Goal: Task Accomplishment & Management: Manage account settings

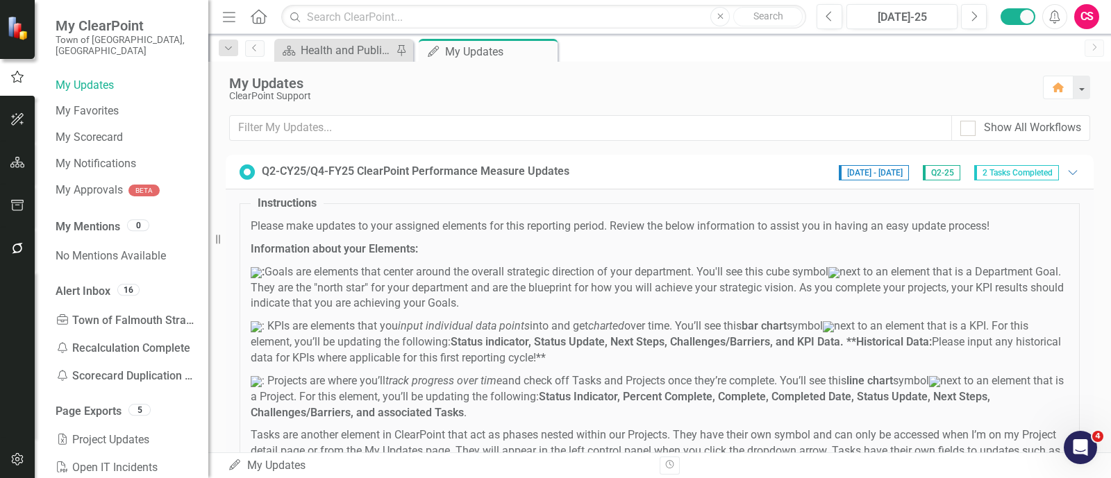
click at [21, 168] on button "button" at bounding box center [17, 163] width 31 height 29
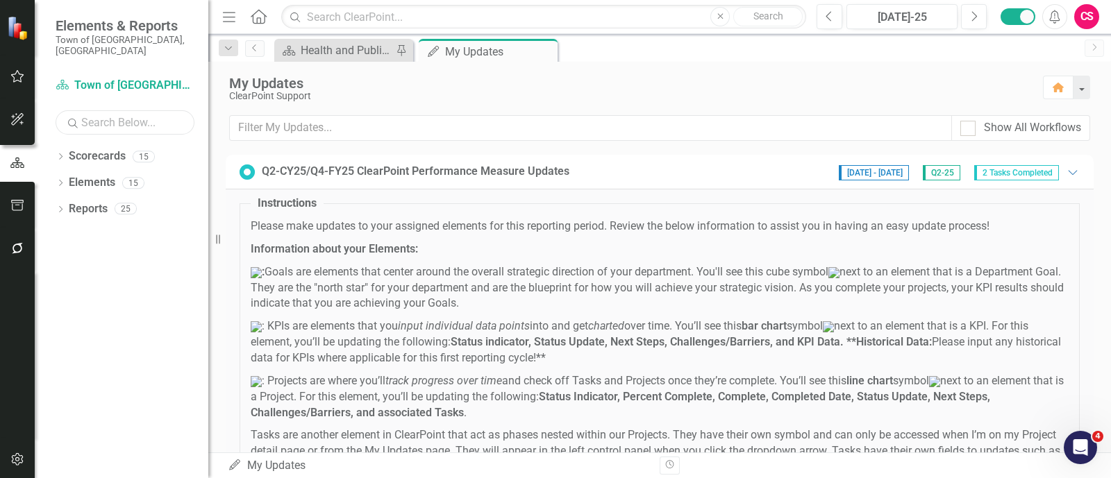
click at [118, 115] on input "text" at bounding box center [125, 122] width 139 height 24
click at [61, 145] on div "Dropdown Scorecards 15" at bounding box center [132, 158] width 153 height 26
click at [61, 154] on icon "Dropdown" at bounding box center [61, 158] width 10 height 8
click at [63, 178] on icon "Dropdown" at bounding box center [67, 182] width 10 height 8
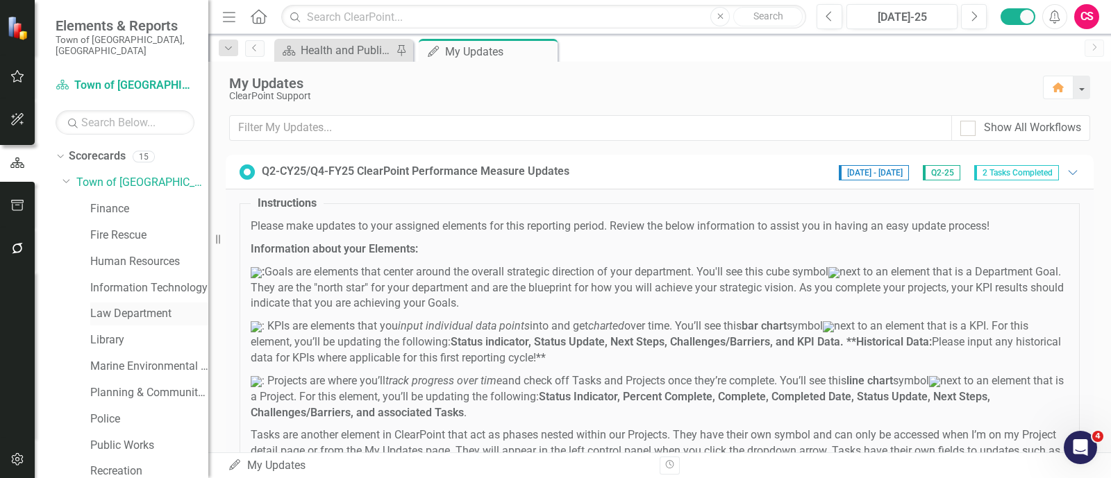
click at [110, 306] on link "Law Department" at bounding box center [149, 314] width 118 height 16
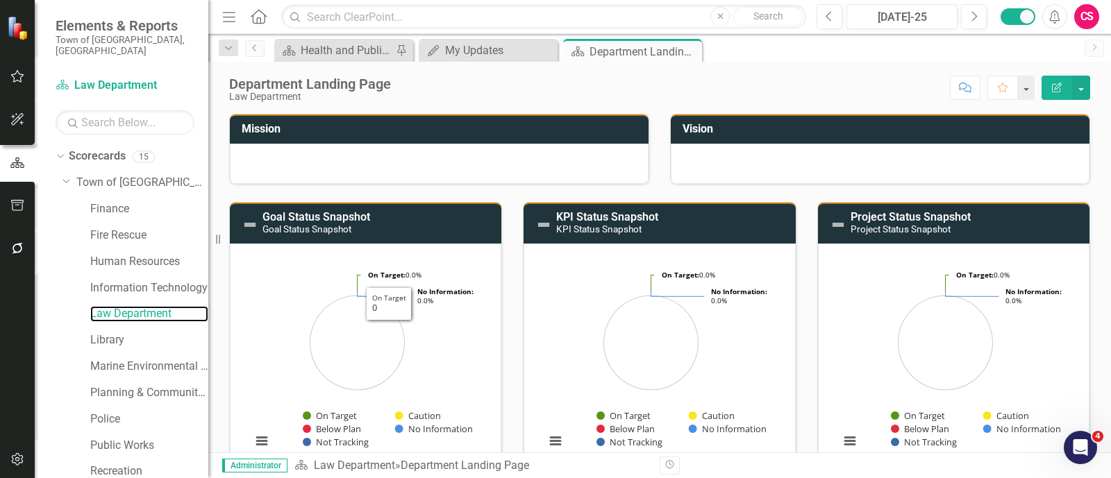
scroll to position [319, 0]
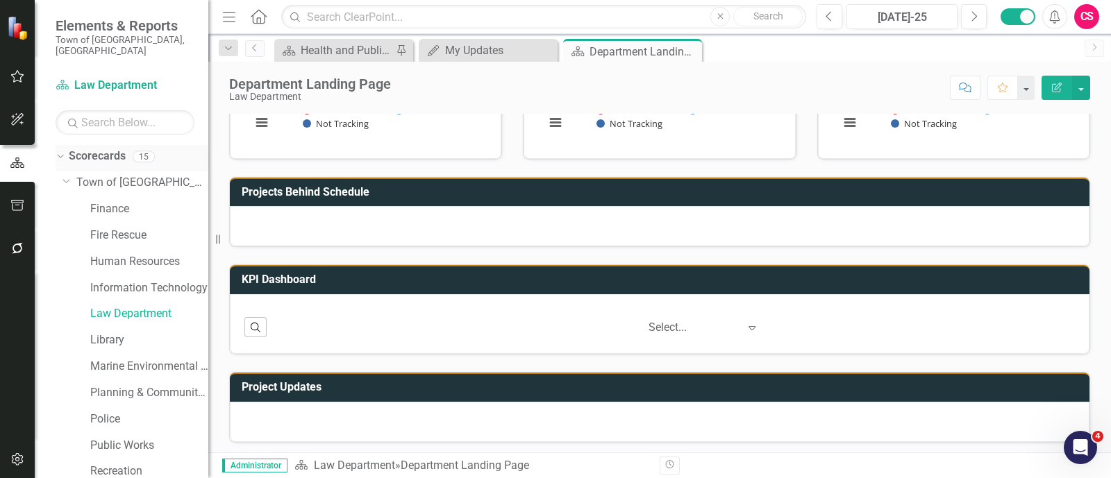
click at [60, 153] on div "Dropdown Scorecards 15" at bounding box center [132, 158] width 153 height 26
click at [56, 151] on icon "Dropdown" at bounding box center [59, 156] width 8 height 10
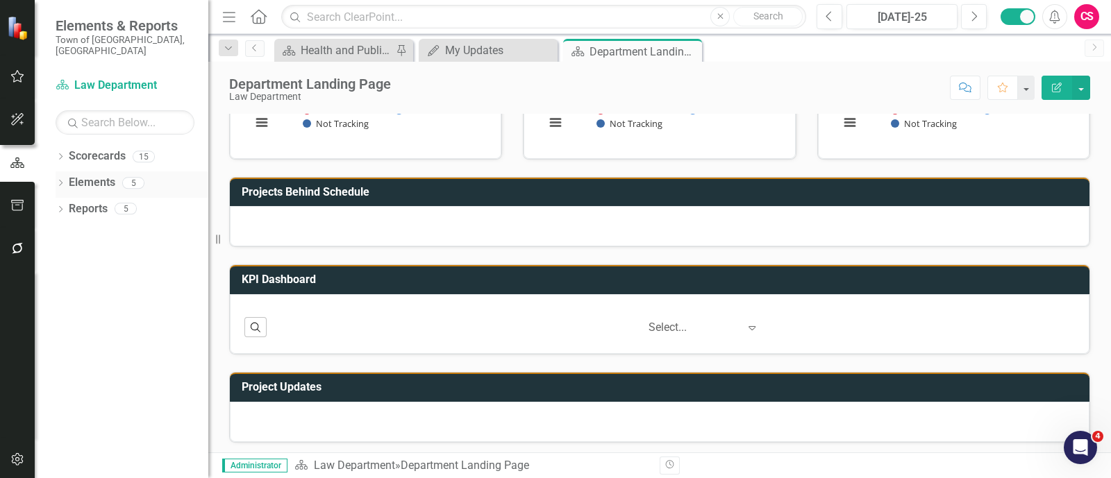
click at [58, 181] on icon "Dropdown" at bounding box center [61, 185] width 10 height 8
click at [68, 233] on icon "Dropdown" at bounding box center [67, 237] width 10 height 8
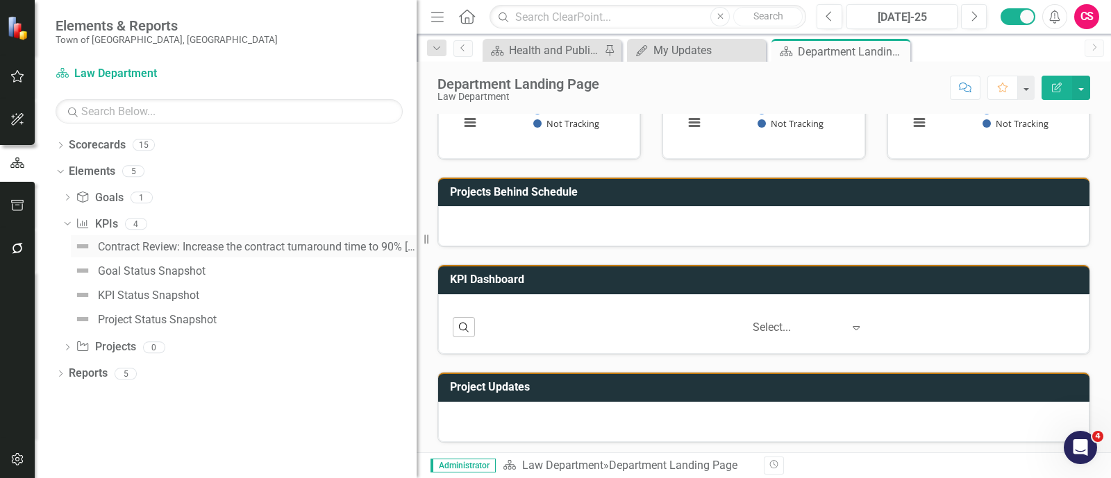
drag, startPoint x: 213, startPoint y: 241, endPoint x: 326, endPoint y: 244, distance: 113.2
click at [481, 281] on div "Elements & Reports Town of Falmouth, MA Scorecard Law Department Search Dropdow…" at bounding box center [555, 239] width 1111 height 478
click at [292, 238] on link "Contract Review: Increase the contract turnaround time to 90% [DATE] or less by…" at bounding box center [244, 246] width 346 height 22
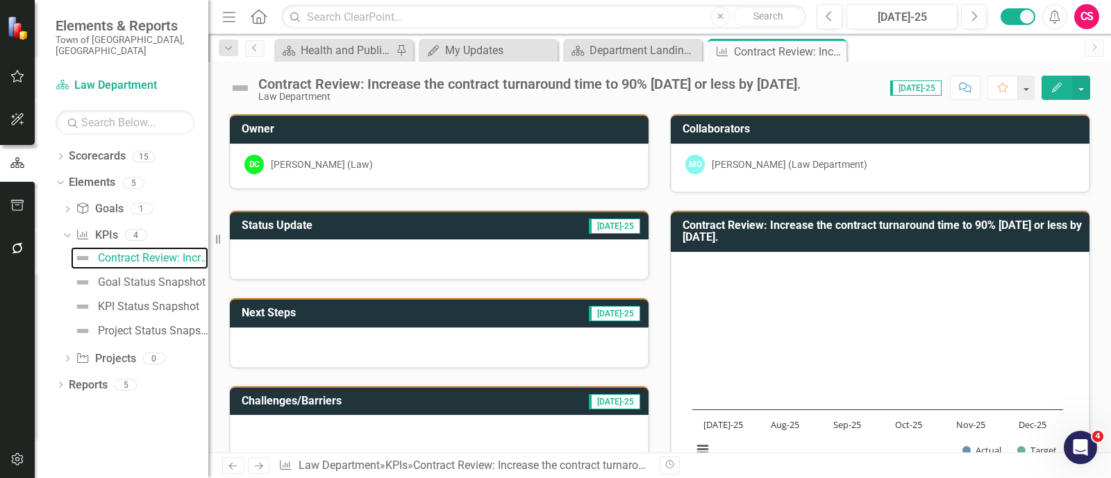
drag, startPoint x: 420, startPoint y: 128, endPoint x: 206, endPoint y: 122, distance: 214.6
click at [206, 122] on div "Elements & Reports Town of Falmouth, MA Scorecard Law Department Search Dropdow…" at bounding box center [104, 239] width 208 height 478
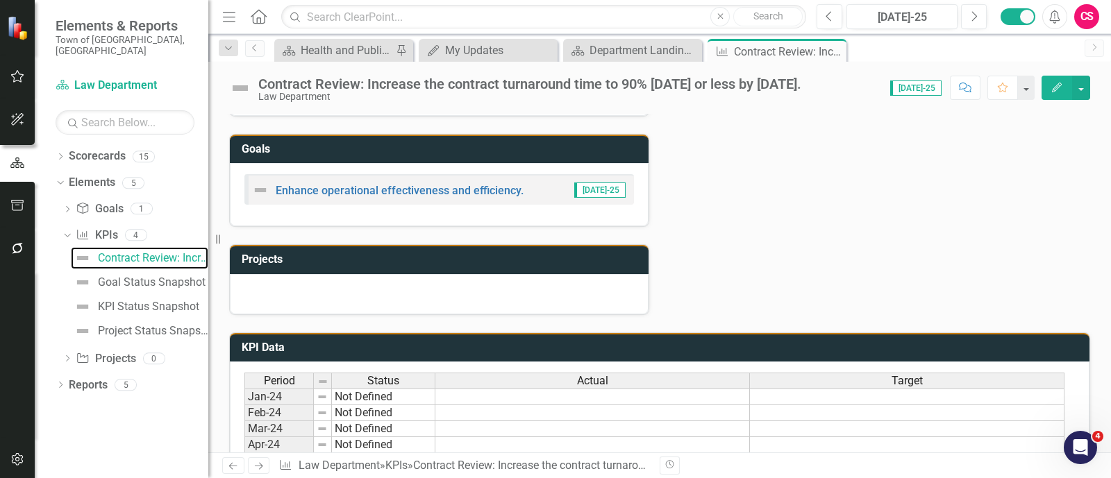
scroll to position [607, 0]
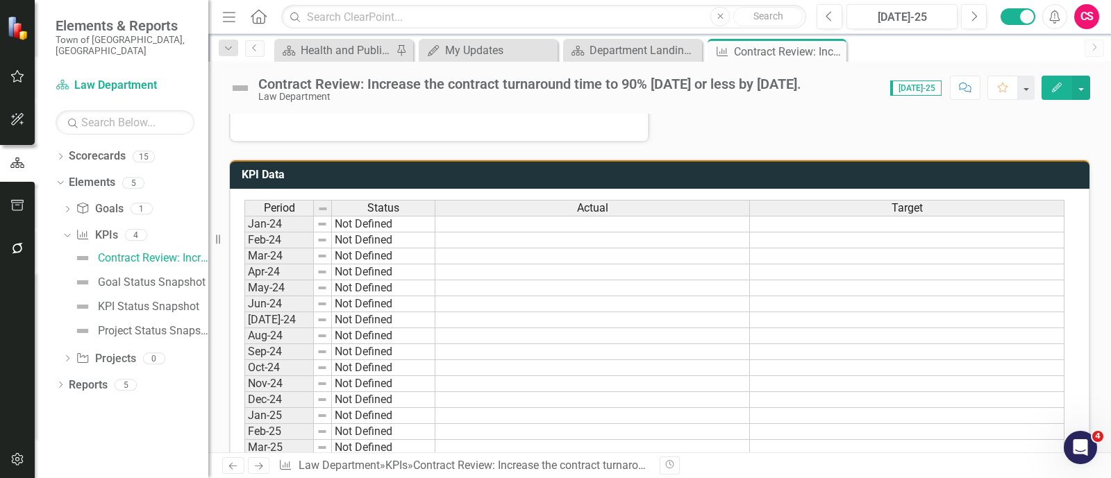
click at [687, 176] on td "KPI Data" at bounding box center [662, 176] width 841 height 23
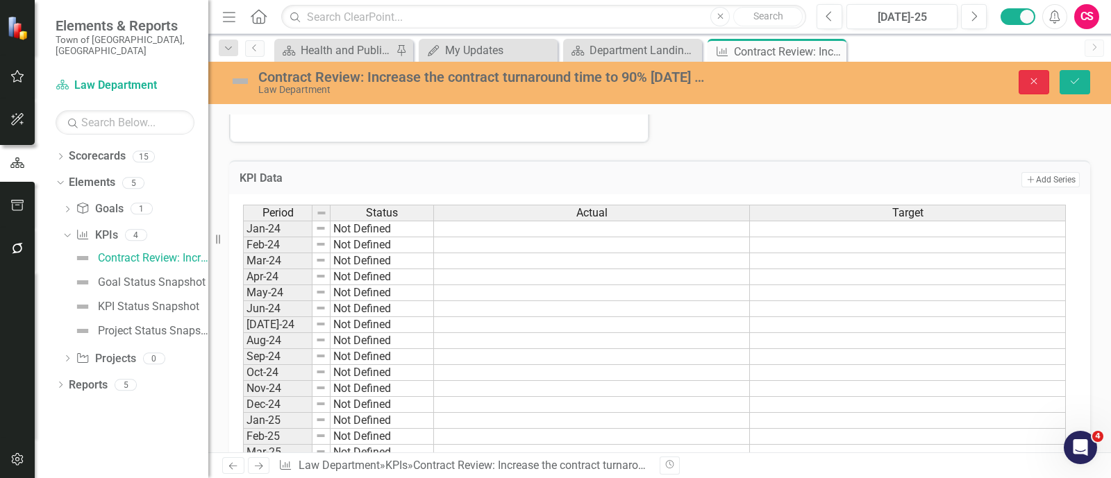
click at [1032, 85] on icon "Close" at bounding box center [1034, 81] width 12 height 10
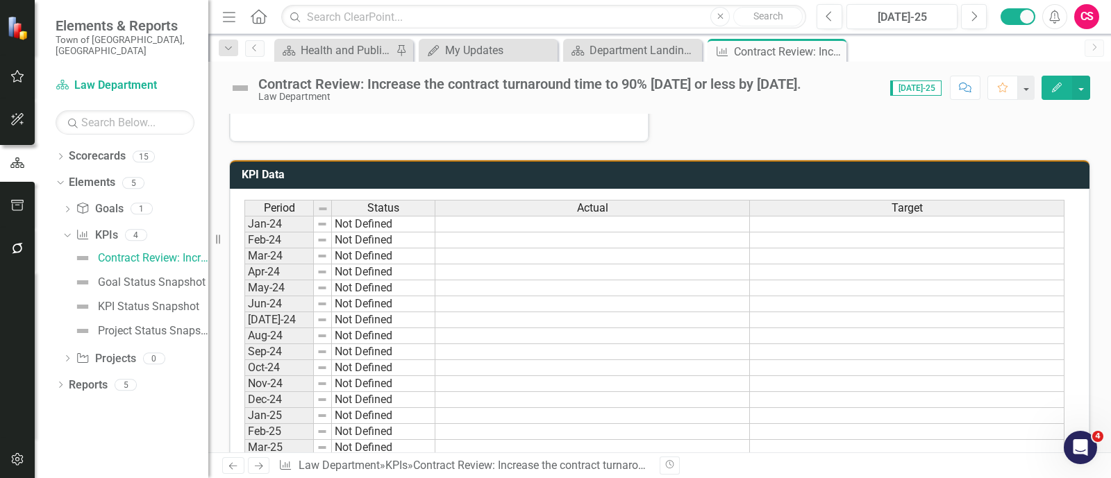
click at [808, 182] on td "KPI Data" at bounding box center [662, 176] width 841 height 23
drag, startPoint x: 808, startPoint y: 182, endPoint x: 893, endPoint y: 201, distance: 86.9
click at [808, 182] on td "KPI Data" at bounding box center [662, 176] width 841 height 23
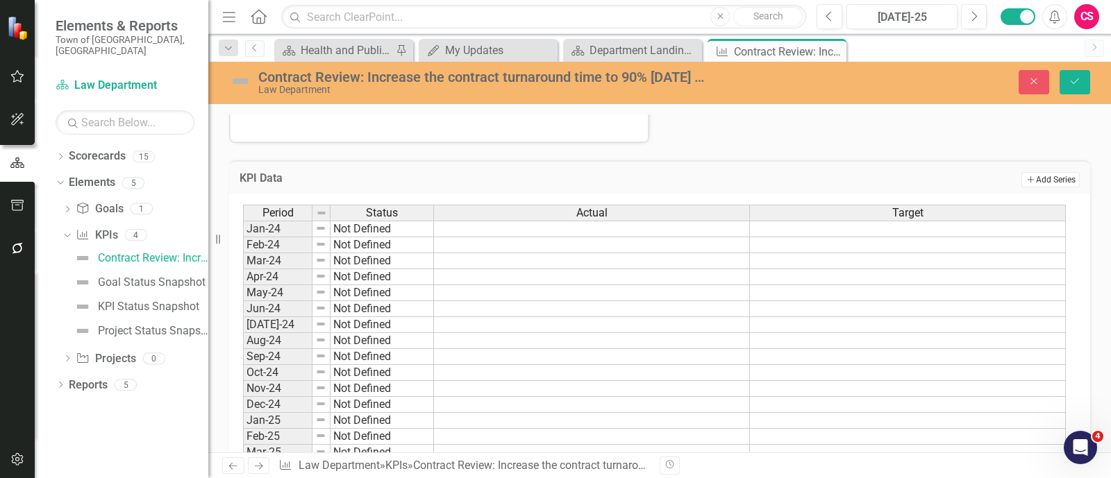
click at [1037, 173] on button "Add Add Series" at bounding box center [1050, 179] width 58 height 15
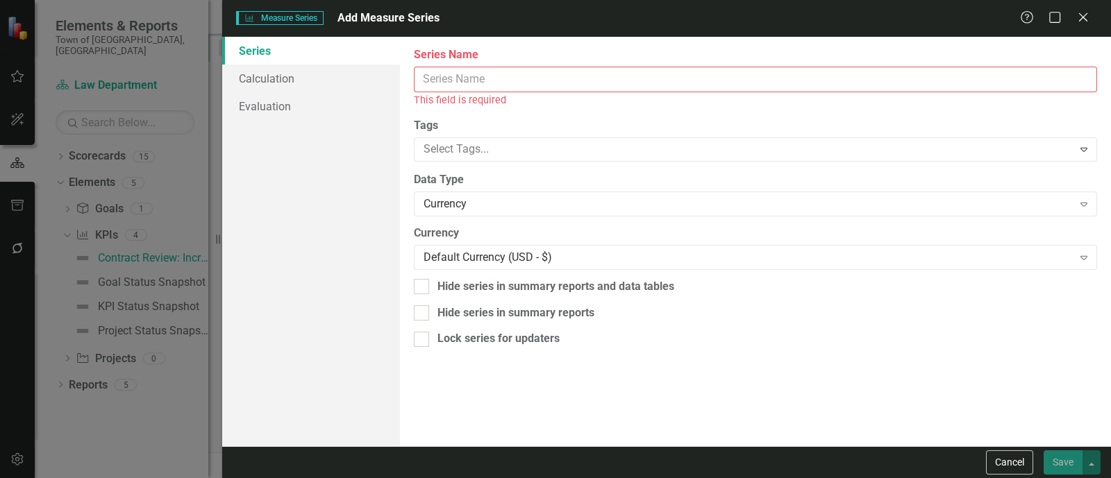
click at [817, 82] on input "Series Name" at bounding box center [755, 80] width 683 height 26
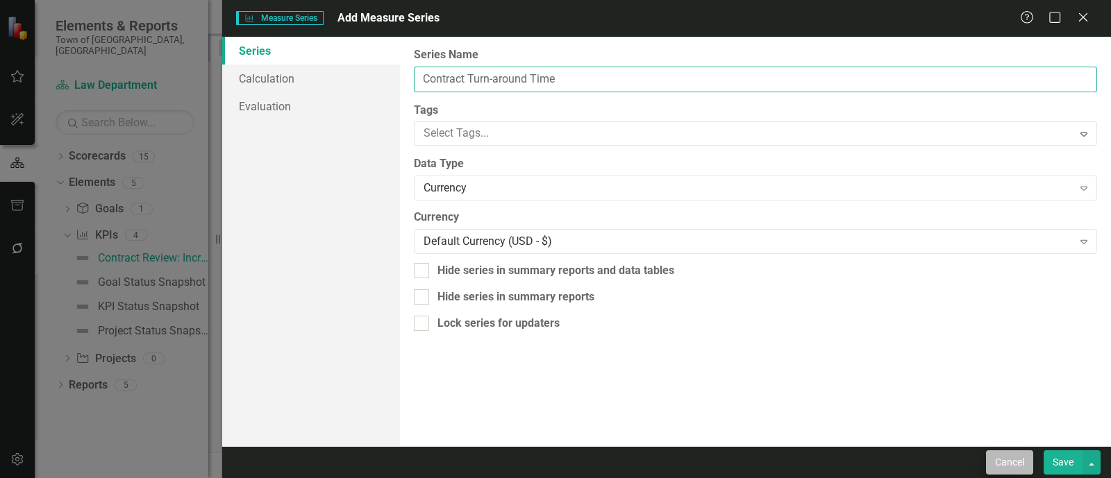
type input "Contract Turn-around Time"
click at [1010, 465] on button "Cancel" at bounding box center [1009, 463] width 47 height 24
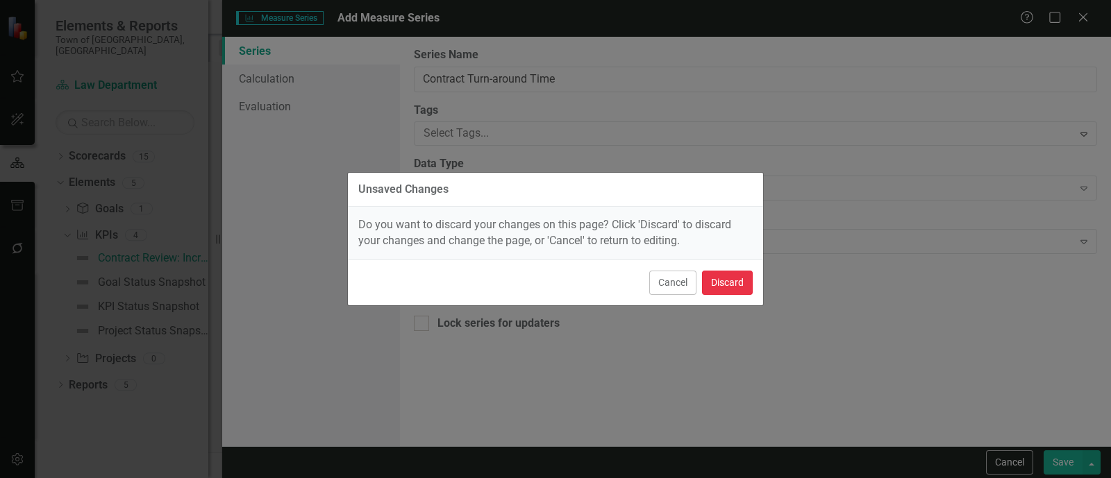
click at [723, 289] on button "Discard" at bounding box center [727, 283] width 51 height 24
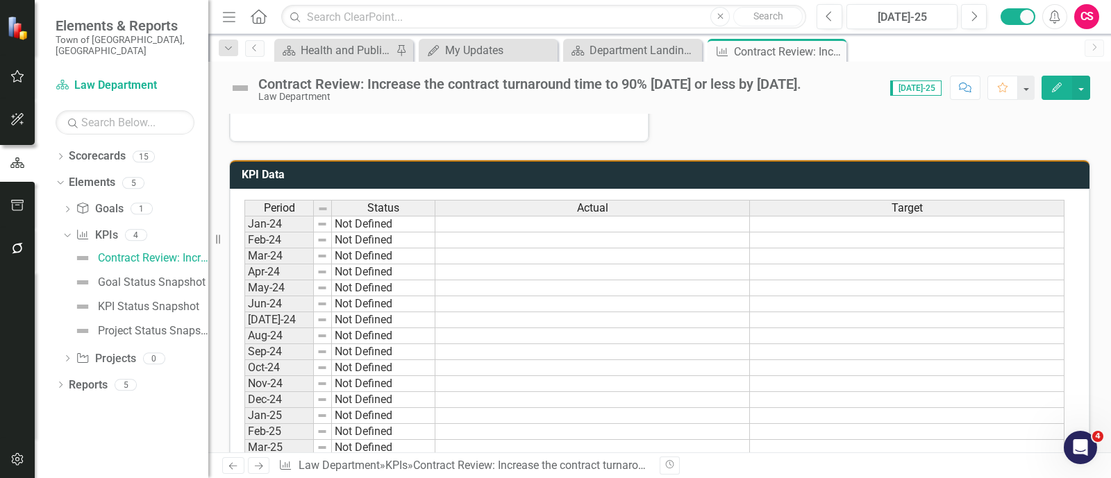
click at [750, 169] on h3 "KPI Data" at bounding box center [662, 175] width 841 height 12
click at [921, 169] on h3 "KPI Data" at bounding box center [662, 175] width 841 height 12
click at [601, 202] on span "Actual" at bounding box center [592, 208] width 31 height 12
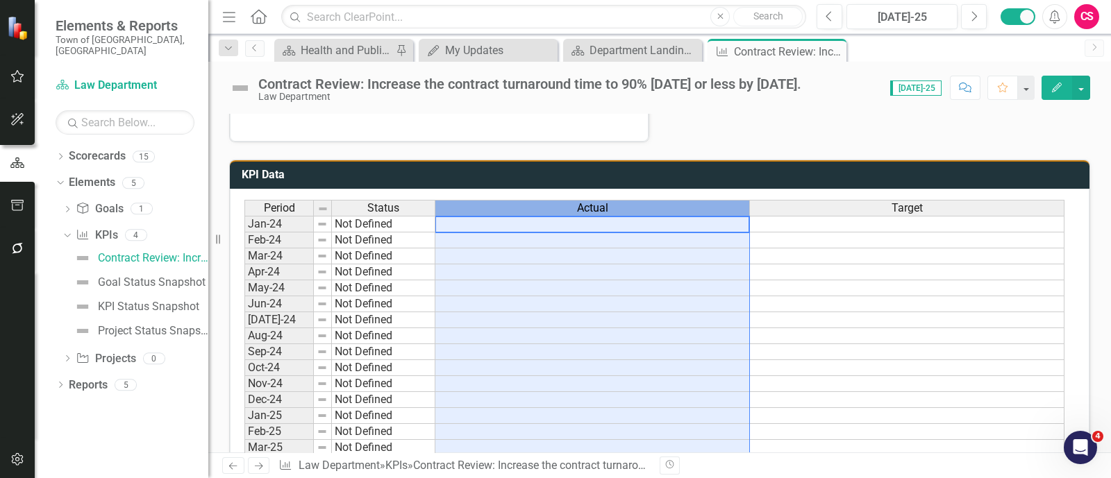
click at [601, 202] on span "Actual" at bounding box center [592, 208] width 31 height 12
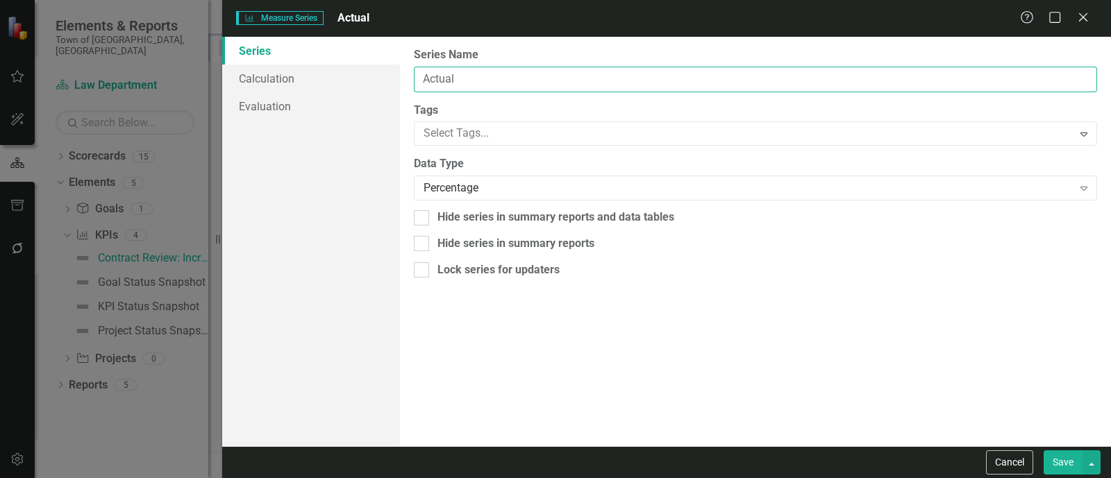
click at [501, 73] on input "Actual" at bounding box center [755, 80] width 683 height 26
type input "Contract Turn-Around Time (Days)"
click at [475, 189] on div "Percentage" at bounding box center [748, 189] width 649 height 16
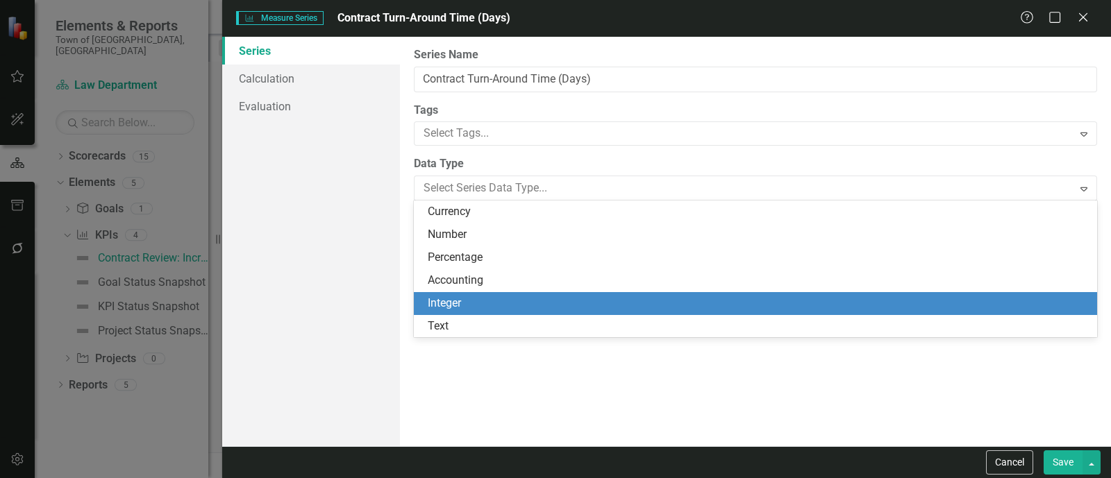
click at [426, 305] on div "Integer" at bounding box center [755, 303] width 683 height 23
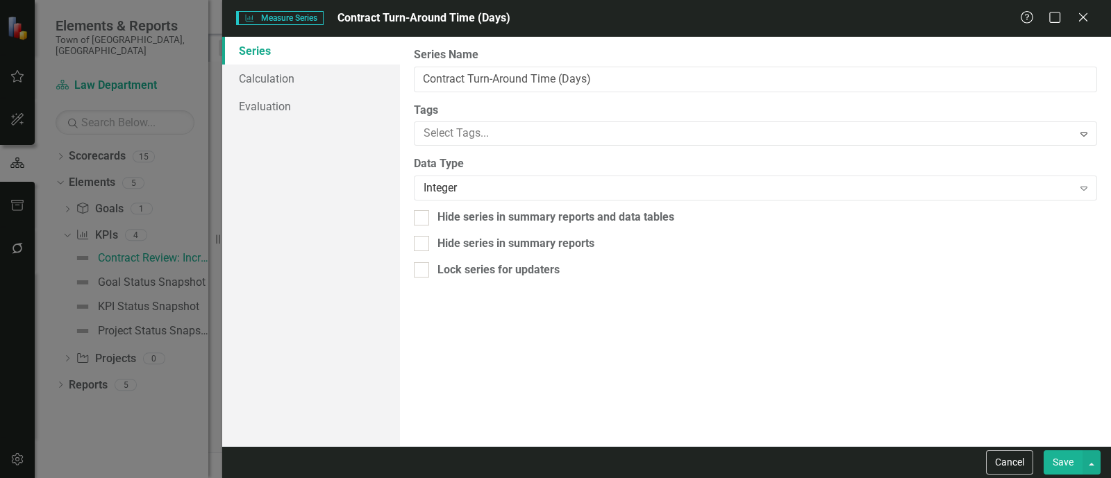
click at [1066, 462] on button "Save" at bounding box center [1063, 463] width 39 height 24
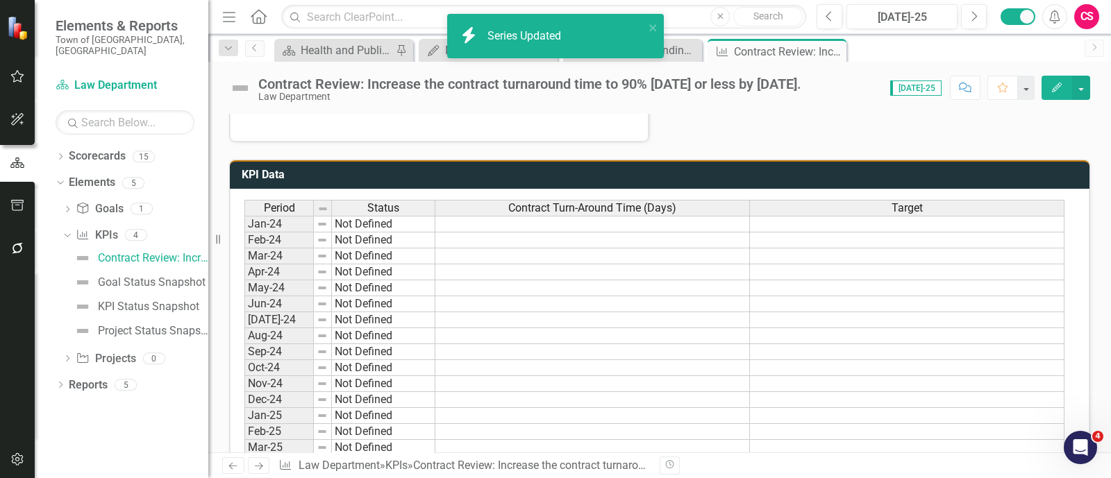
click at [897, 192] on div "Period Status Contract Turn-Around Time (Days) Target Jan-24 Not Defined Feb-24…" at bounding box center [660, 405] width 860 height 433
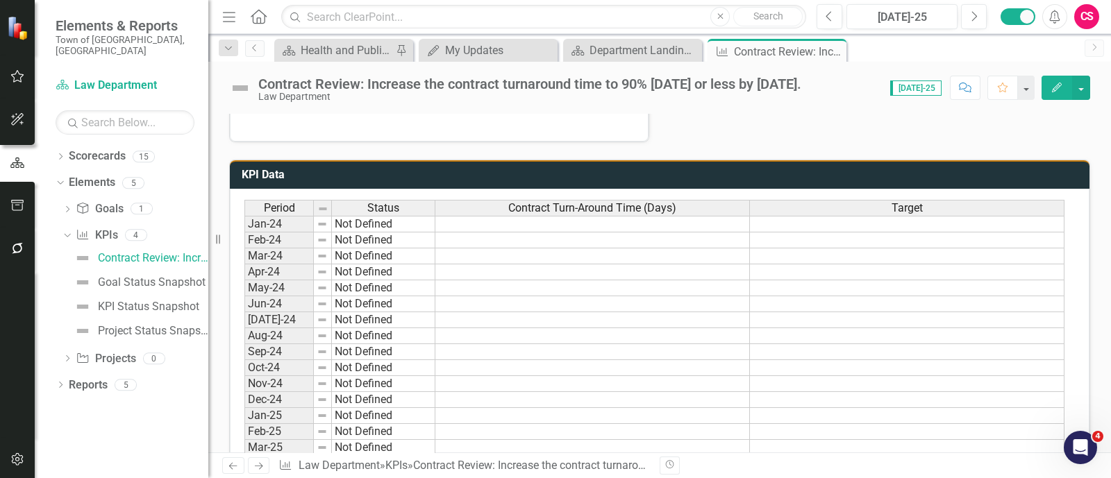
click at [883, 204] on div "Target" at bounding box center [907, 208] width 314 height 15
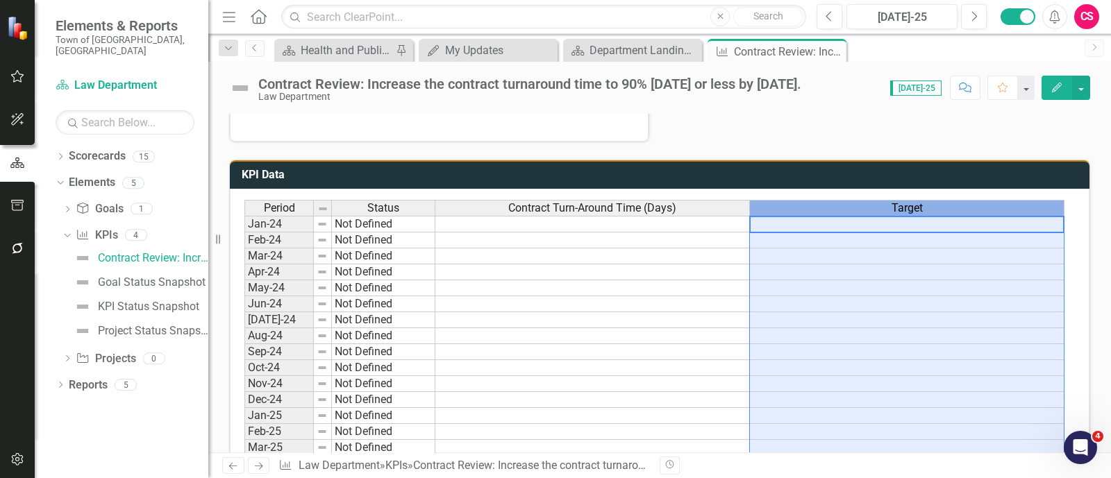
click at [882, 204] on div "Target" at bounding box center [907, 208] width 314 height 15
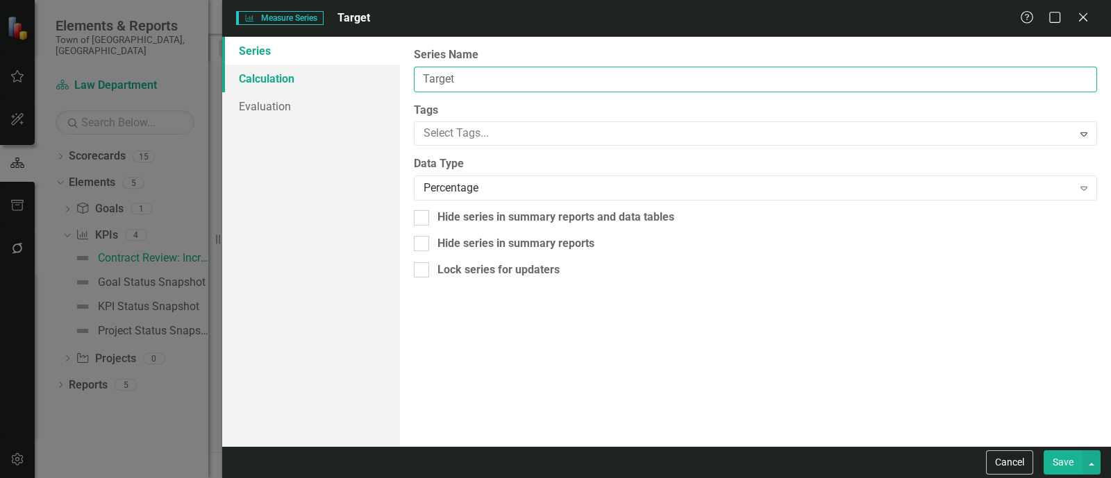
drag, startPoint x: 554, startPoint y: 79, endPoint x: 367, endPoint y: 81, distance: 187.5
click at [367, 81] on div "Series Calculation Evaluation From this page, you can edit the name, type, and …" at bounding box center [666, 242] width 889 height 410
type input "Total Contracts YTD"
click at [499, 185] on div "Percentage" at bounding box center [748, 189] width 649 height 16
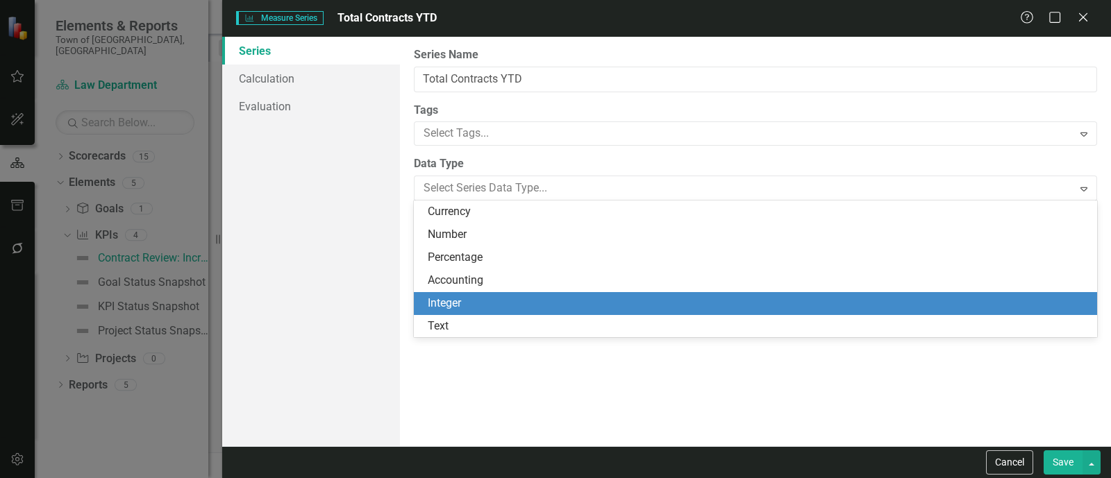
click at [483, 300] on div "Integer" at bounding box center [758, 304] width 661 height 16
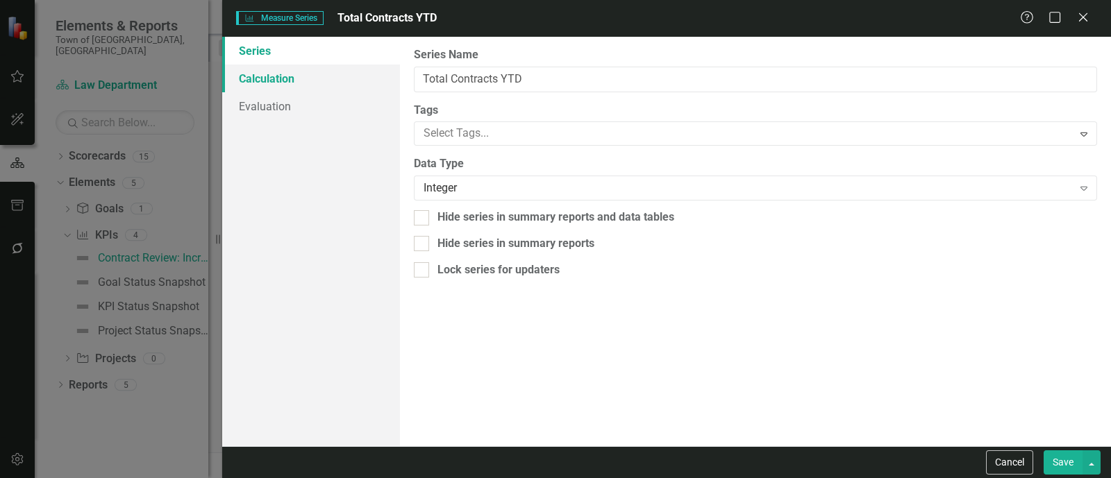
click at [392, 77] on link "Calculation" at bounding box center [311, 79] width 178 height 28
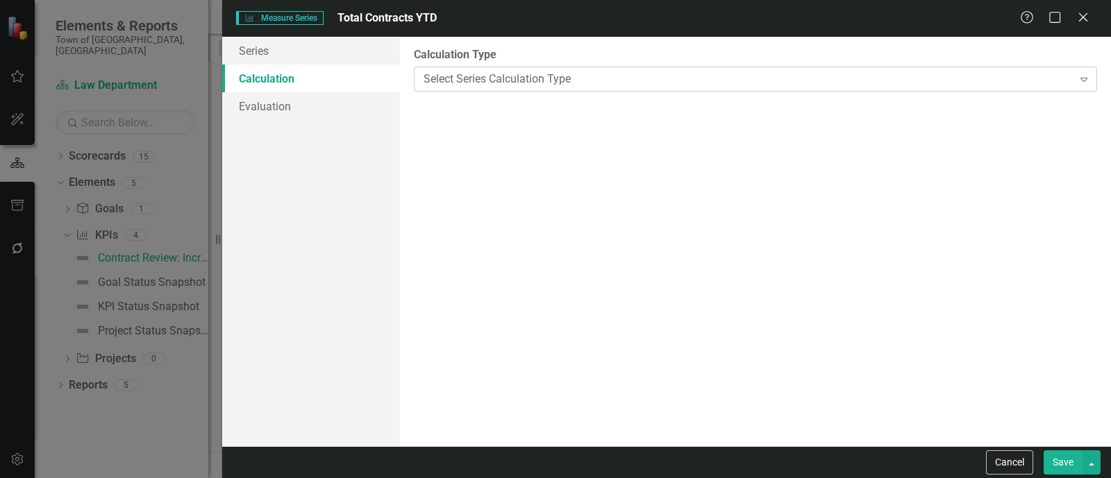
click at [627, 90] on div "Select Series Calculation Type Expand" at bounding box center [755, 79] width 683 height 25
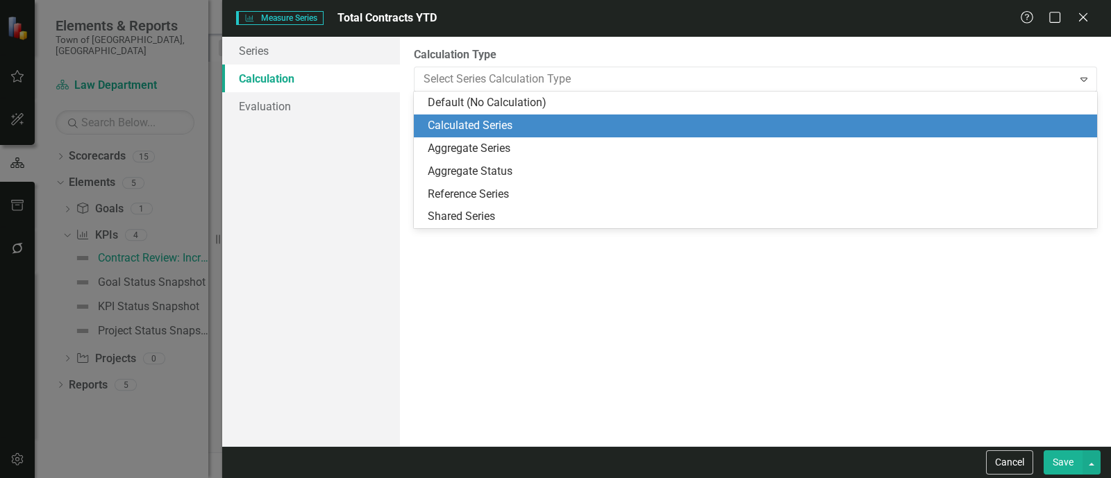
click at [578, 133] on div "Calculated Series" at bounding box center [755, 126] width 683 height 23
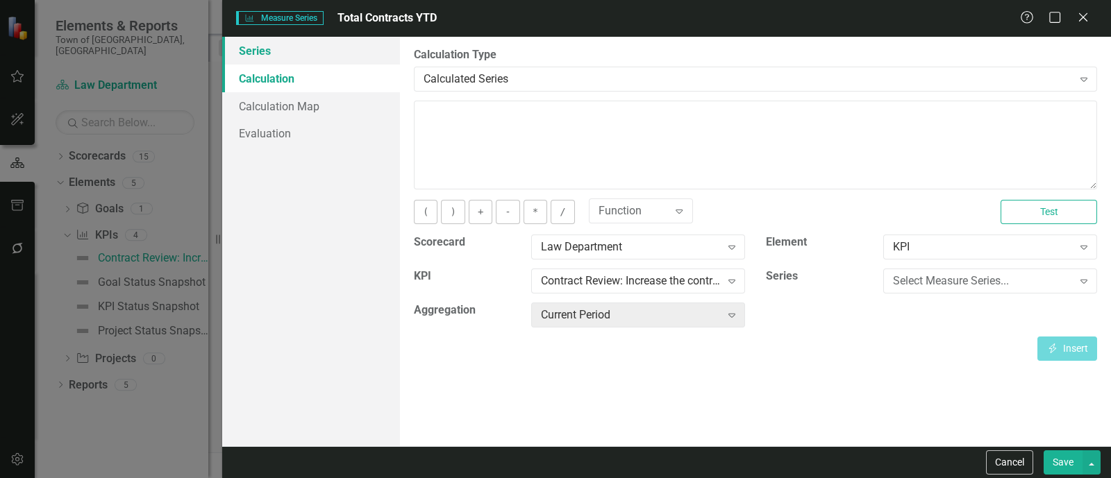
click at [248, 47] on link "Series" at bounding box center [311, 51] width 178 height 28
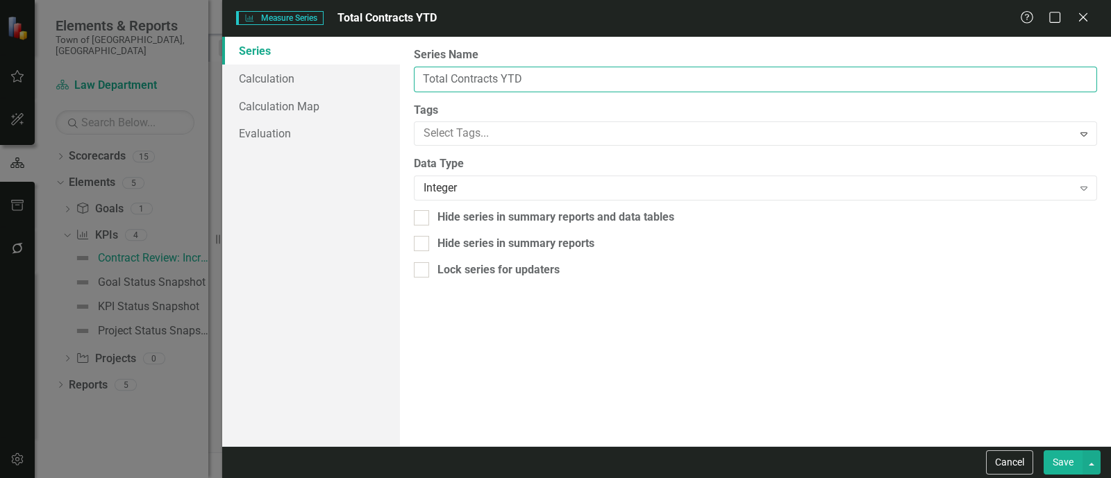
drag, startPoint x: 535, startPoint y: 79, endPoint x: 410, endPoint y: 78, distance: 125.0
click at [410, 78] on div "From this page, you can edit the name, type, and visibility options of your ser…" at bounding box center [755, 242] width 711 height 410
type input "# of Contracts"
click at [1044, 451] on button "Save" at bounding box center [1063, 463] width 39 height 24
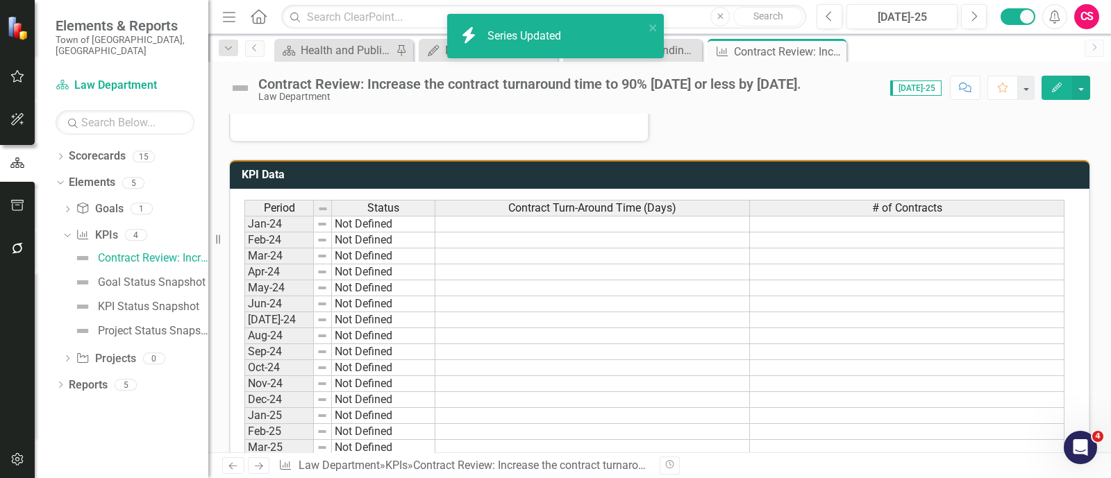
click at [980, 169] on h3 "KPI Data" at bounding box center [662, 175] width 841 height 12
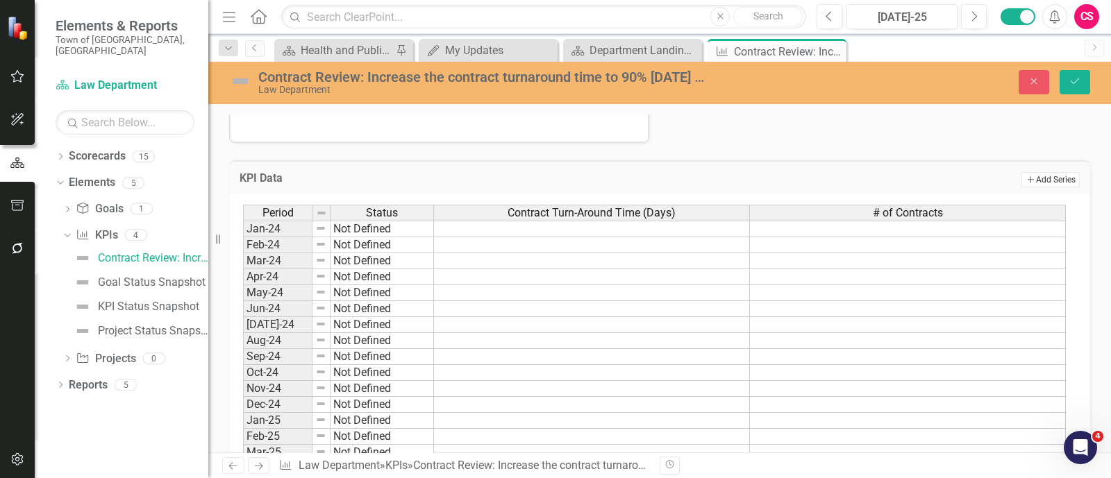
click at [1021, 172] on button "Add Add Series" at bounding box center [1050, 179] width 58 height 15
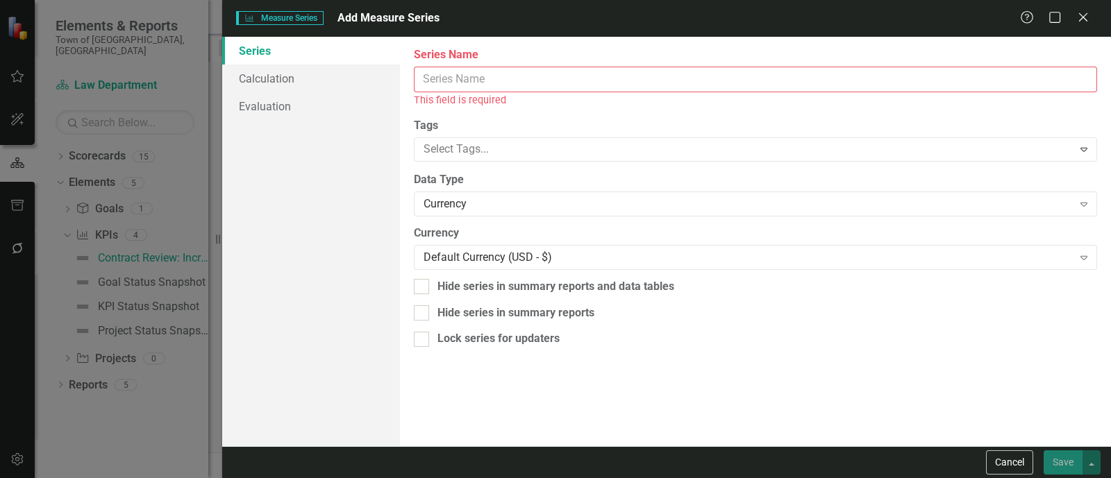
click at [496, 83] on input "Series Name" at bounding box center [755, 80] width 683 height 26
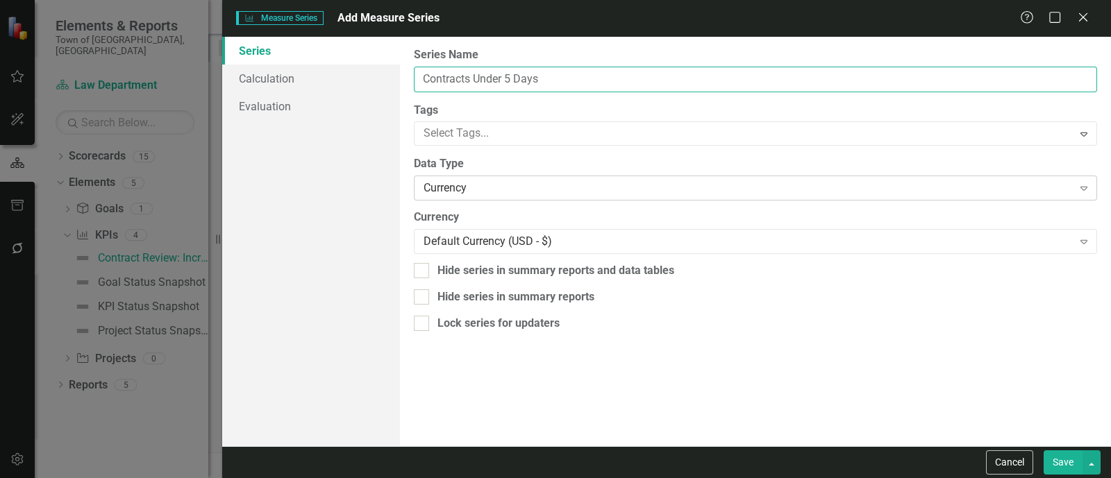
type input "Contracts Under 5 Days"
click at [539, 183] on div "Currency" at bounding box center [748, 189] width 649 height 16
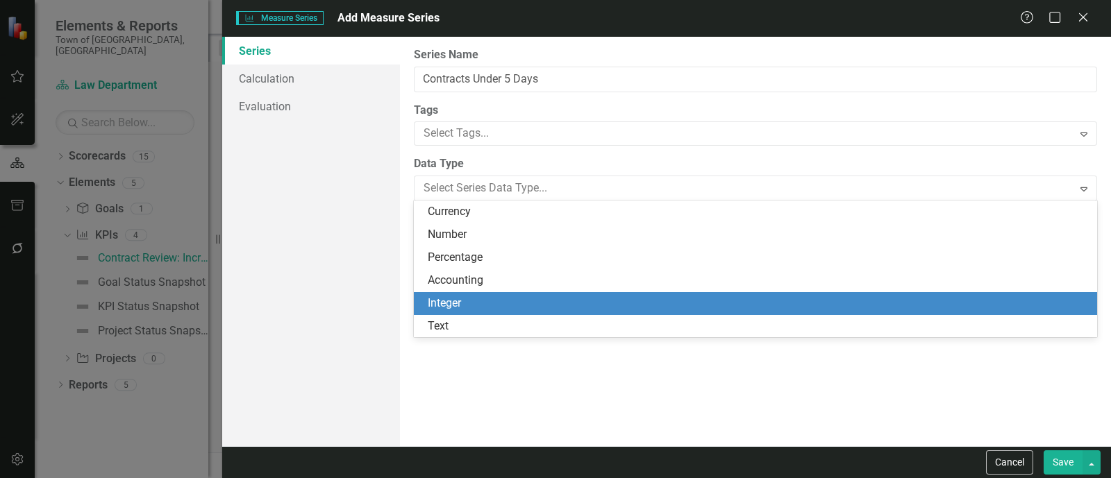
click at [535, 301] on div "Integer" at bounding box center [758, 304] width 661 height 16
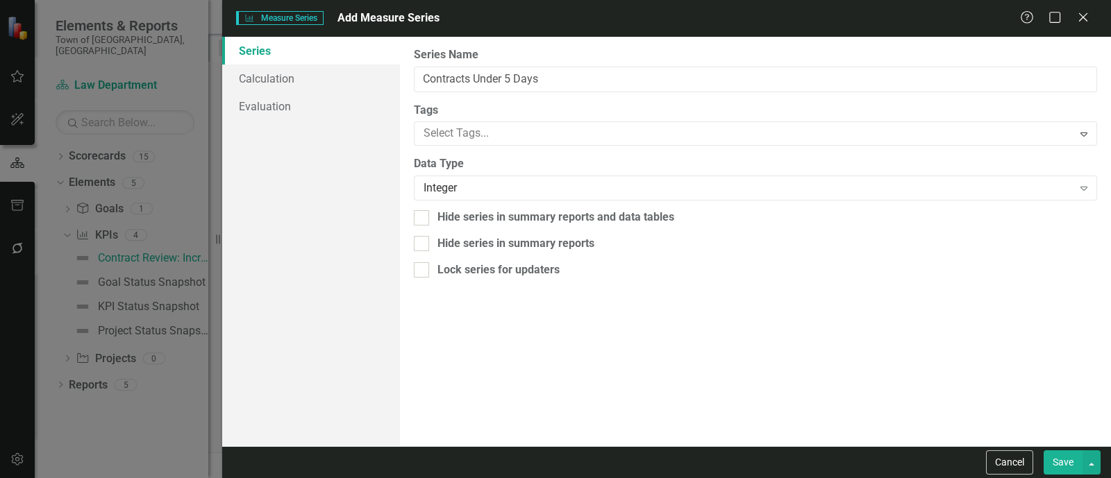
click at [1062, 460] on button "Save" at bounding box center [1063, 463] width 39 height 24
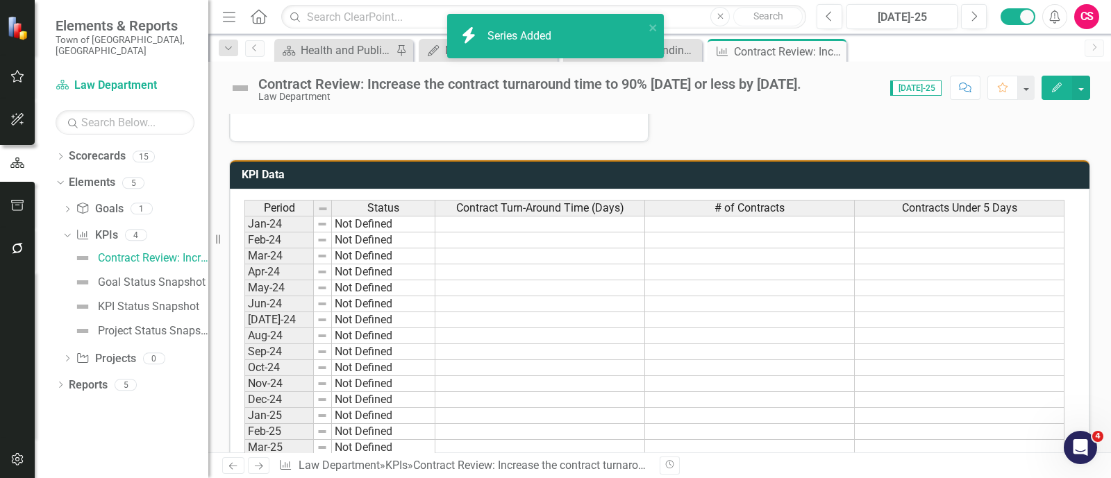
click at [1053, 87] on icon "Edit" at bounding box center [1057, 88] width 12 height 10
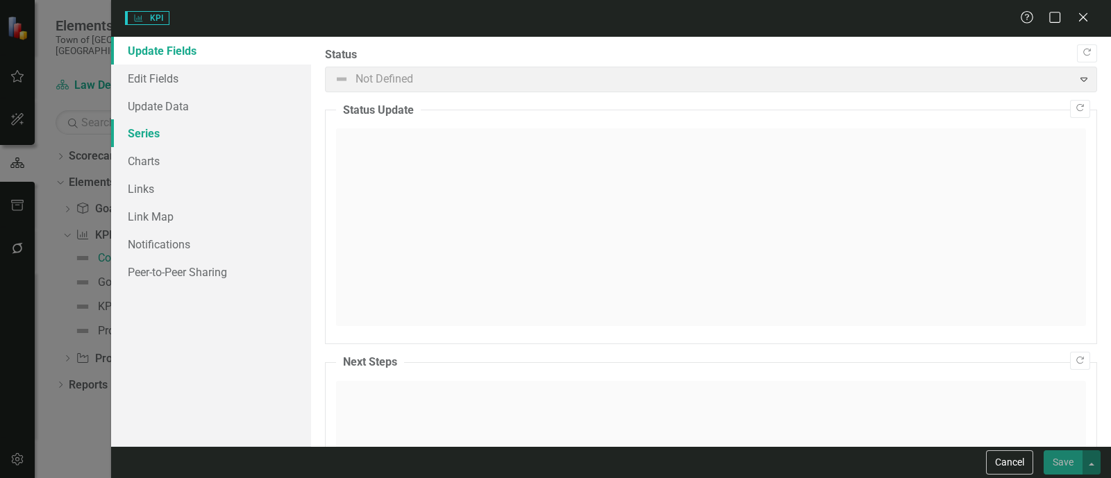
click at [145, 131] on link "Series" at bounding box center [211, 133] width 200 height 28
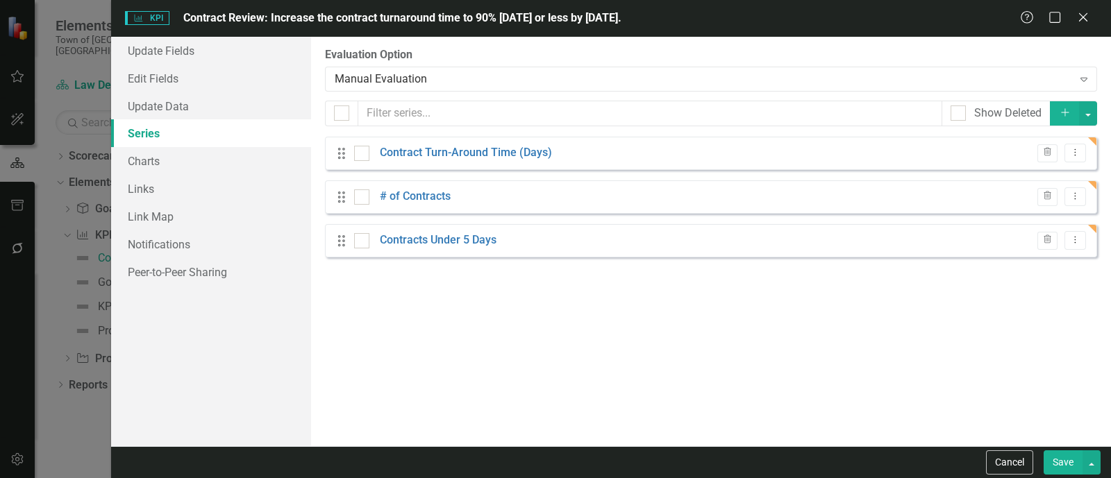
checkbox input "false"
drag, startPoint x: 342, startPoint y: 242, endPoint x: 342, endPoint y: 185, distance: 57.6
click at [342, 185] on div "Drag Contract Turn-Around Time (Days) Trash Dropdown Menu Drag # of Contracts T…" at bounding box center [711, 197] width 772 height 121
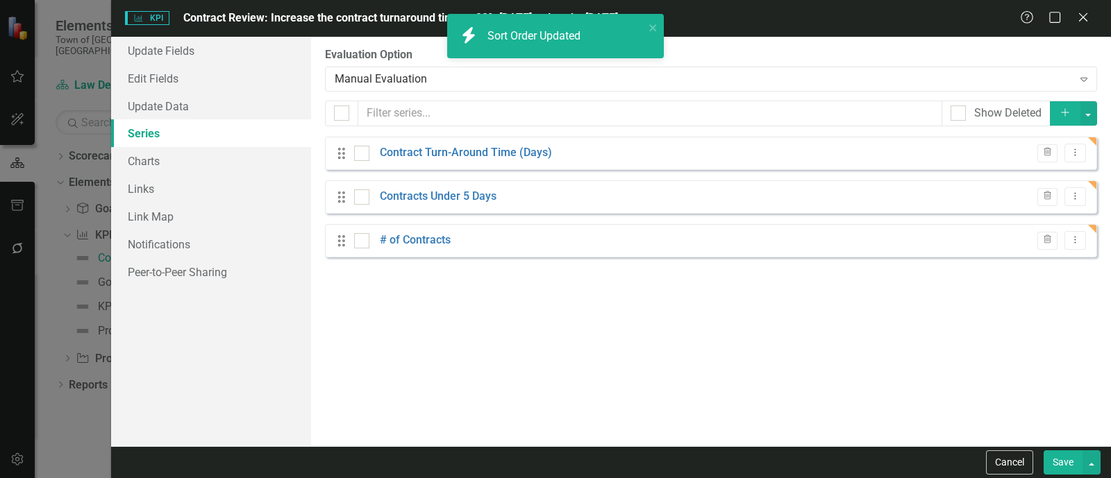
click at [1067, 112] on icon "Add" at bounding box center [1065, 113] width 12 height 10
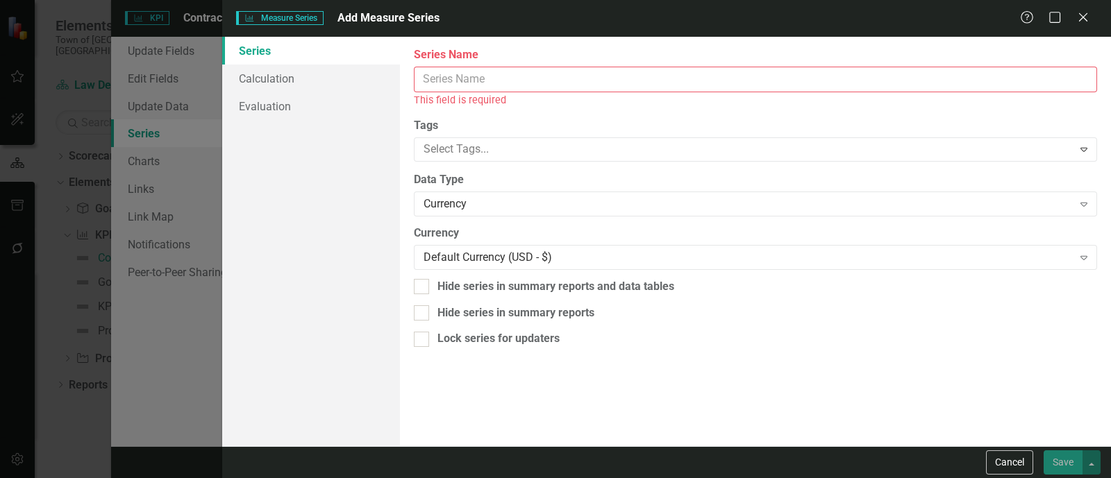
click at [680, 85] on input "Series Name" at bounding box center [755, 80] width 683 height 26
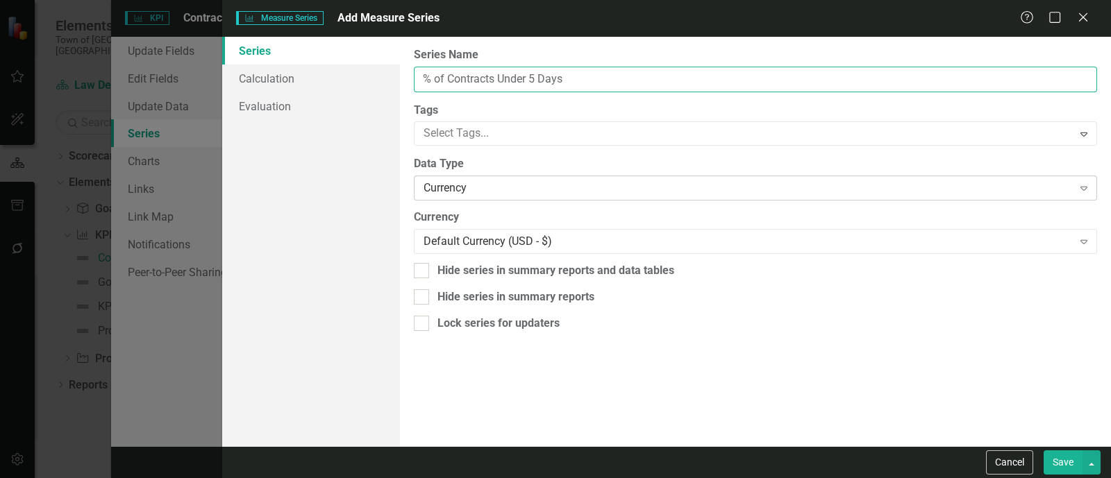
type input "% of Contracts Under 5 Days"
click at [601, 196] on div "Currency" at bounding box center [748, 189] width 649 height 16
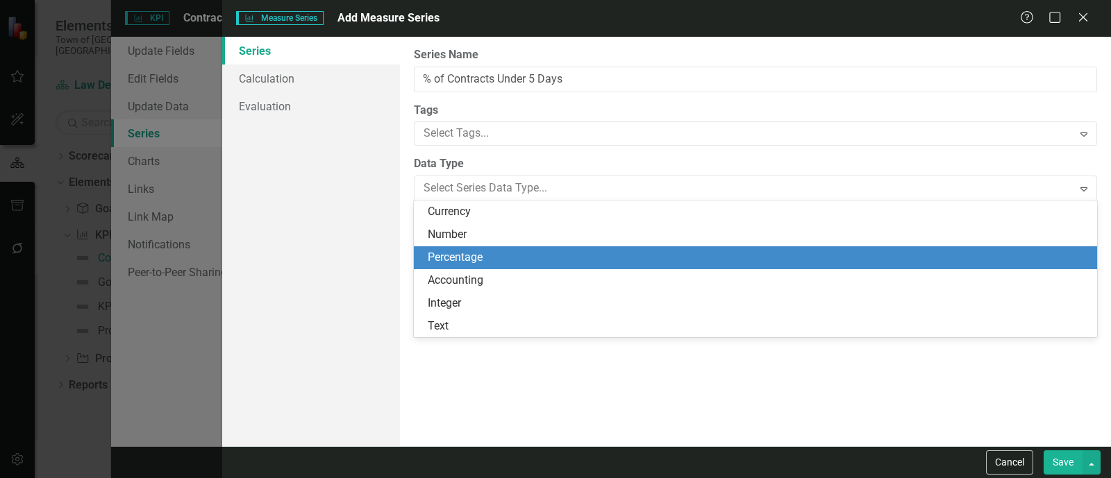
click at [593, 258] on div "Percentage" at bounding box center [758, 258] width 661 height 16
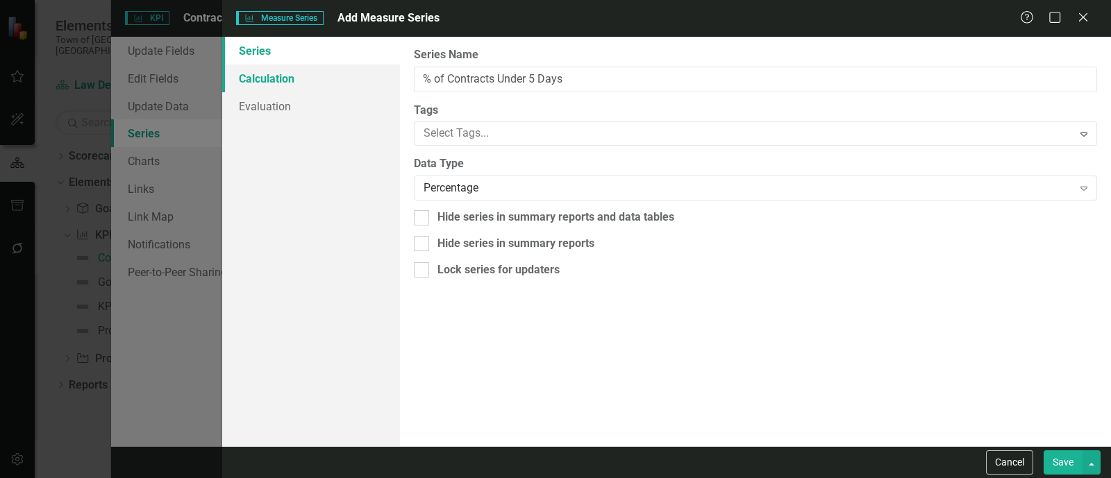
click at [343, 83] on link "Calculation" at bounding box center [311, 79] width 178 height 28
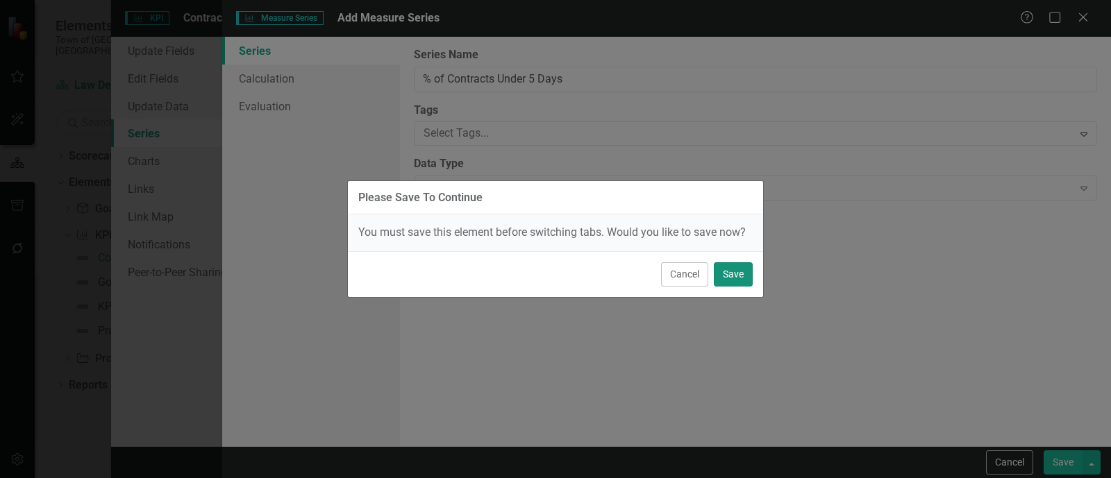
click at [731, 279] on button "Save" at bounding box center [733, 274] width 39 height 24
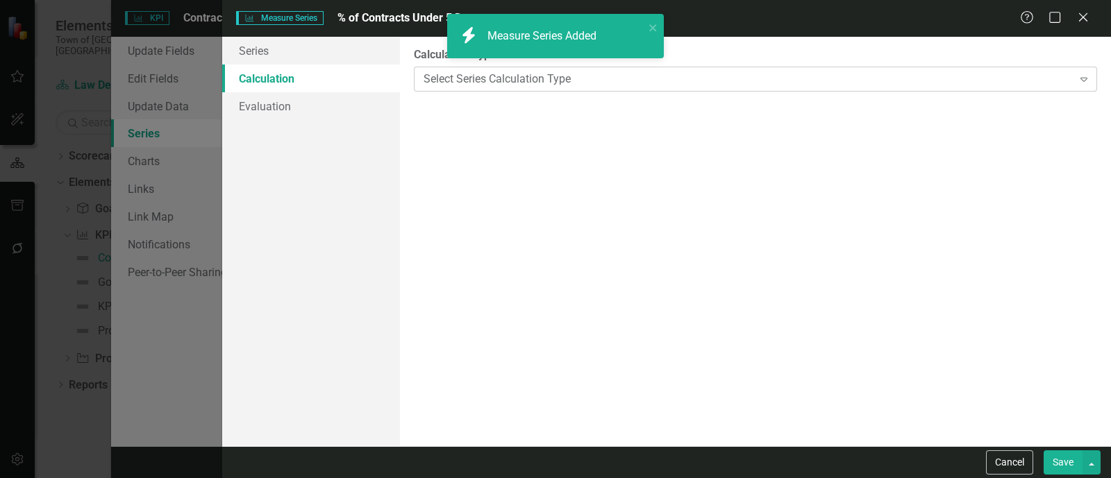
click at [771, 83] on div "Select Series Calculation Type" at bounding box center [748, 79] width 649 height 16
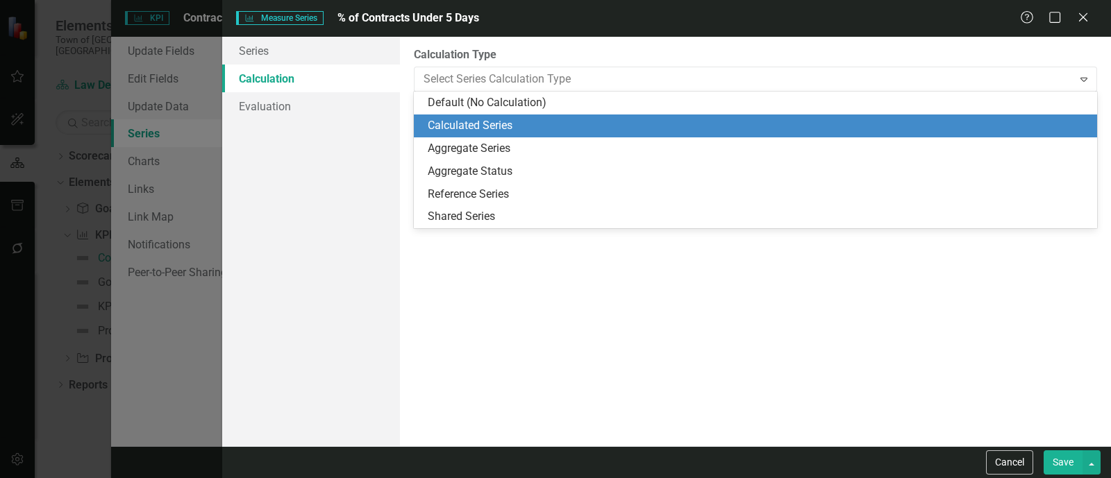
click at [721, 128] on div "Calculated Series" at bounding box center [758, 126] width 661 height 16
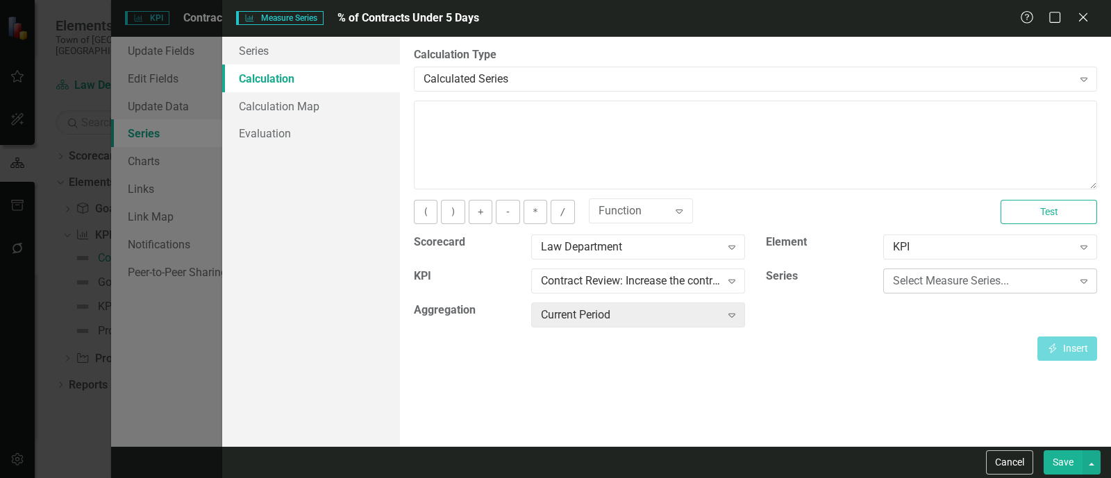
click at [925, 291] on div "Select Measure Series... Expand" at bounding box center [990, 281] width 214 height 25
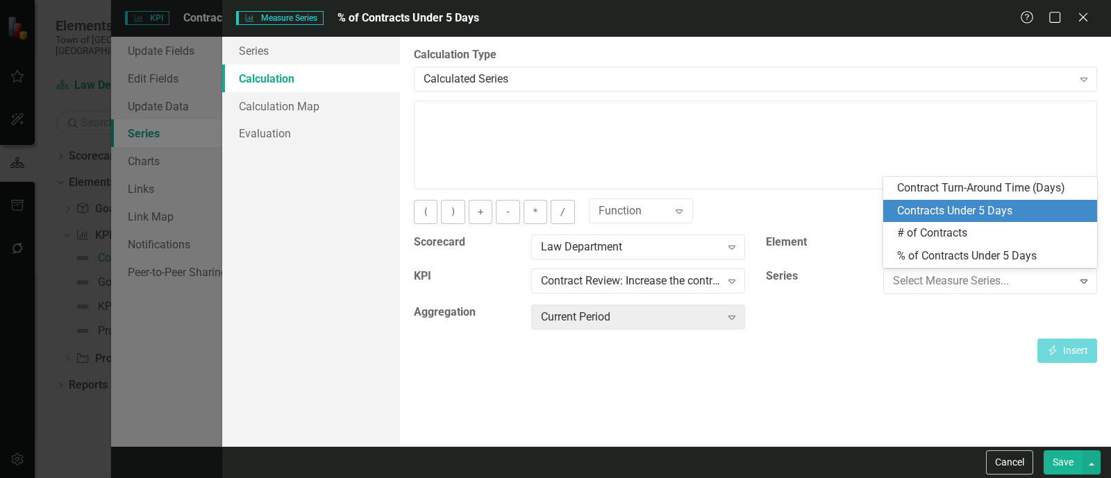
click at [933, 213] on div "Contracts Under 5 Days" at bounding box center [993, 211] width 192 height 16
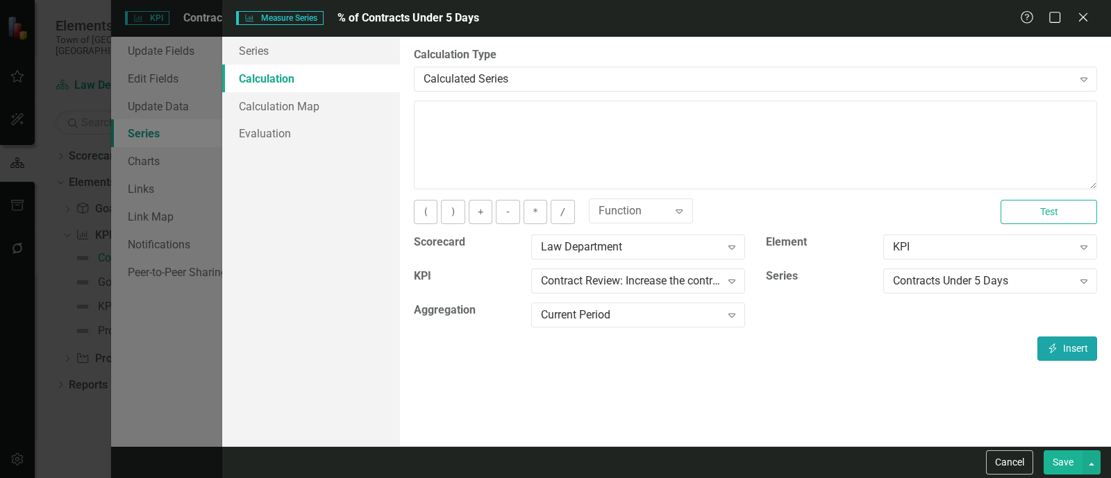
click at [1063, 344] on button "Insert Insert" at bounding box center [1067, 349] width 60 height 24
click at [557, 210] on button "/" at bounding box center [563, 212] width 24 height 24
click at [907, 290] on div "Contracts Under 5 Days Expand" at bounding box center [990, 281] width 214 height 25
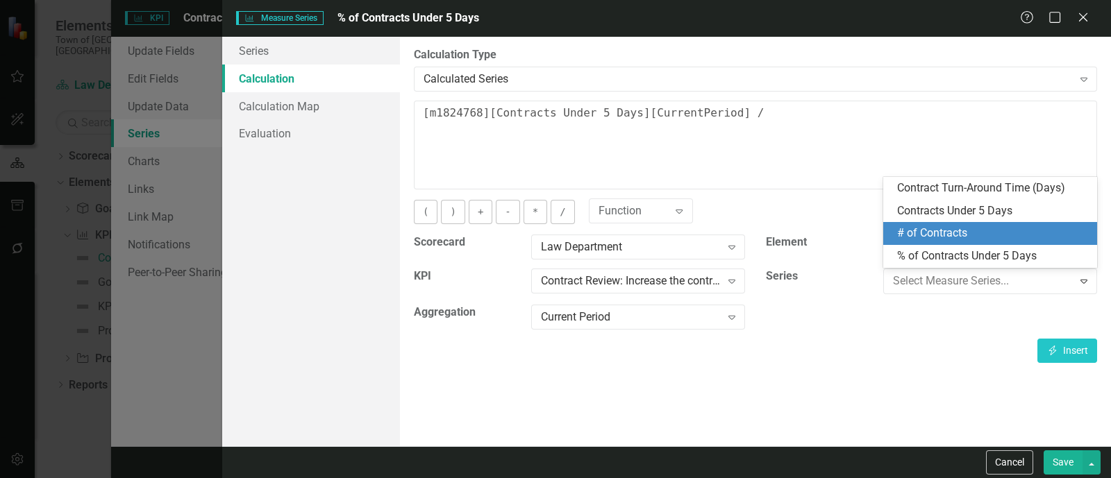
click at [923, 236] on div "# of Contracts" at bounding box center [993, 234] width 192 height 16
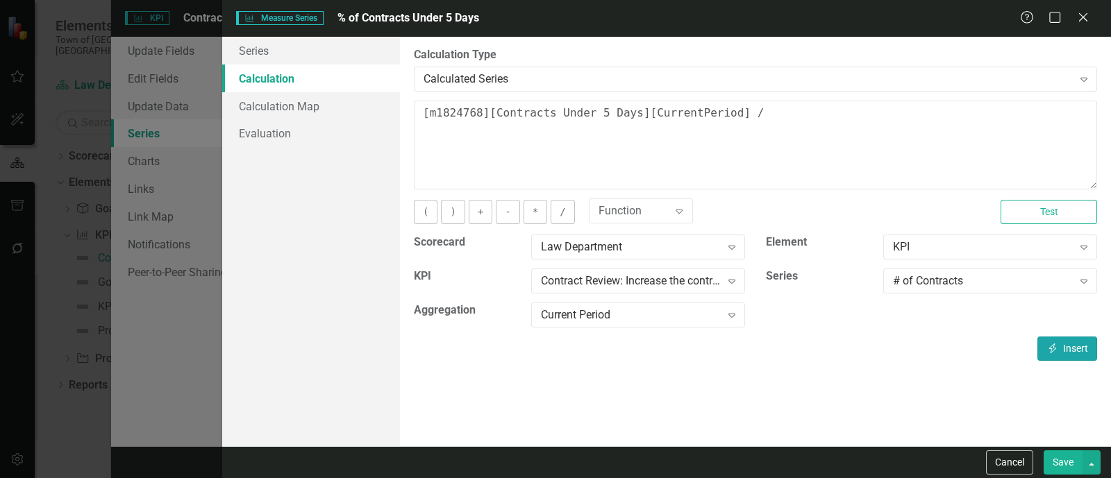
click at [1050, 338] on button "Insert Insert" at bounding box center [1067, 349] width 60 height 24
click at [864, 321] on div "Scorecard Law Department Expand Element KPI Expand KPI Contract Review: Increas…" at bounding box center [755, 286] width 704 height 102
click at [447, 216] on button ")" at bounding box center [453, 212] width 24 height 24
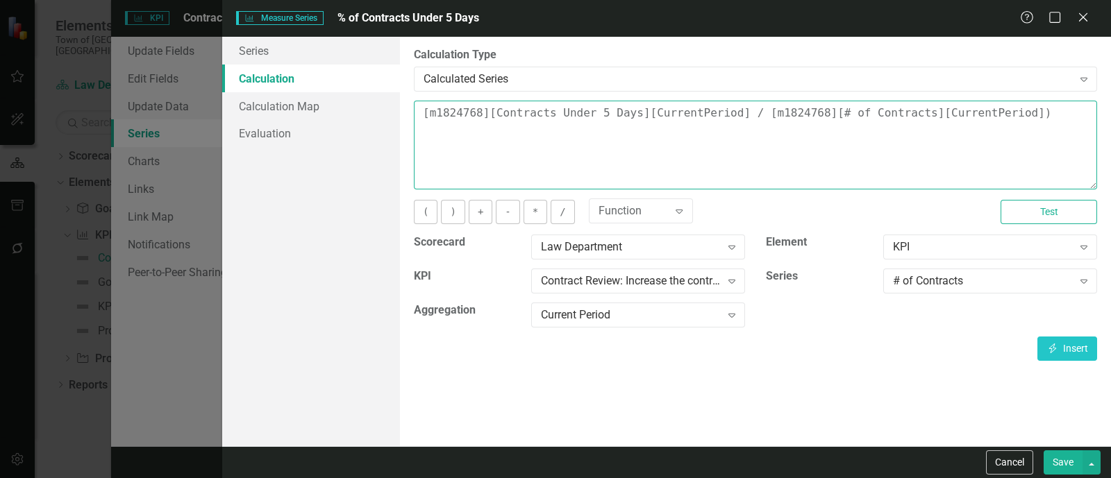
click at [421, 122] on textarea "[m1824768][Contracts Under 5 Days][CurrentPeriod] / [m1824768][# of Contracts][…" at bounding box center [755, 145] width 683 height 89
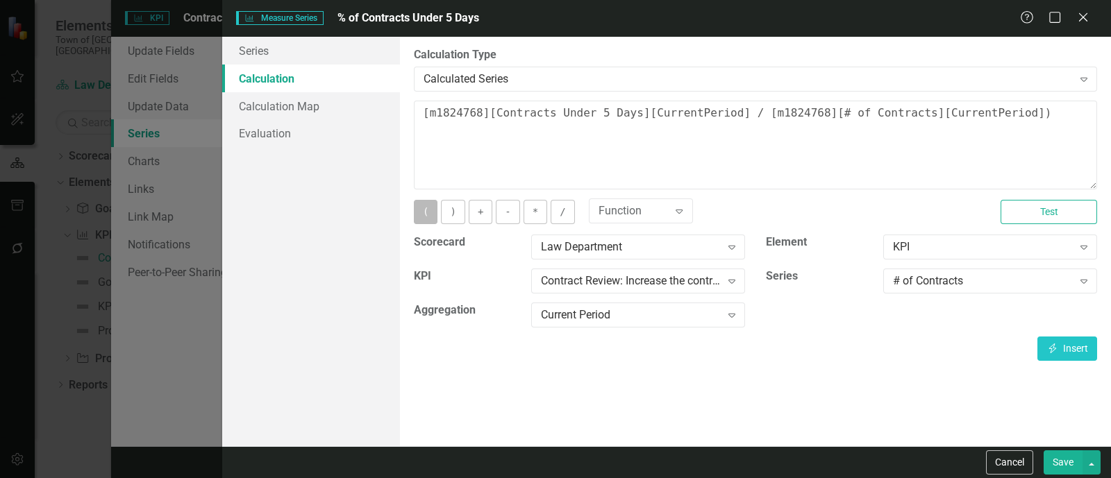
click at [433, 210] on button "(" at bounding box center [426, 212] width 24 height 24
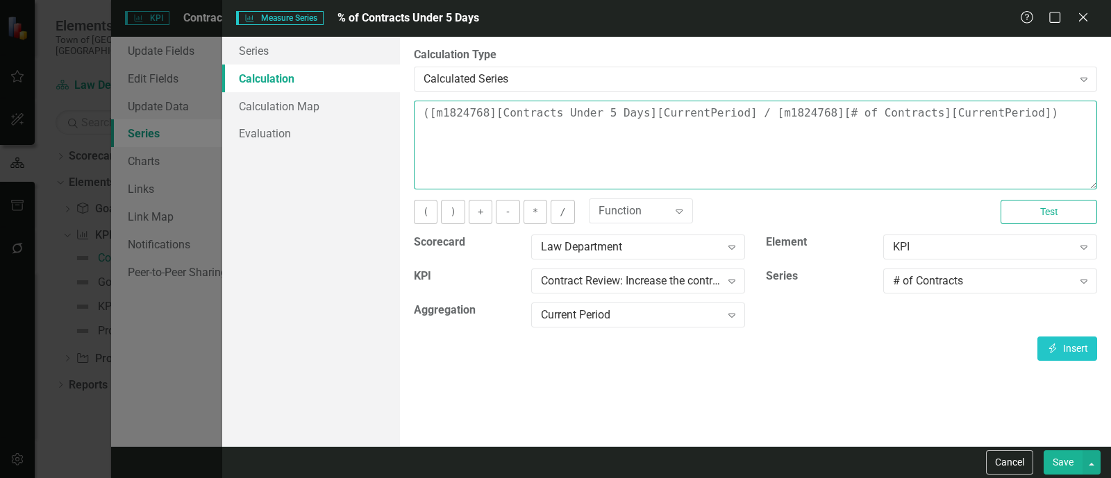
click at [1014, 126] on textarea "([m1824768][Contracts Under 5 Days][CurrentPeriod] / [m1824768][# of Contracts]…" at bounding box center [755, 145] width 683 height 89
type textarea "([m1824768][Contracts Under 5 Days][CurrentPeriod] / [m1824768][# of Contracts]…"
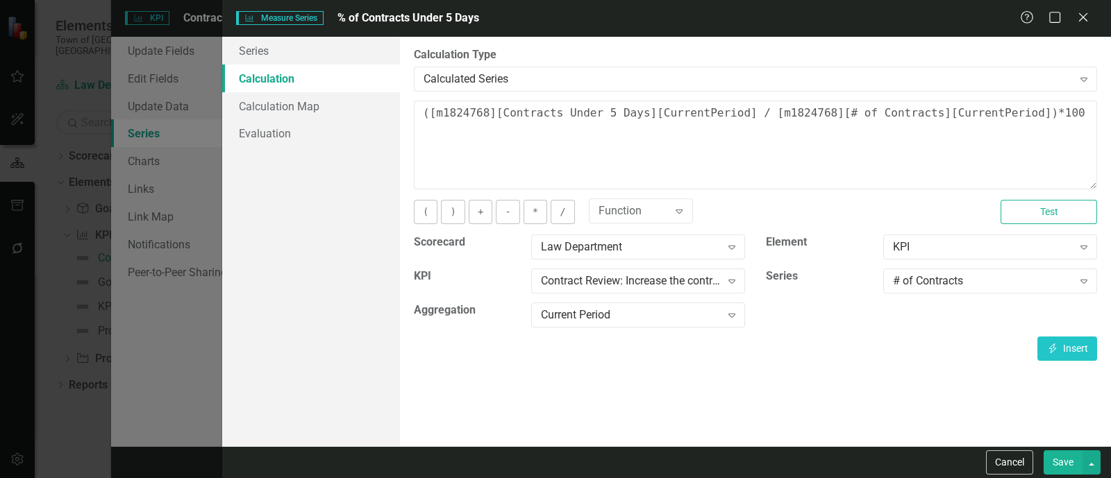
click at [1066, 460] on button "Save" at bounding box center [1063, 463] width 39 height 24
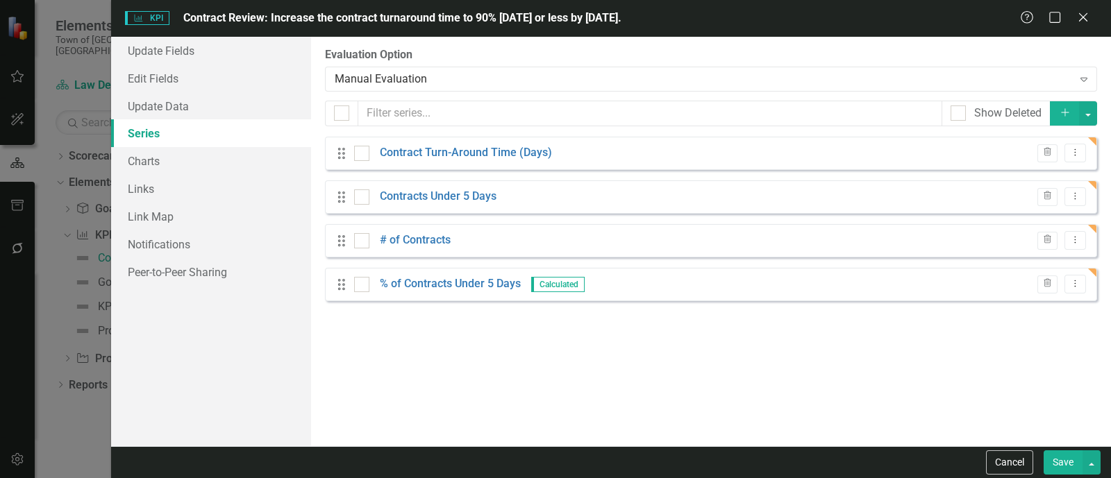
click at [1066, 456] on button "Save" at bounding box center [1063, 463] width 39 height 24
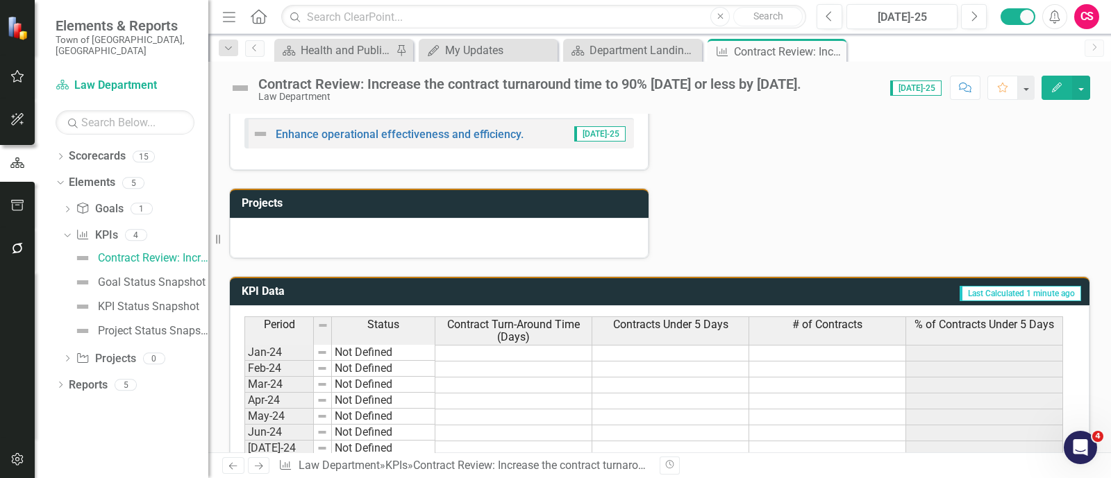
scroll to position [491, 0]
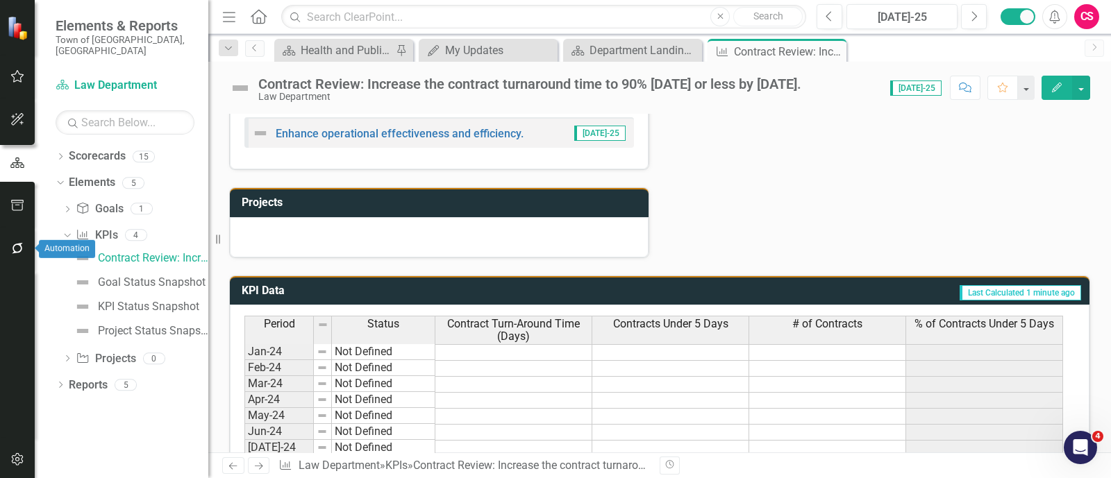
click at [7, 251] on button "button" at bounding box center [17, 249] width 31 height 29
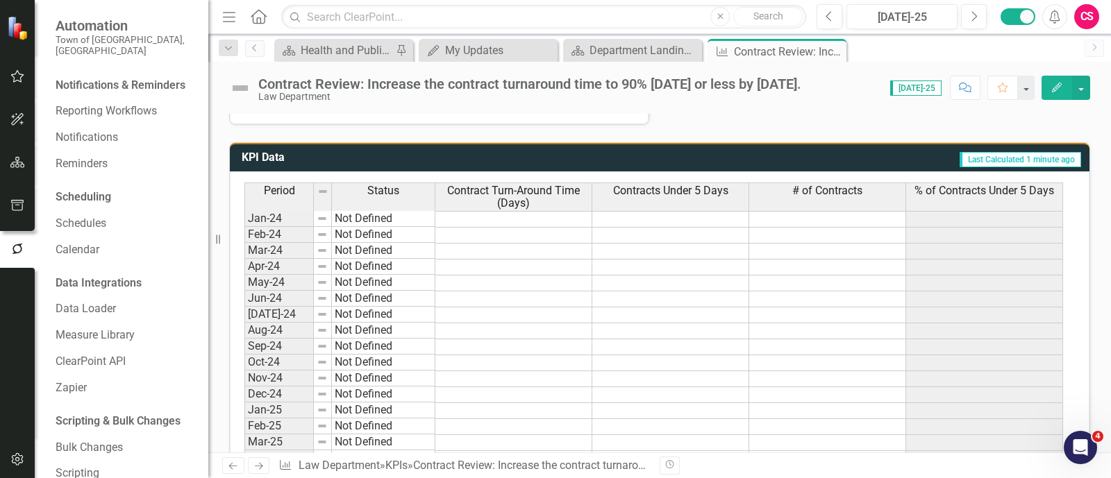
scroll to position [796, 0]
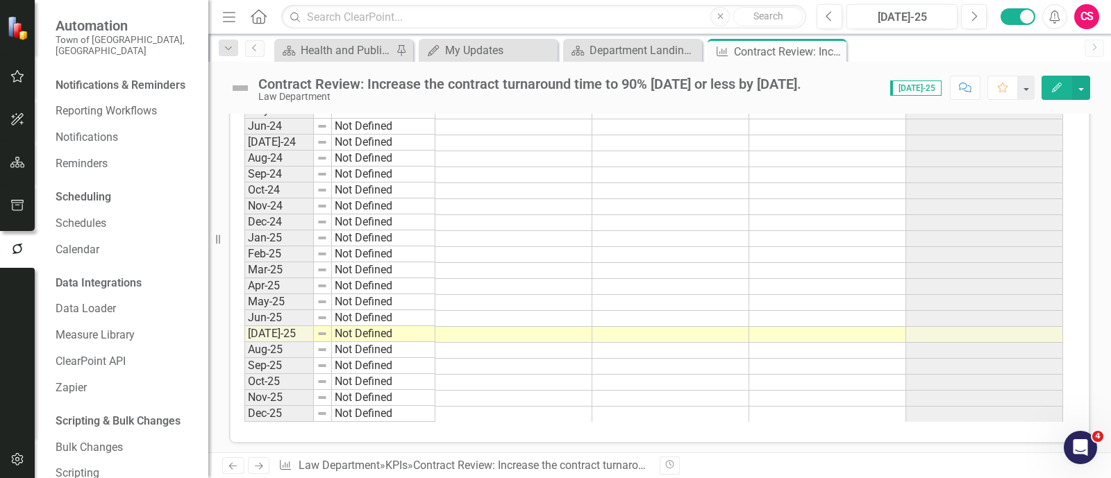
click at [1055, 84] on icon "Edit" at bounding box center [1057, 88] width 12 height 10
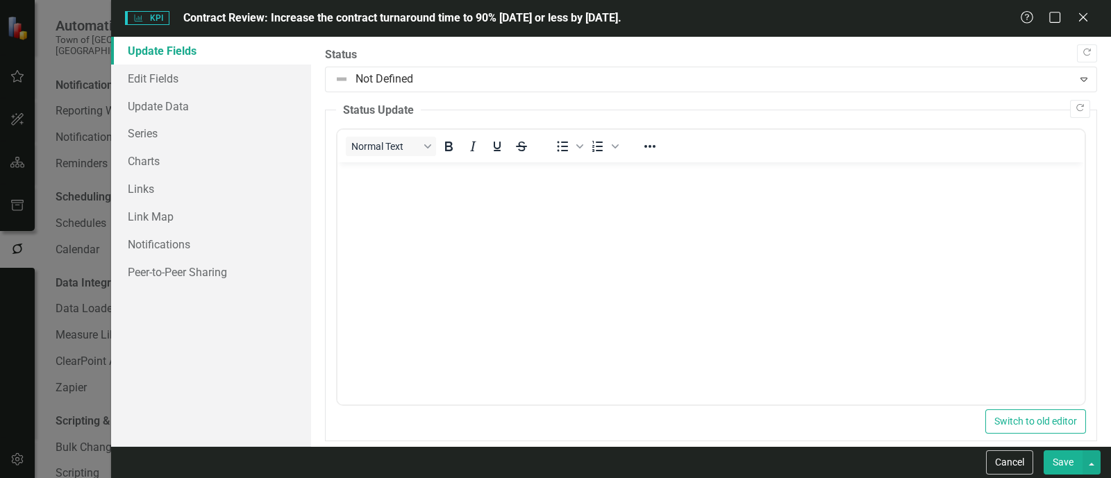
scroll to position [0, 0]
click at [181, 78] on link "Edit Fields" at bounding box center [211, 79] width 200 height 28
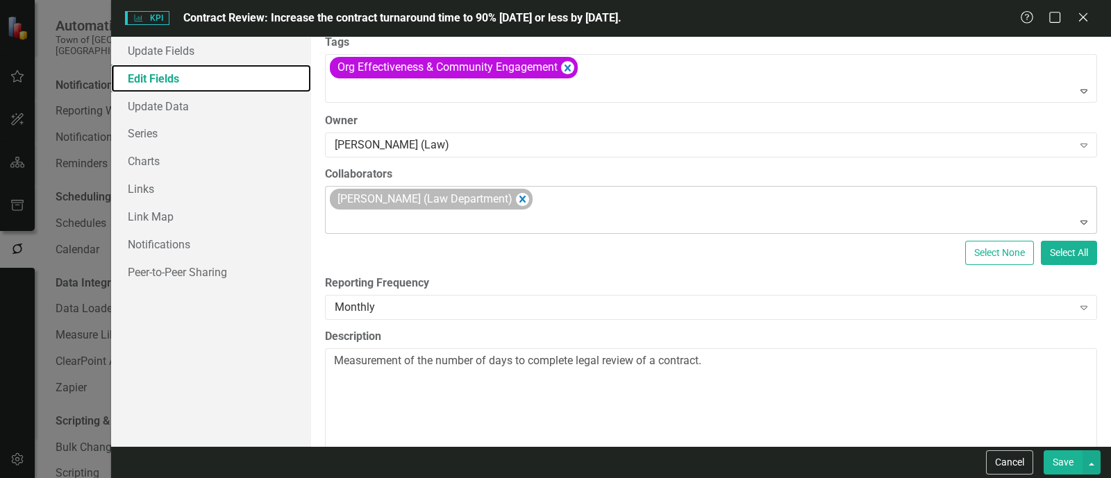
scroll to position [122, 0]
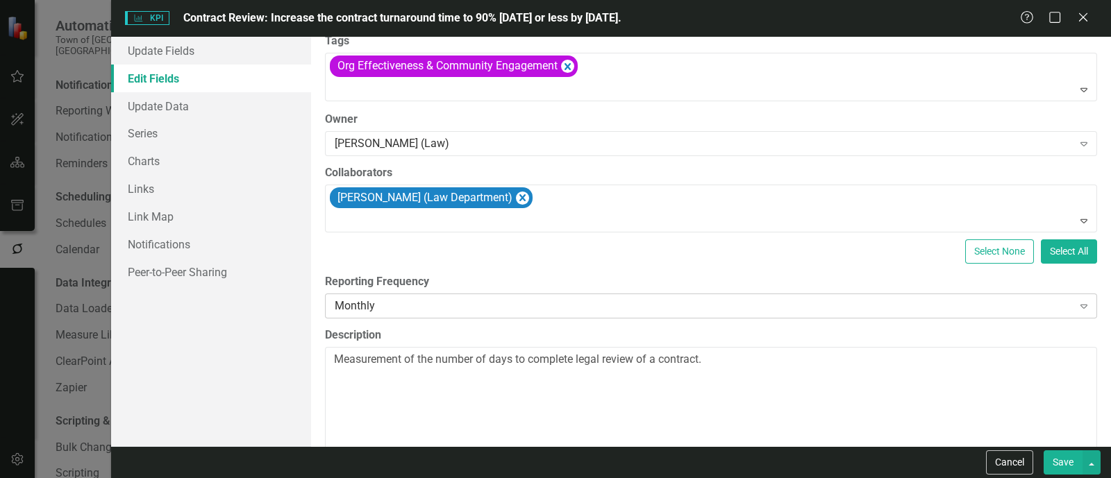
click at [374, 312] on div "Monthly Expand" at bounding box center [711, 306] width 772 height 25
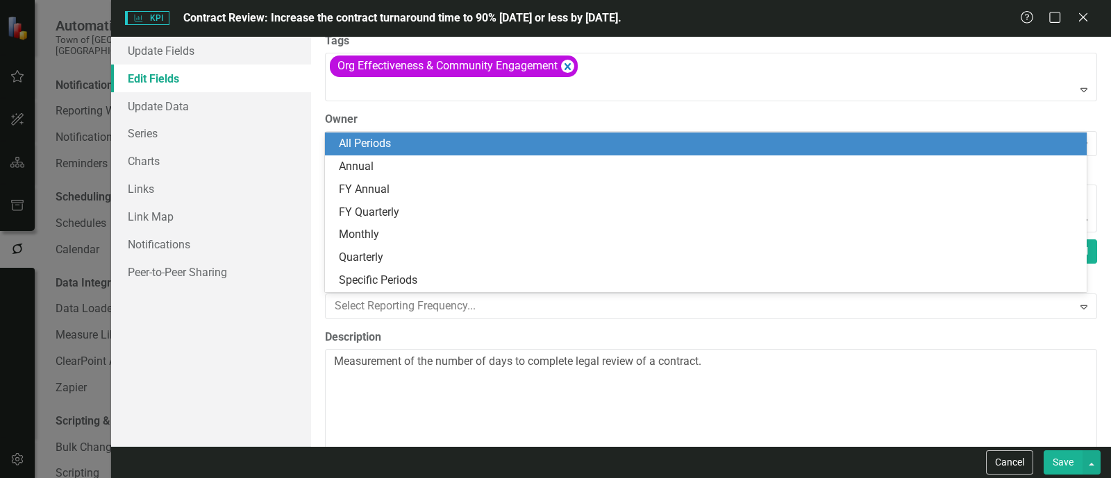
click at [389, 135] on div "All Periods" at bounding box center [706, 144] width 762 height 23
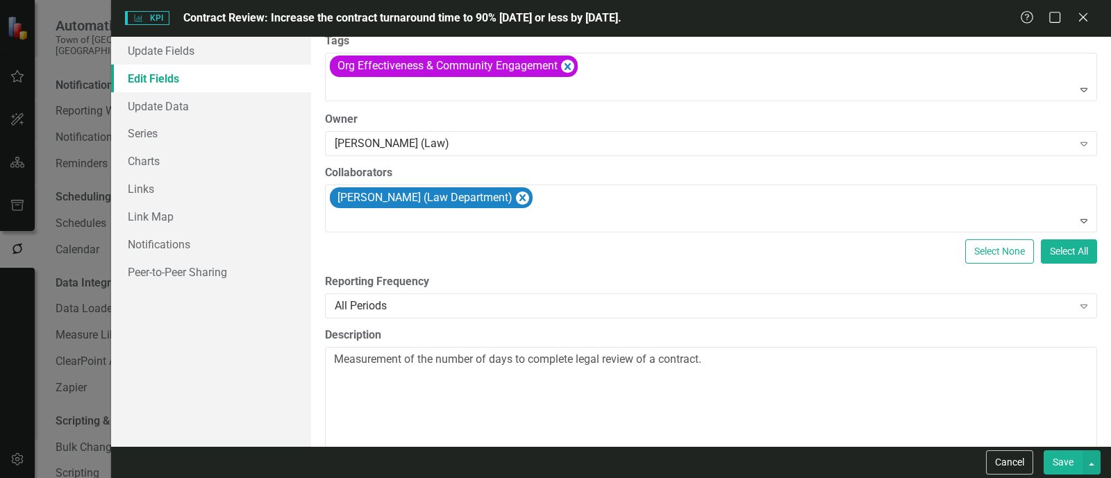
click at [1064, 453] on button "Save" at bounding box center [1063, 463] width 39 height 24
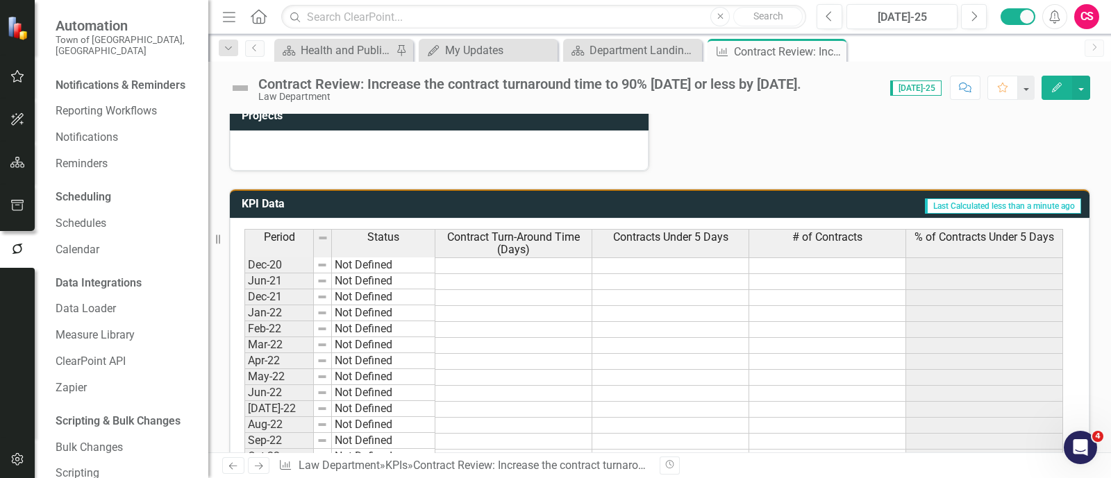
scroll to position [576, 0]
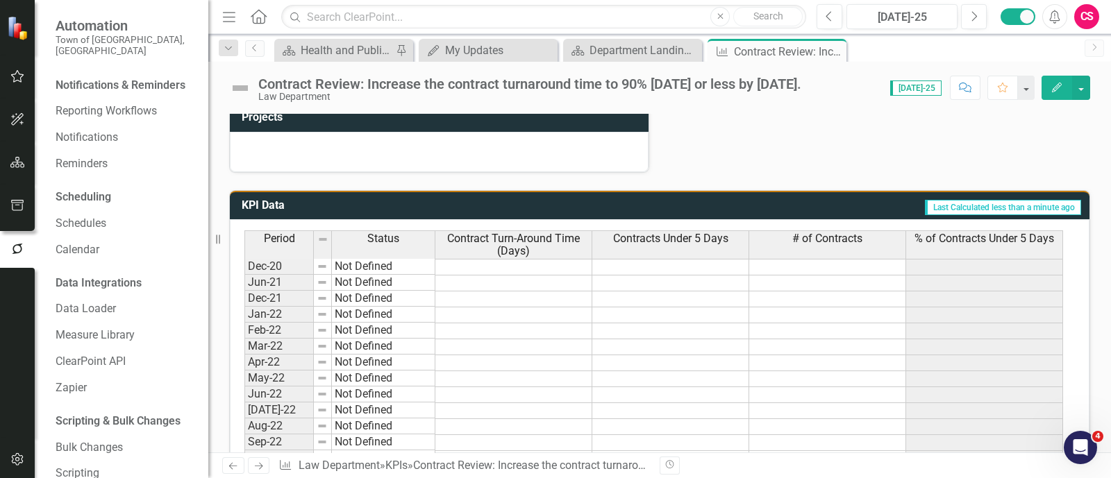
click at [879, 196] on td "Last Calculated less than a minute ago" at bounding box center [752, 207] width 660 height 23
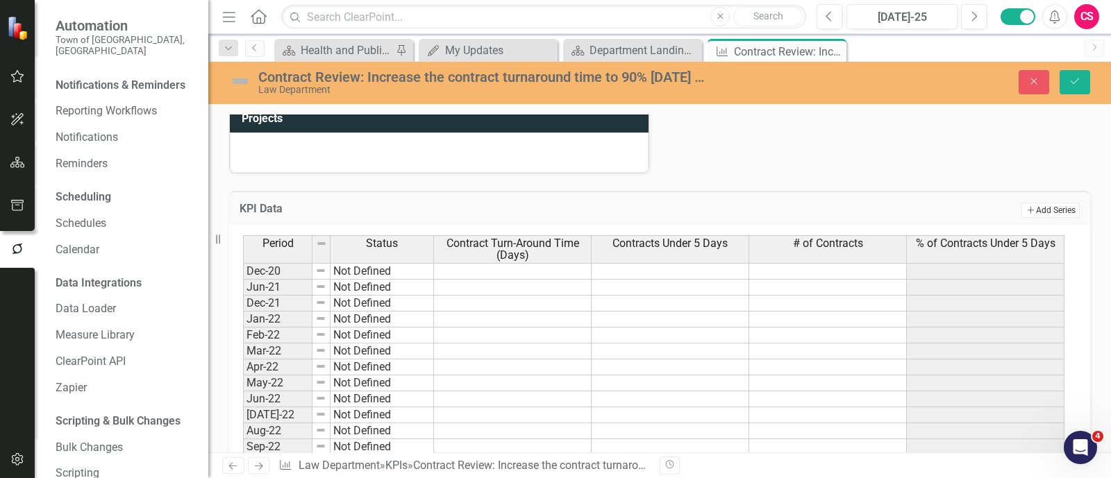
click at [1044, 211] on button "Add Add Series" at bounding box center [1050, 210] width 58 height 15
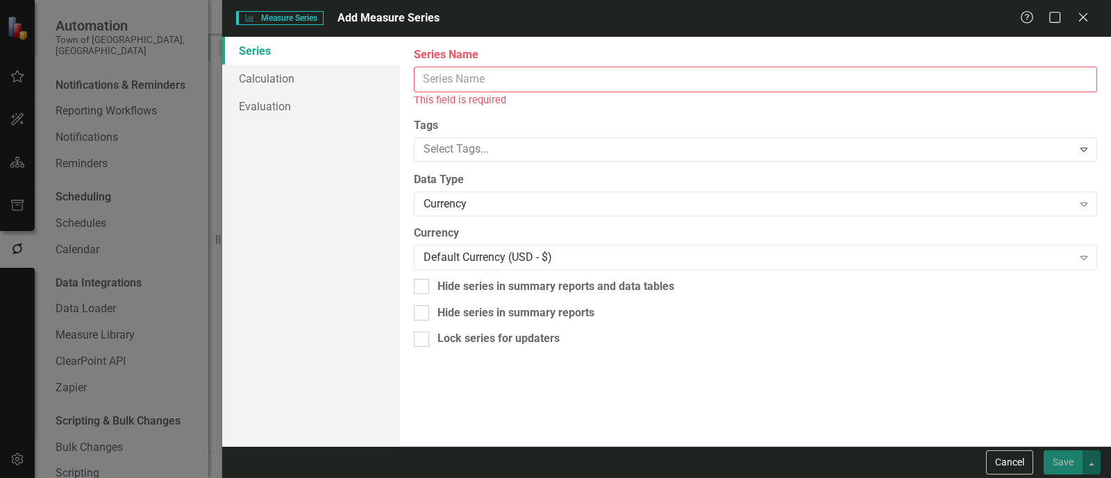
click at [517, 81] on input "Series Name" at bounding box center [755, 80] width 683 height 26
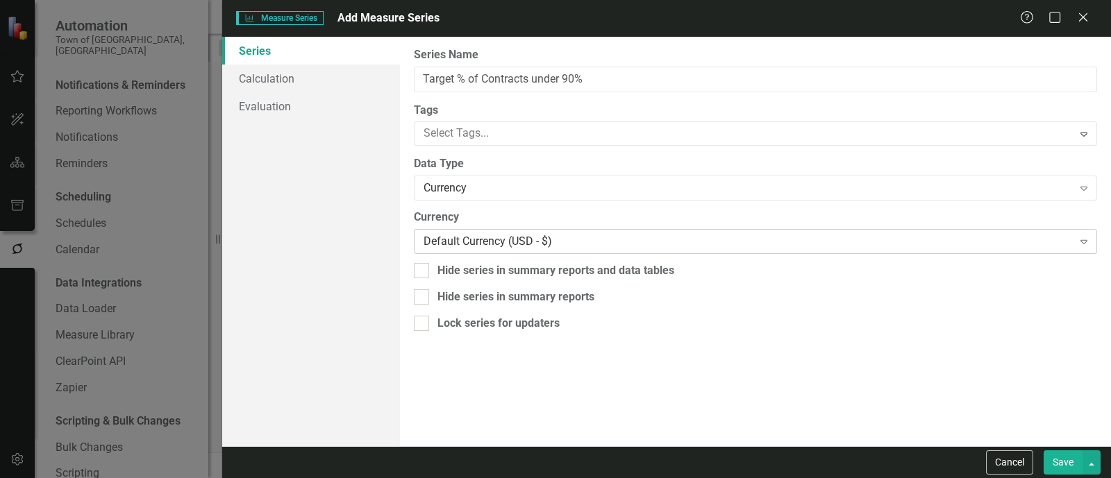
click at [515, 240] on div "Default Currency (USD - $)" at bounding box center [748, 242] width 649 height 16
click at [575, 79] on input "Target % of Contracts under 90%" at bounding box center [755, 80] width 683 height 26
type input "Target % of Contracts under 5 Days"
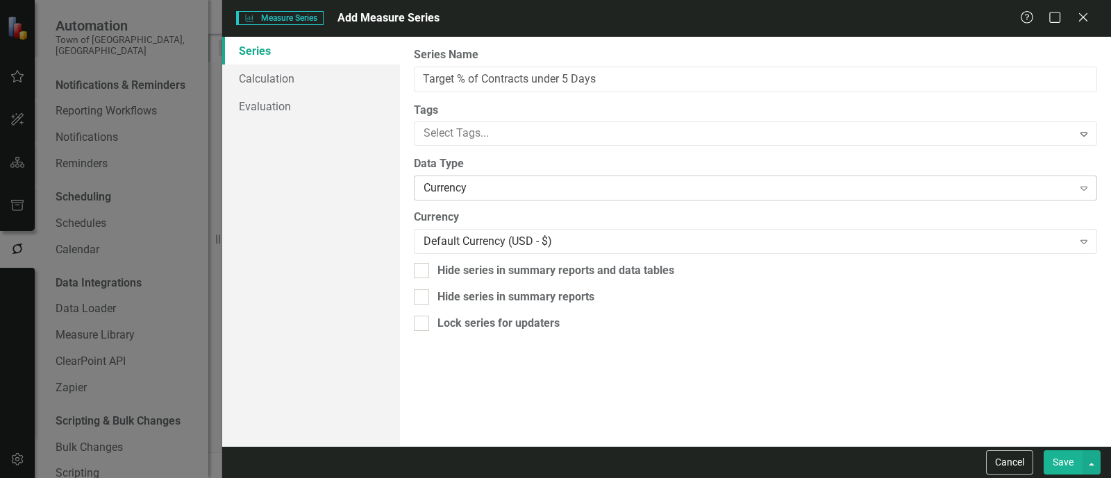
click at [545, 189] on div "Currency" at bounding box center [748, 189] width 649 height 16
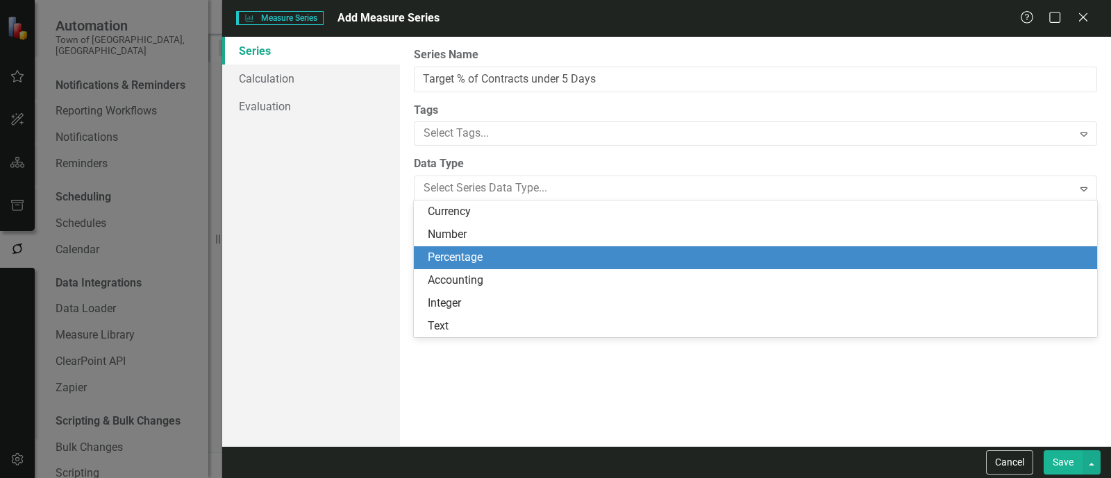
click at [524, 258] on div "Percentage" at bounding box center [758, 258] width 661 height 16
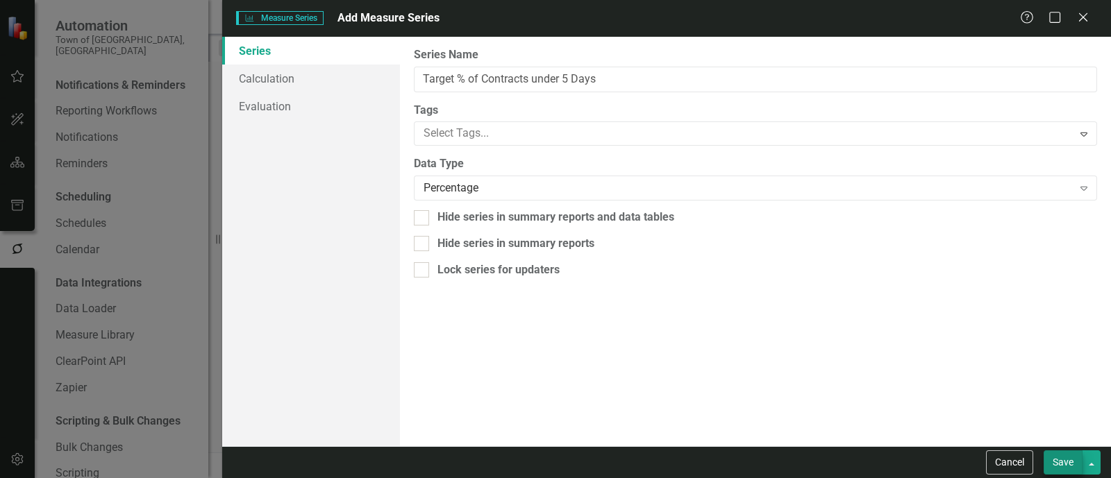
drag, startPoint x: 1055, startPoint y: 446, endPoint x: 1060, endPoint y: 453, distance: 8.5
click at [1060, 453] on div "Cancel Save" at bounding box center [666, 462] width 889 height 32
click at [1060, 453] on button "Save" at bounding box center [1063, 463] width 39 height 24
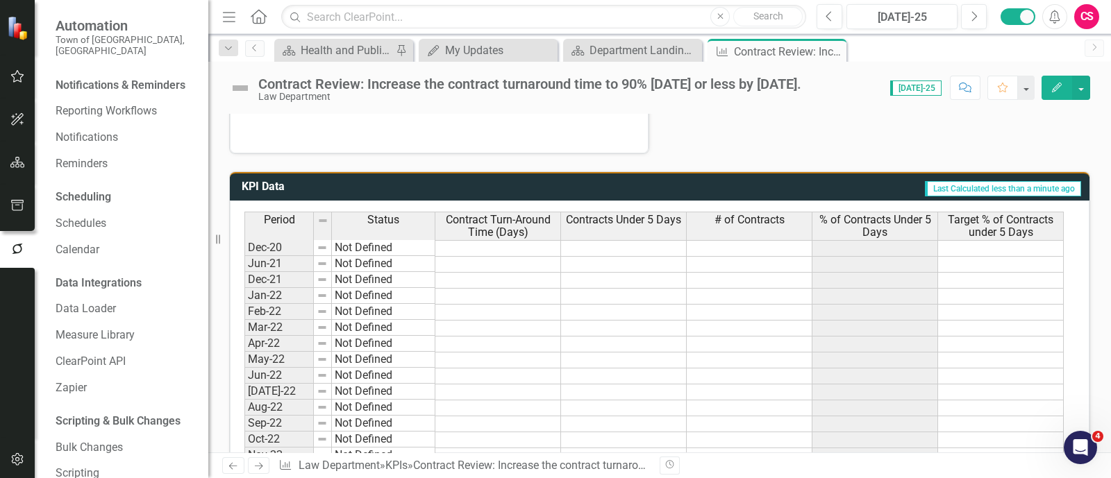
scroll to position [596, 0]
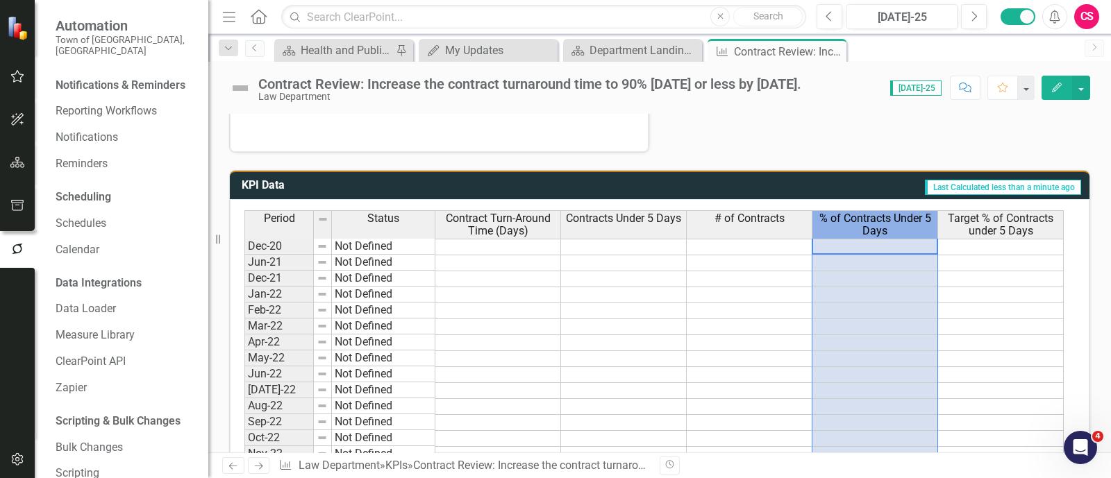
click at [906, 224] on span "% of Contracts Under 5 Days" at bounding box center [874, 224] width 119 height 24
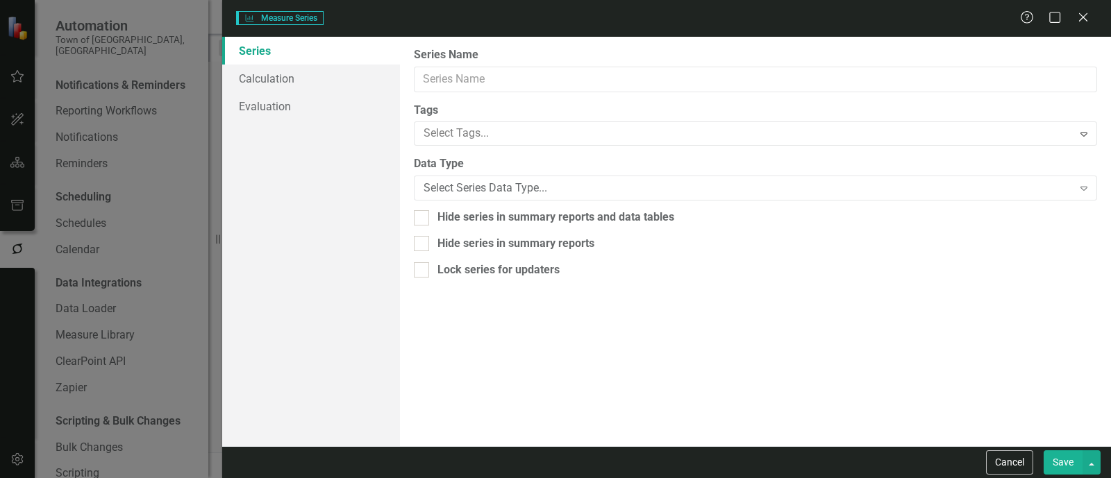
type input "% of Contracts Under 5 Days"
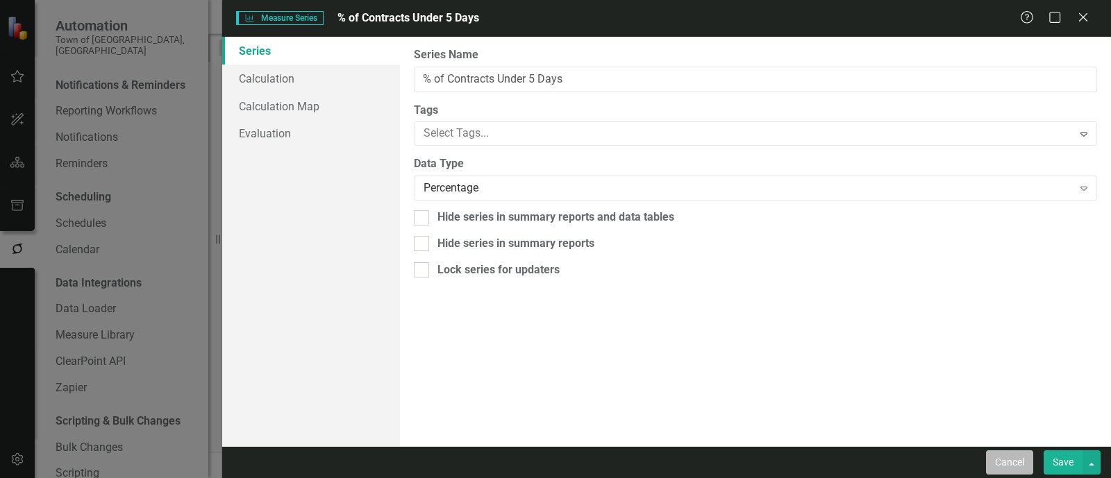
click at [1016, 457] on button "Cancel" at bounding box center [1009, 463] width 47 height 24
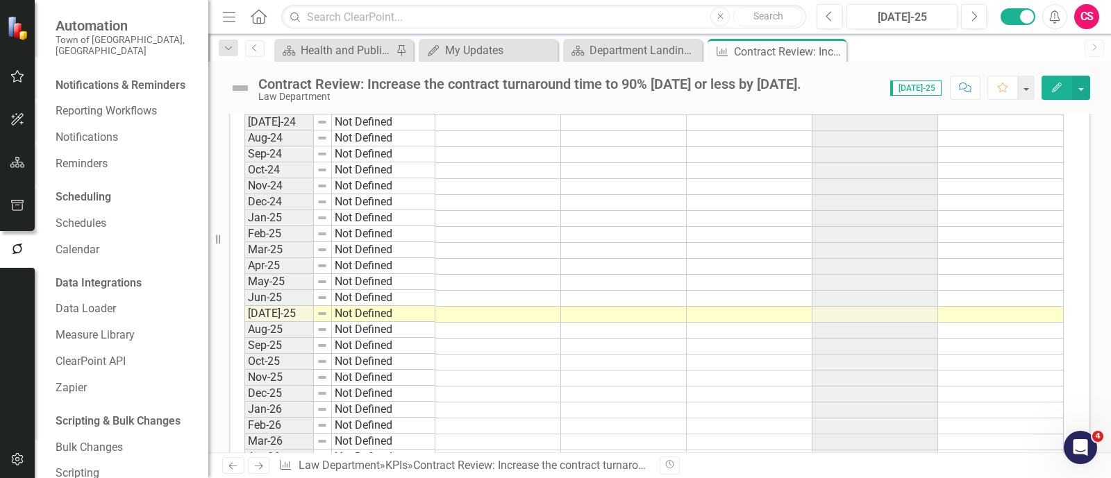
scroll to position [1258, 0]
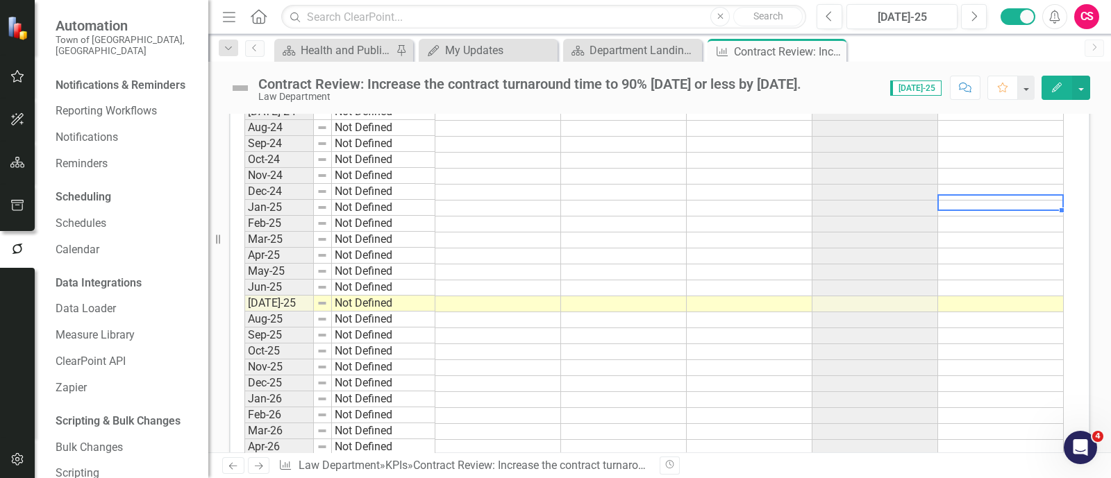
click at [992, 201] on td at bounding box center [1001, 209] width 126 height 16
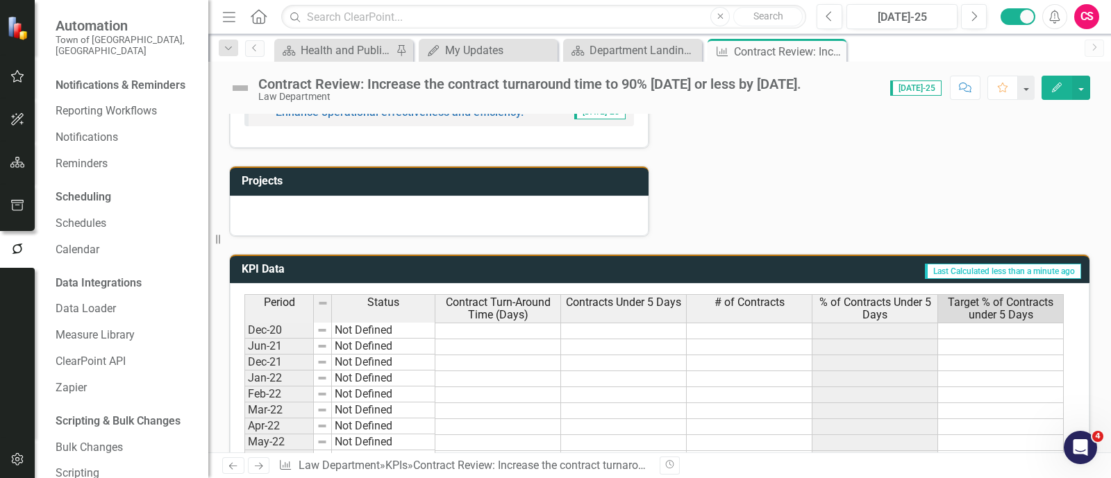
scroll to position [493, 0]
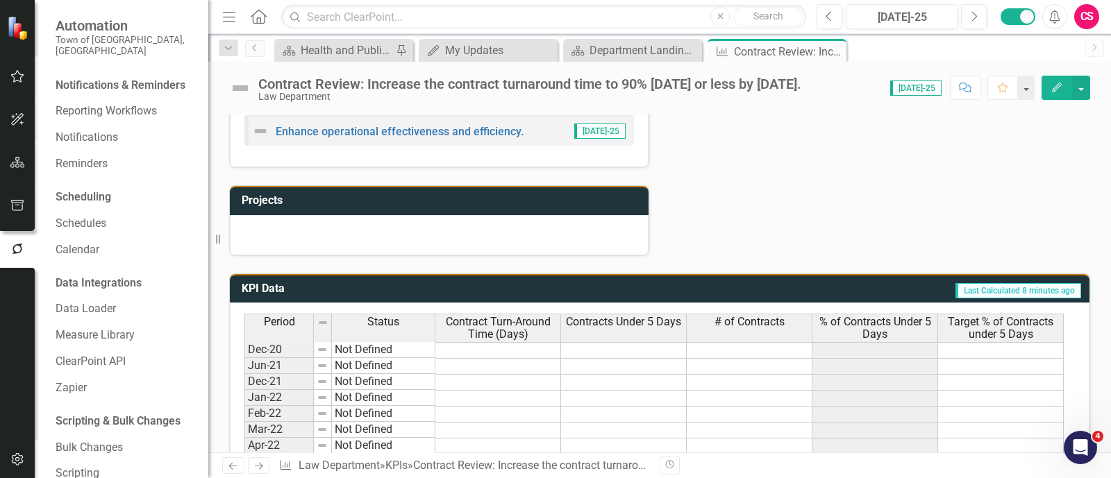
click at [1051, 83] on icon "Edit" at bounding box center [1057, 88] width 12 height 10
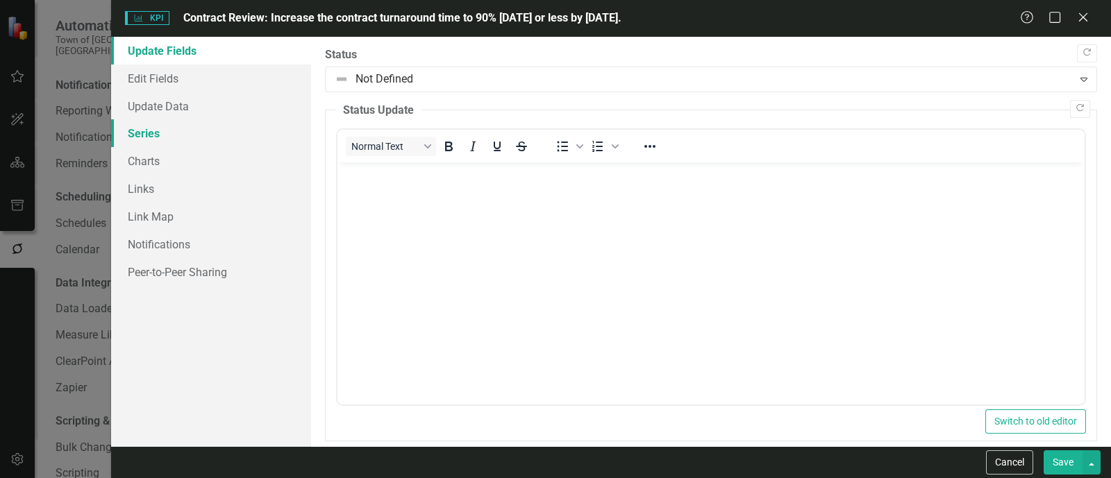
scroll to position [0, 0]
click at [194, 127] on link "Series" at bounding box center [211, 133] width 200 height 28
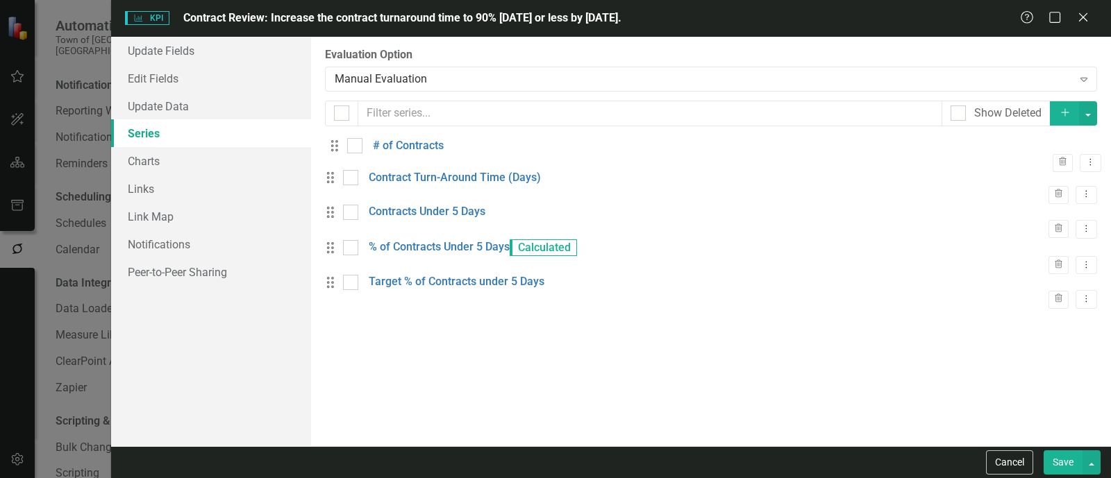
drag, startPoint x: 345, startPoint y: 243, endPoint x: 349, endPoint y: 157, distance: 86.2
click at [349, 157] on div "Drag Contract Turn-Around Time (Days) Trash Dropdown Menu Drag Contracts Under …" at bounding box center [711, 223] width 772 height 172
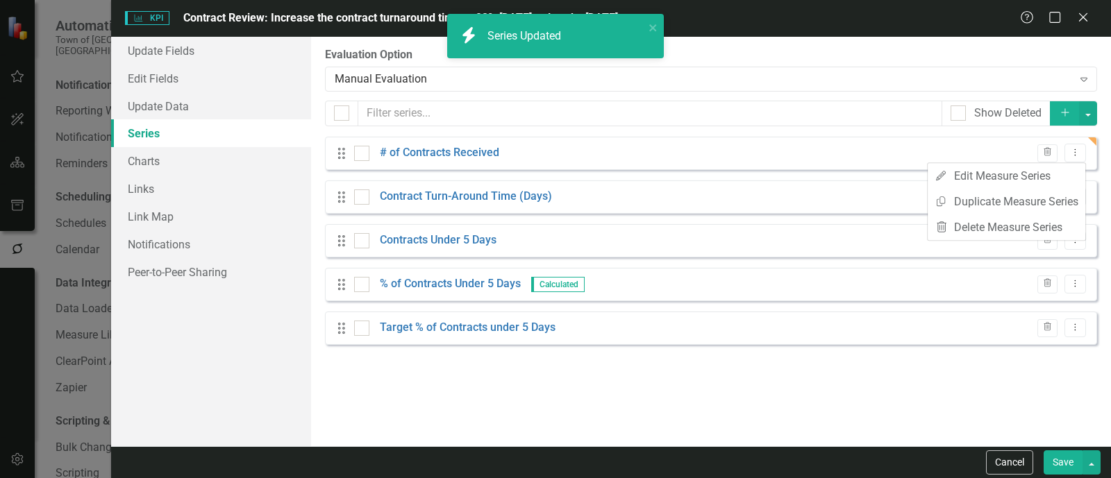
click at [1051, 196] on link "Copy Duplicate Measure Series" at bounding box center [1007, 202] width 158 height 26
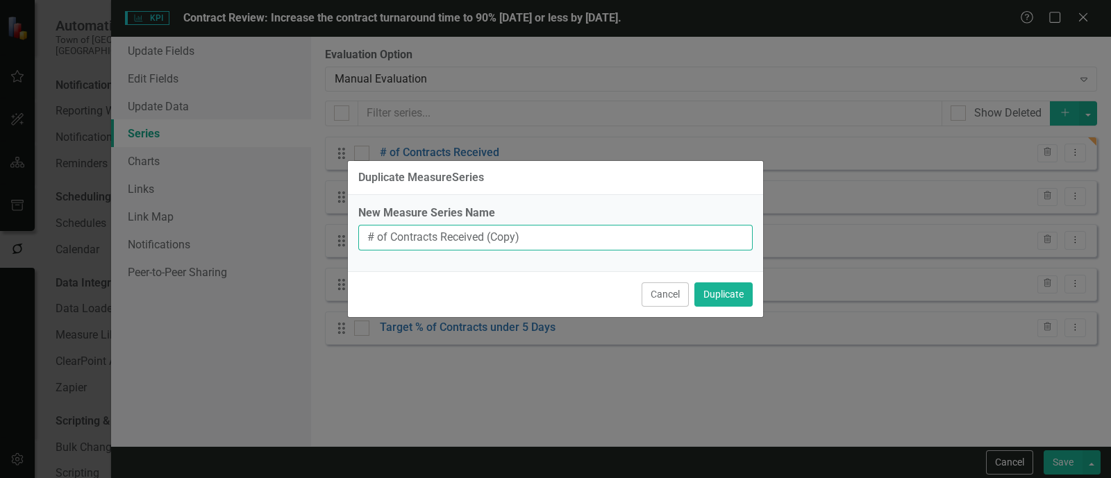
click at [587, 244] on input "# of Contracts Received (Copy)" at bounding box center [555, 238] width 394 height 26
click at [451, 244] on input "# of Contracts Rec" at bounding box center [555, 238] width 394 height 26
type input "# of Contracts Released"
click at [694, 283] on button "Duplicate" at bounding box center [723, 295] width 58 height 24
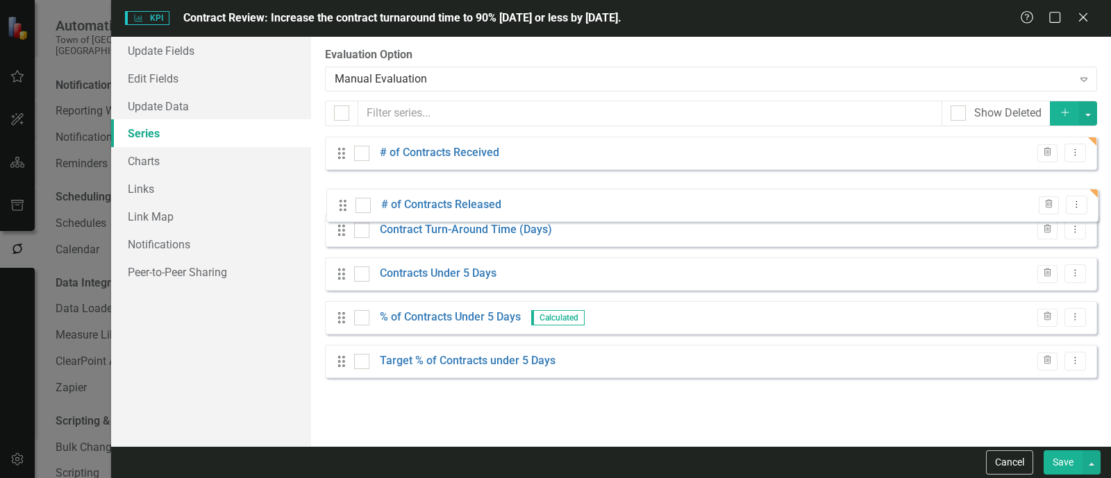
drag, startPoint x: 342, startPoint y: 366, endPoint x: 344, endPoint y: 199, distance: 166.6
click at [344, 199] on div "Drag # of Contracts Received Trash Dropdown Menu Drag Contract Turn-Around Time…" at bounding box center [711, 263] width 772 height 252
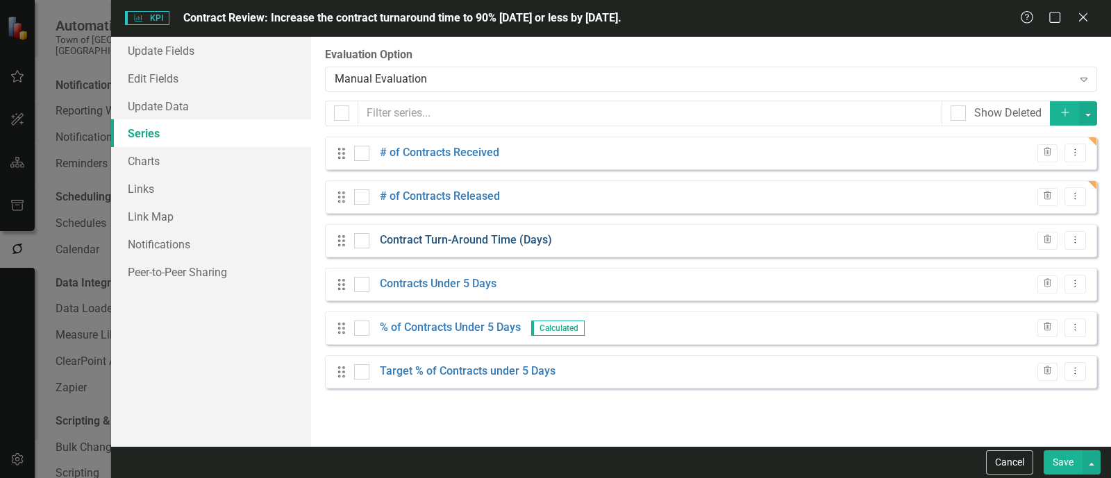
click at [519, 238] on link "Contract Turn-Around Time (Days)" at bounding box center [466, 241] width 172 height 16
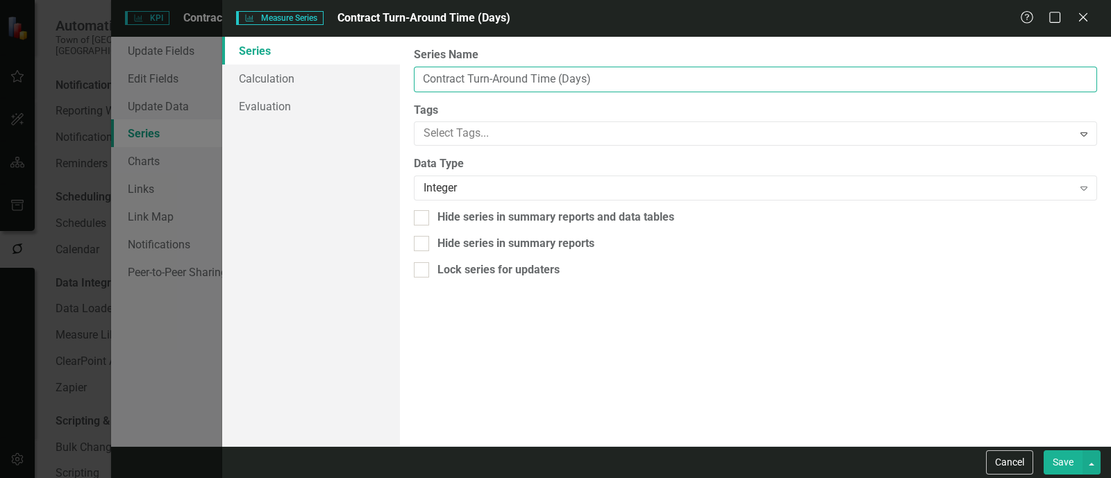
click at [426, 70] on input "Contract Turn-Around Time (Days)" at bounding box center [755, 80] width 683 height 26
type input "Average Contract Turn-Around Time (Days)"
click at [1044, 451] on button "Save" at bounding box center [1063, 463] width 39 height 24
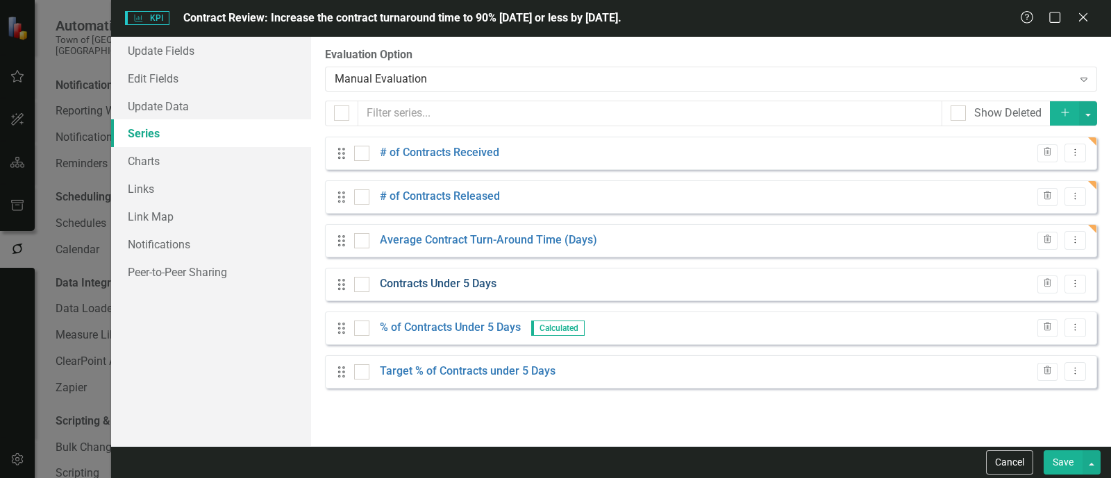
click at [486, 284] on link "Contracts Under 5 Days" at bounding box center [438, 284] width 117 height 16
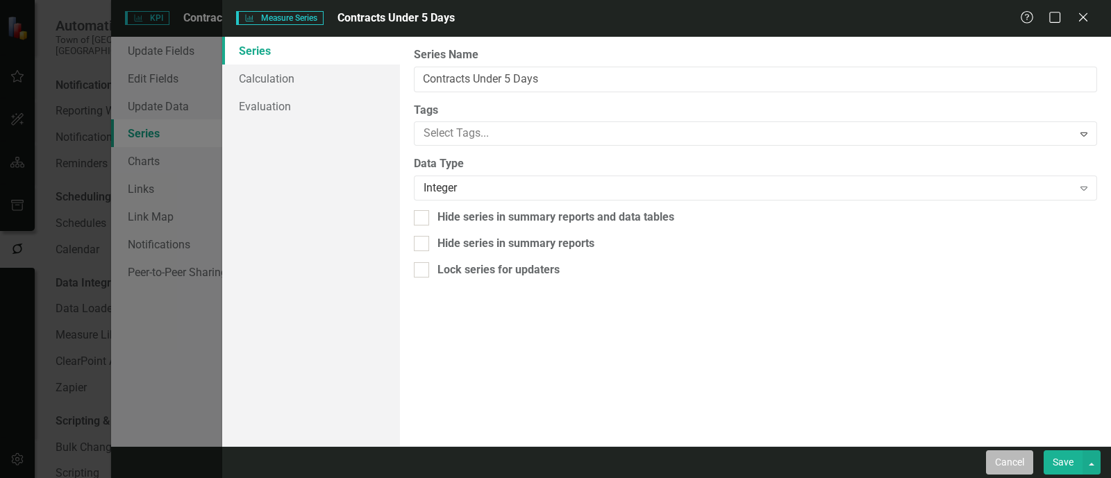
click at [1015, 467] on button "Cancel" at bounding box center [1009, 463] width 47 height 24
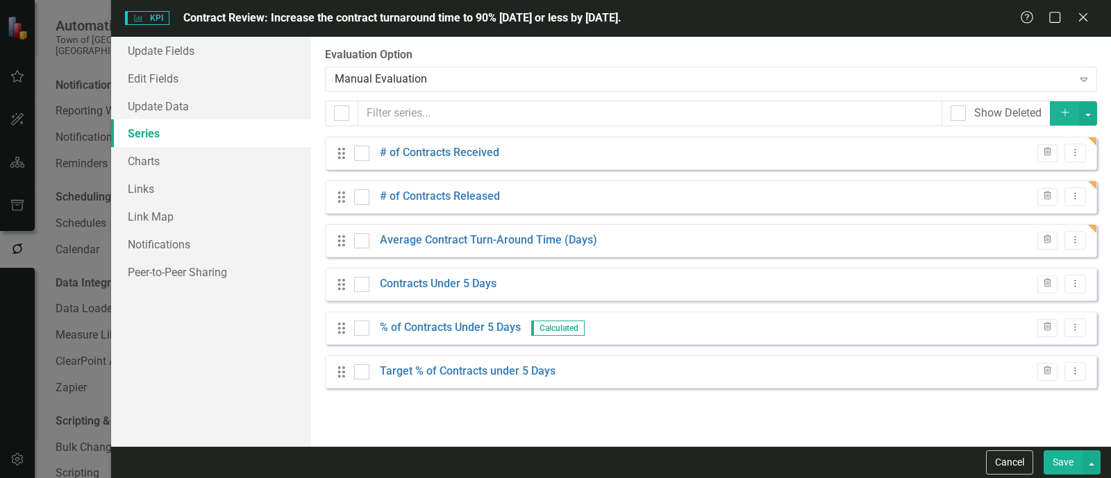
click at [1059, 462] on button "Save" at bounding box center [1063, 463] width 39 height 24
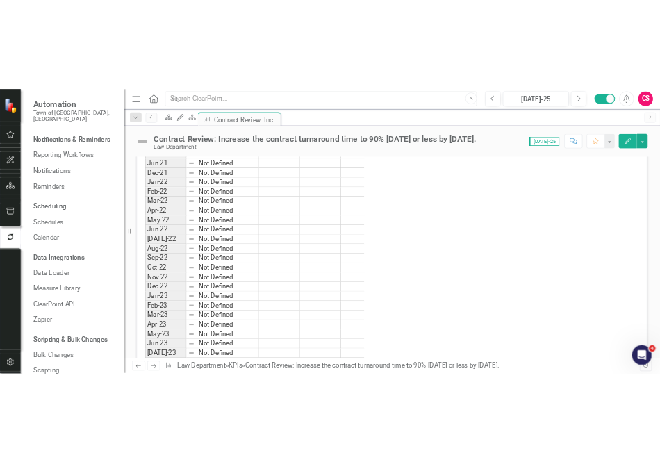
scroll to position [1072, 0]
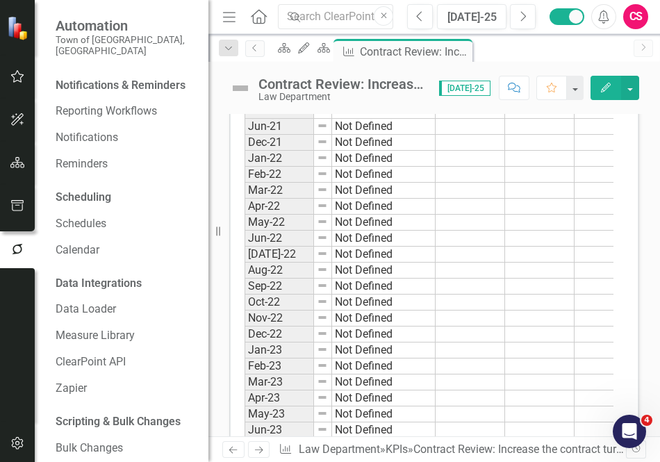
click at [221, 15] on icon "Menu" at bounding box center [229, 16] width 18 height 15
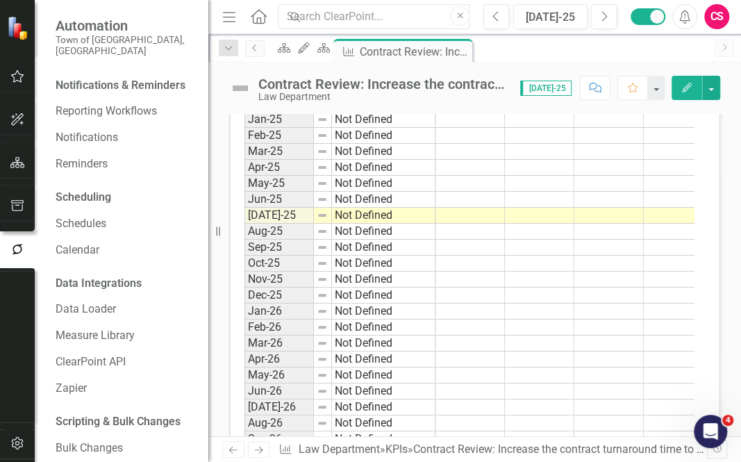
scroll to position [1666, 0]
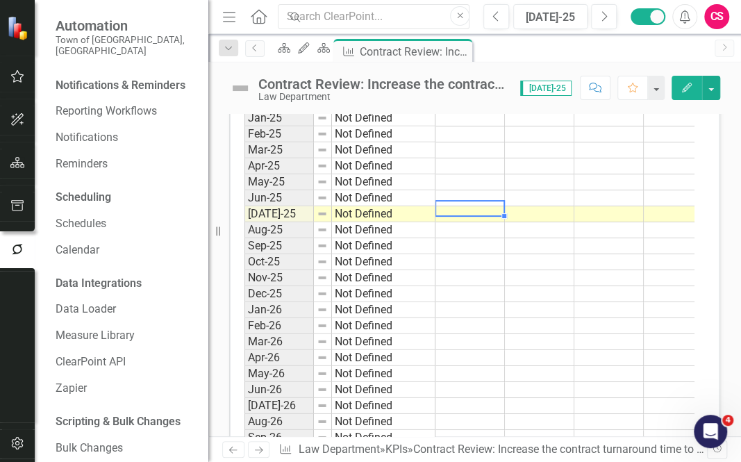
click at [244, 208] on div "Period Status # of Contracts Received # of Contracts Released Average Contract …" at bounding box center [244, 53] width 0 height 1263
click at [494, 215] on td at bounding box center [469, 214] width 69 height 16
type textarea "7"
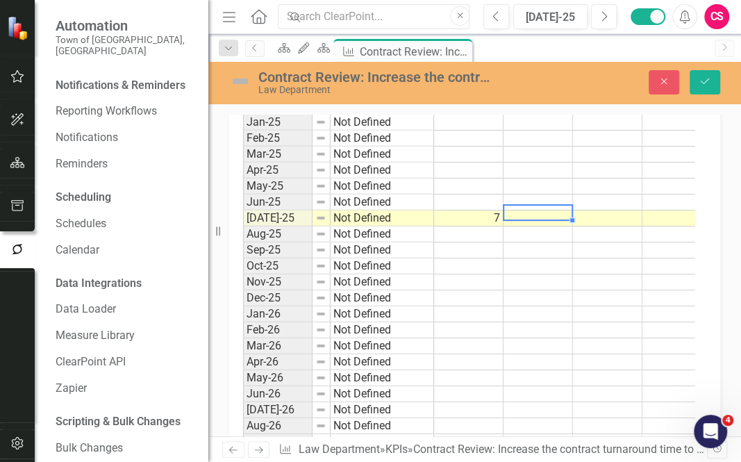
scroll to position [1670, 0]
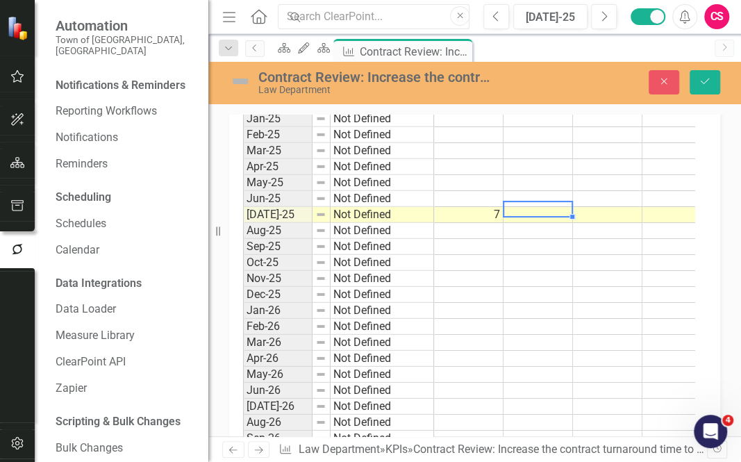
type textarea "7"
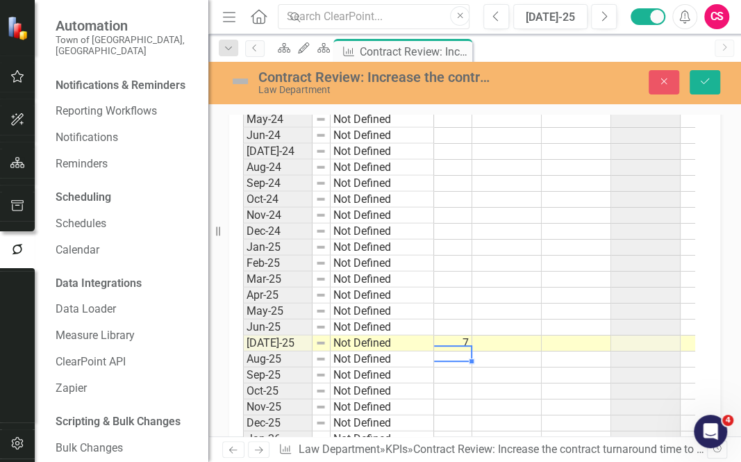
scroll to position [1619, 0]
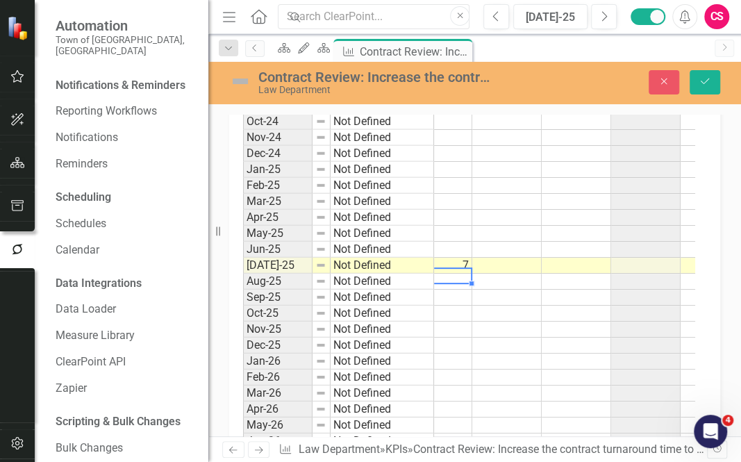
click at [573, 262] on td at bounding box center [576, 266] width 69 height 16
type textarea "5"
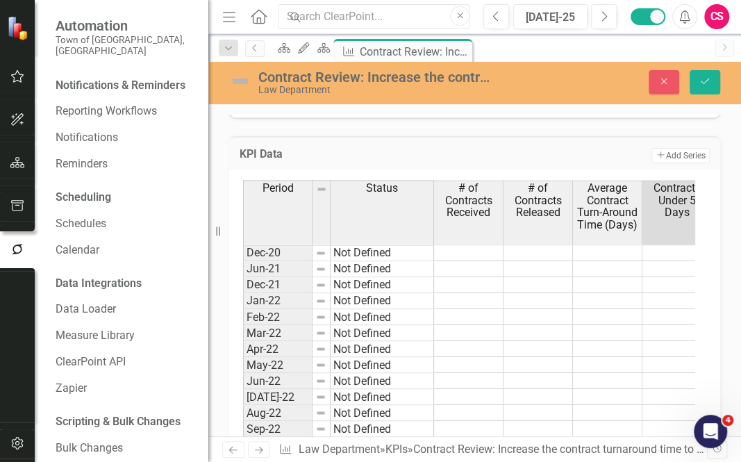
scroll to position [914, 0]
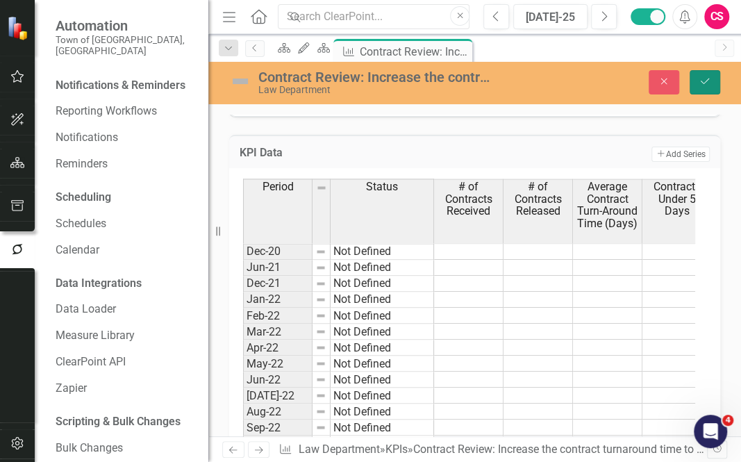
click at [697, 92] on button "Save" at bounding box center [704, 82] width 31 height 24
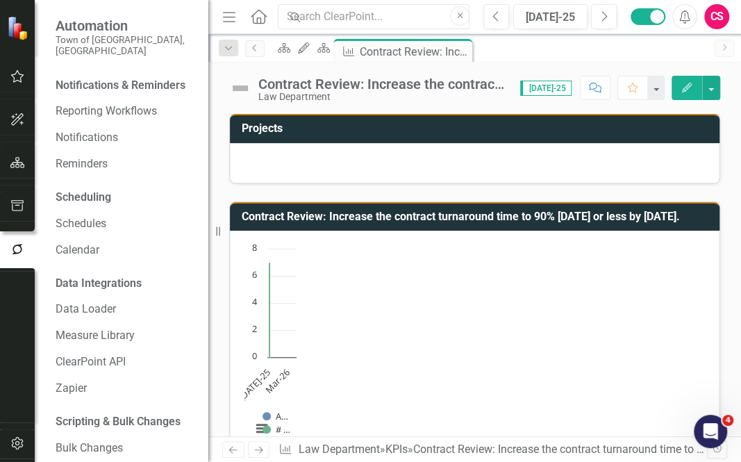
scroll to position [0, 99]
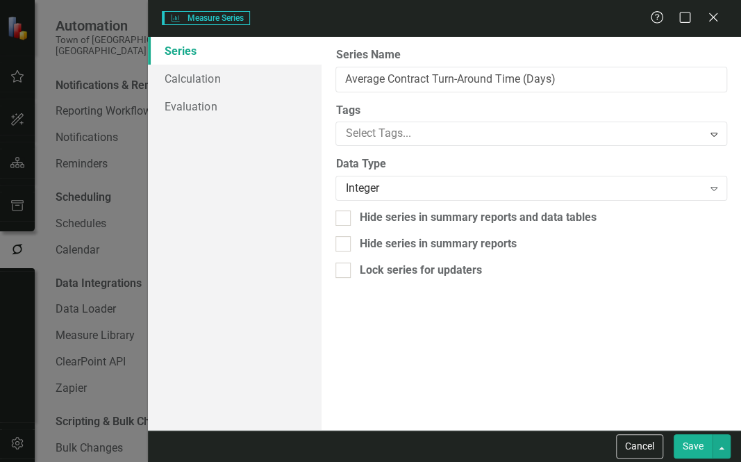
type input "Average Contract Turn-Around Time (Days)"
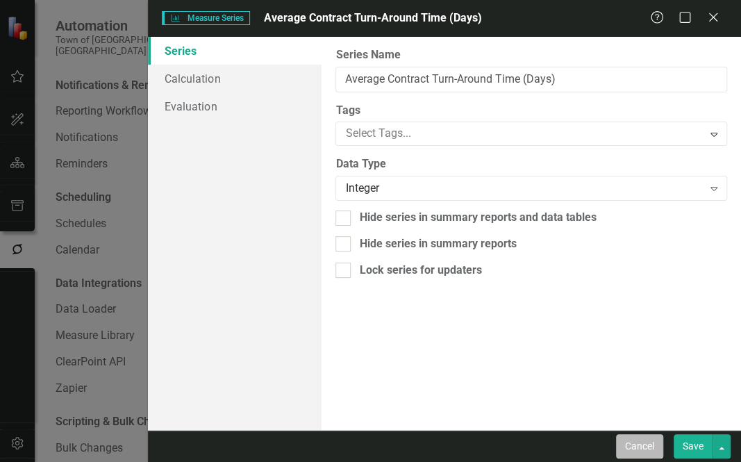
click at [645, 456] on button "Cancel" at bounding box center [639, 446] width 47 height 24
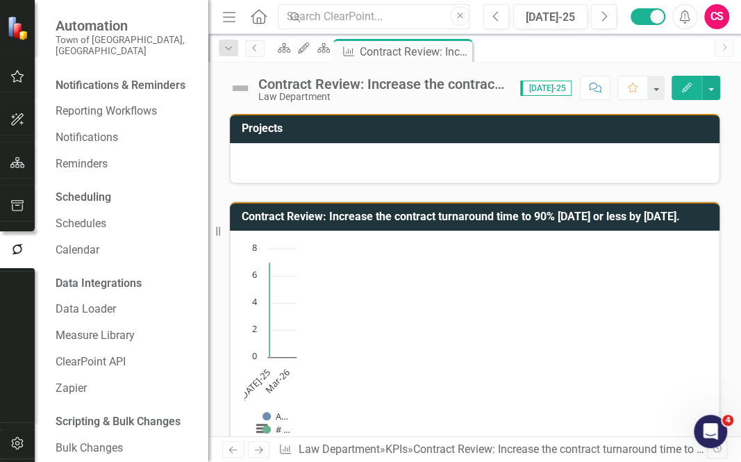
click at [689, 81] on button "Edit" at bounding box center [686, 88] width 31 height 24
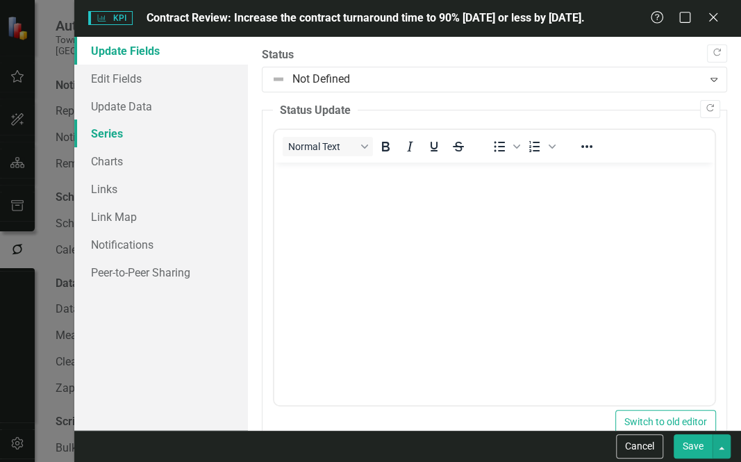
scroll to position [0, 0]
click at [125, 135] on link "Series" at bounding box center [161, 133] width 174 height 28
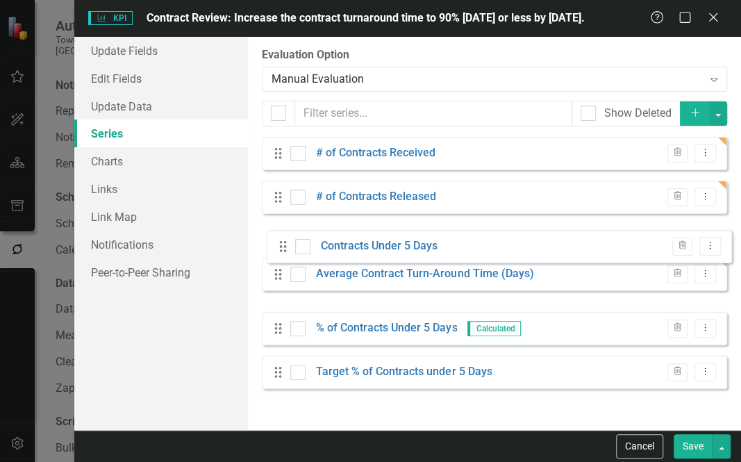
drag, startPoint x: 275, startPoint y: 284, endPoint x: 280, endPoint y: 244, distance: 39.9
click at [280, 244] on div "Drag # of Contracts Received Trash Dropdown Menu Drag # of Contracts Released T…" at bounding box center [494, 263] width 465 height 252
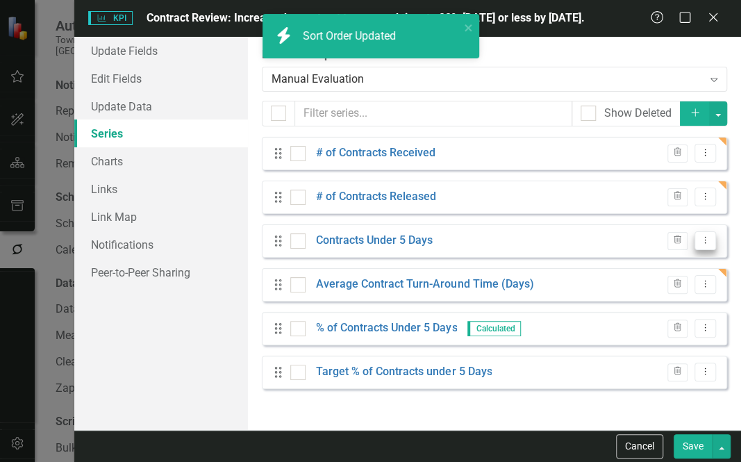
click at [708, 241] on icon "Dropdown Menu" at bounding box center [705, 239] width 12 height 9
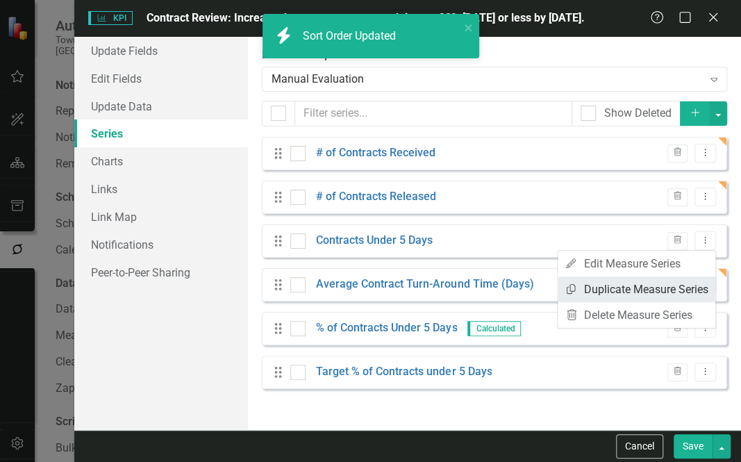
click at [686, 285] on link "Copy Duplicate Measure Series" at bounding box center [637, 289] width 158 height 26
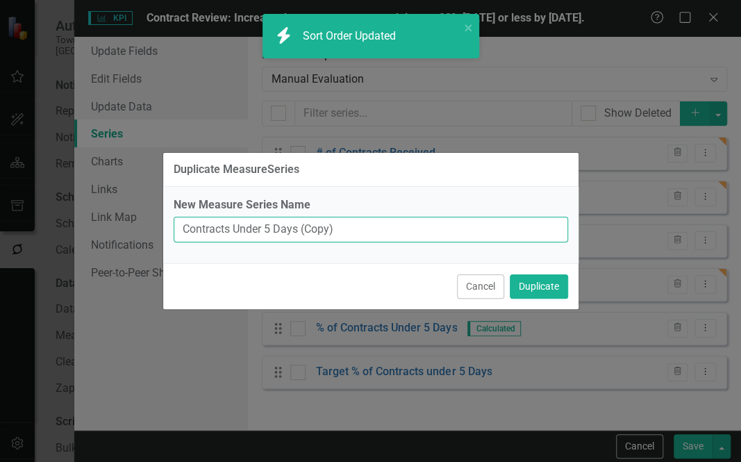
click at [246, 237] on input "Contracts Under 5 Days (Copy)" at bounding box center [371, 230] width 394 height 26
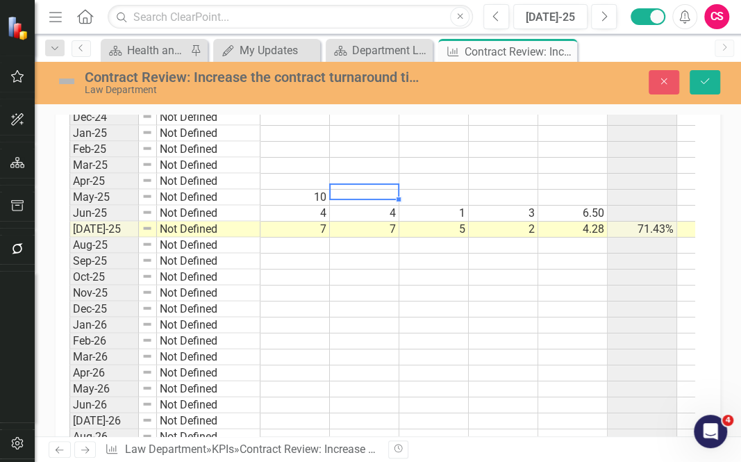
type textarea "10"
type textarea "0"
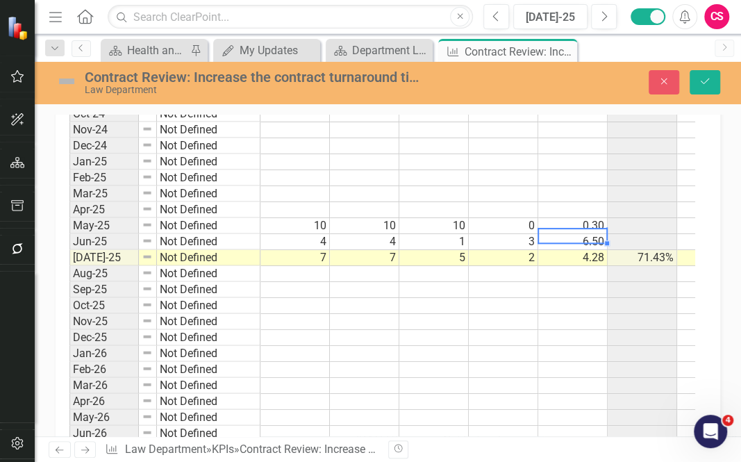
scroll to position [1345, 0]
click at [286, 203] on td at bounding box center [294, 211] width 69 height 16
type textarea "10"
click at [371, 203] on td at bounding box center [364, 211] width 69 height 16
type textarea "9"
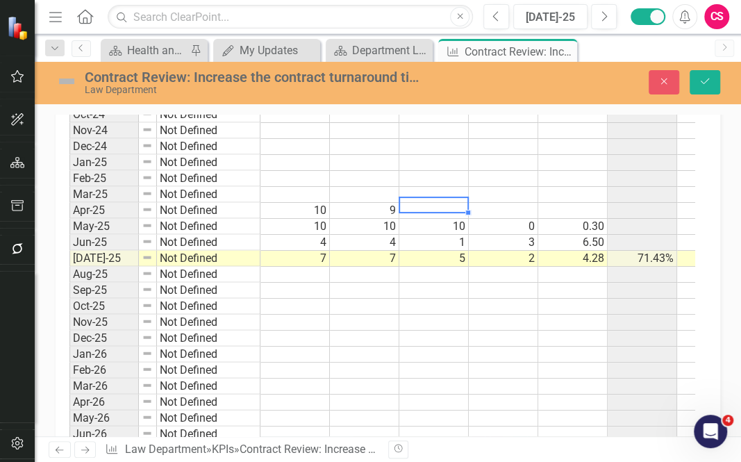
click at [426, 203] on td at bounding box center [433, 211] width 69 height 16
type textarea "9"
click at [530, 203] on td at bounding box center [503, 211] width 69 height 16
click at [319, 187] on td at bounding box center [294, 195] width 69 height 16
click at [296, 181] on div at bounding box center [294, 181] width 69 height 1
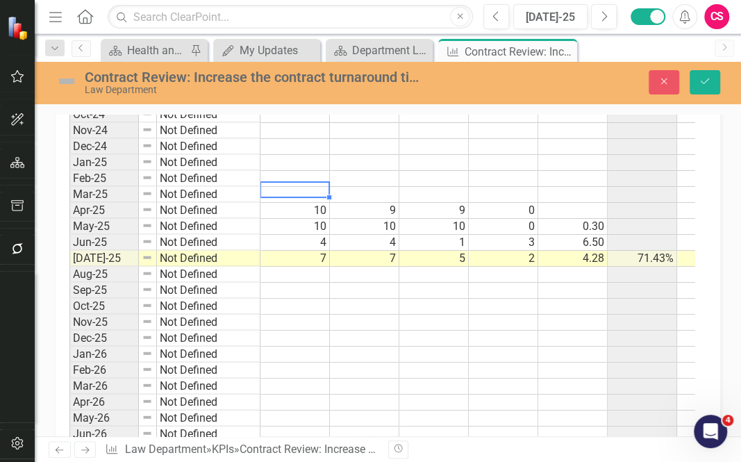
type textarea "6"
type textarea "5"
type textarea "3"
type textarea "2"
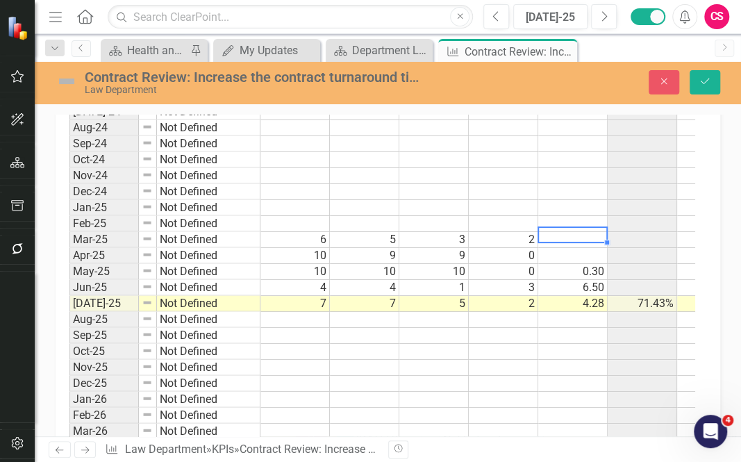
scroll to position [1298, 0]
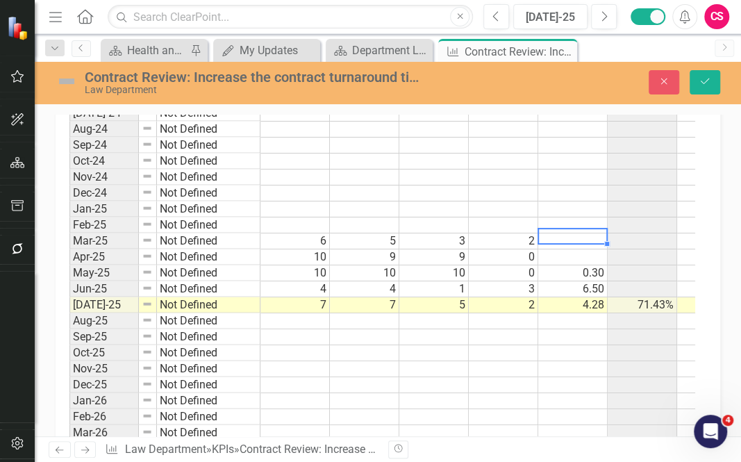
type textarea "0"
type textarea "90"
click at [587, 249] on td at bounding box center [572, 257] width 69 height 16
click at [583, 233] on td at bounding box center [572, 241] width 69 height 16
click at [314, 217] on td at bounding box center [294, 225] width 69 height 16
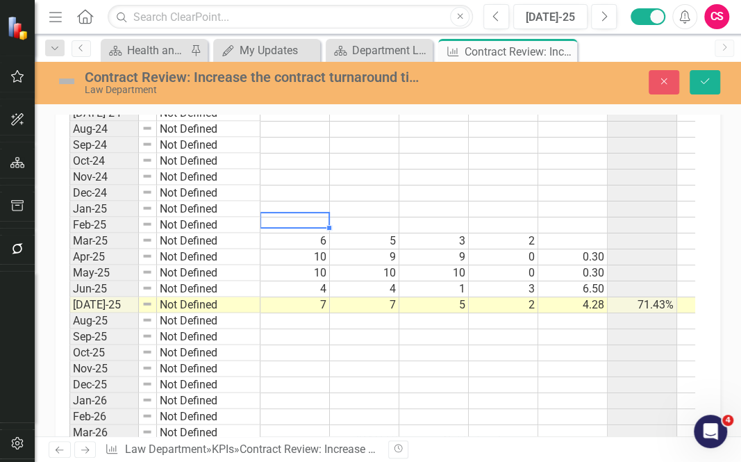
type textarea "6"
type textarea "5"
click at [430, 217] on td at bounding box center [433, 225] width 69 height 16
type textarea "3"
type textarea "2"
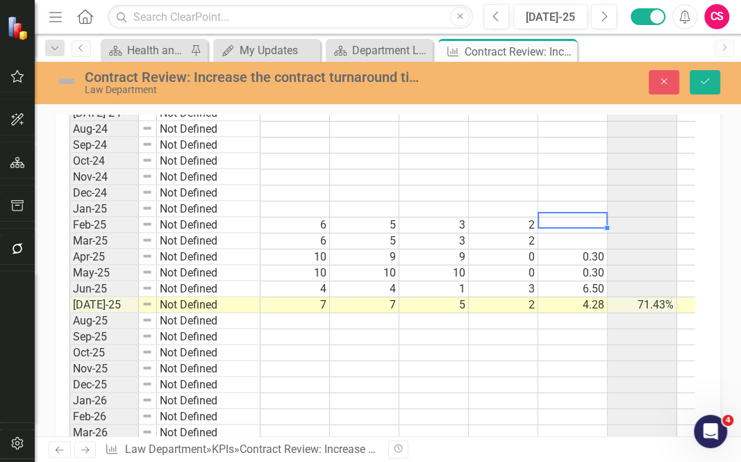
click at [574, 217] on td at bounding box center [572, 225] width 69 height 16
type textarea "21.8"
click at [269, 233] on td "6" at bounding box center [294, 241] width 69 height 16
click at [594, 217] on td "21.80" at bounding box center [572, 225] width 69 height 16
click at [69, 206] on div "Period Status # of Contracts Received # of Contracts Released Contracts Under 5…" at bounding box center [69, 144] width 0 height 1263
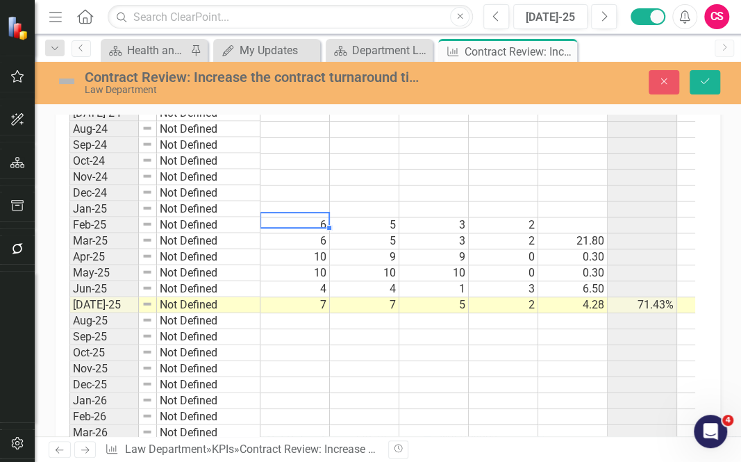
click at [281, 217] on td "6" at bounding box center [294, 225] width 69 height 16
type textarea "1"
click at [560, 206] on td at bounding box center [572, 209] width 69 height 16
type textarea "5"
click at [69, 208] on div "Period Status # of Contracts Received # of Contracts Released Contracts Under 5…" at bounding box center [69, 144] width 0 height 1263
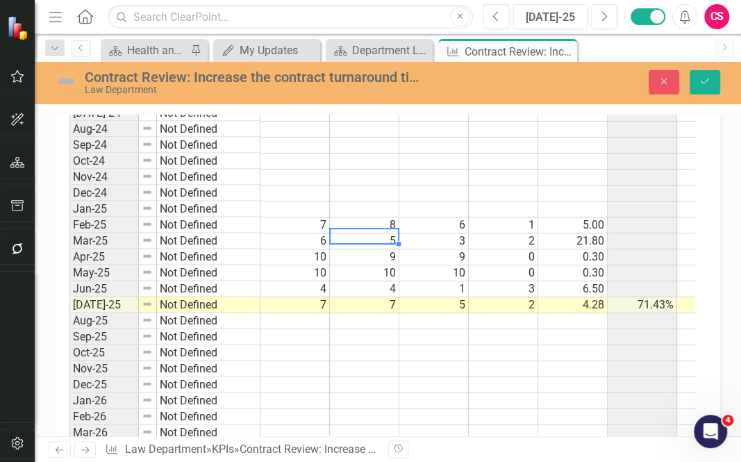
click at [274, 201] on td at bounding box center [294, 209] width 69 height 16
type textarea "6"
type textarea "5"
click at [375, 201] on td "5" at bounding box center [364, 209] width 69 height 16
click at [357, 281] on td "4" at bounding box center [364, 289] width 69 height 16
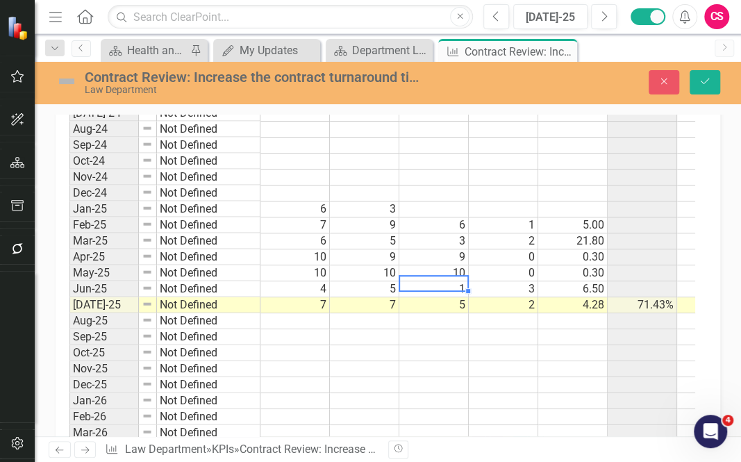
scroll to position [0, 51]
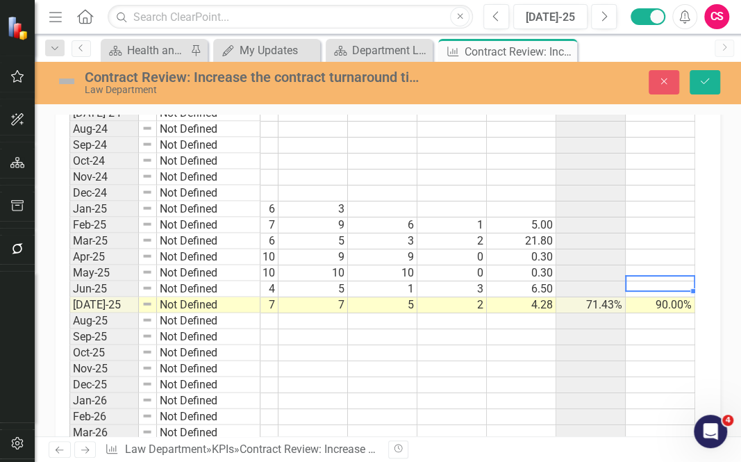
click at [657, 285] on td at bounding box center [660, 289] width 69 height 16
click at [660, 297] on td "90.00%" at bounding box center [660, 305] width 69 height 16
drag, startPoint x: 691, startPoint y: 302, endPoint x: 680, endPoint y: 214, distance: 88.8
click at [18, 214] on div "Period Status # of Contracts Received # of Contracts Released Contracts Under 5…" at bounding box center [18, 144] width 0 height 1263
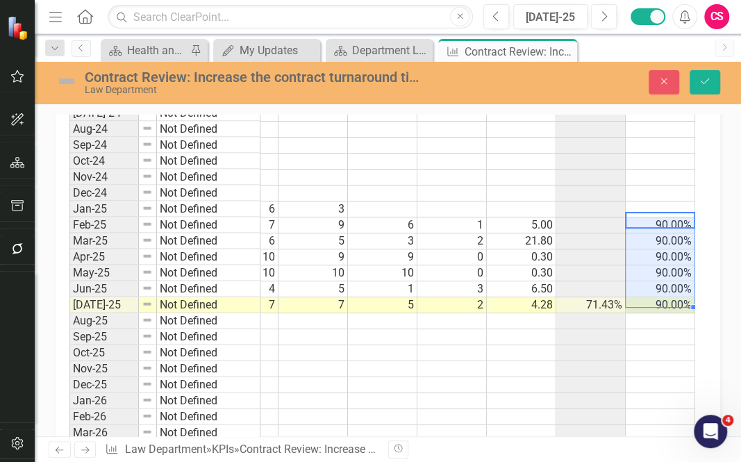
type textarea "90"
click at [678, 297] on td "90.00%" at bounding box center [660, 305] width 69 height 16
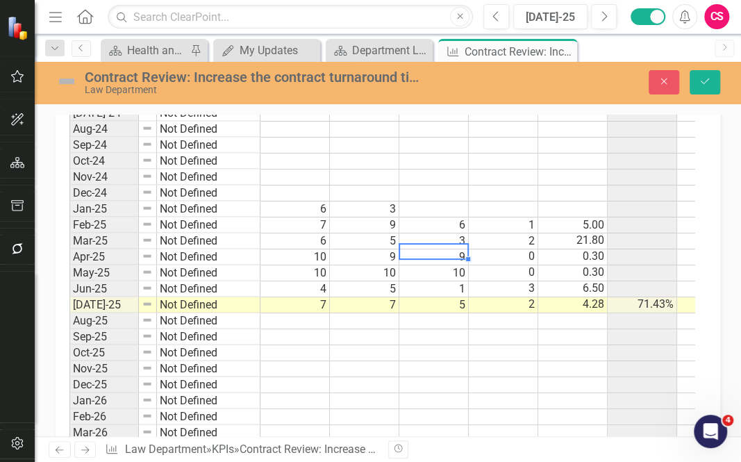
click at [458, 251] on td "9" at bounding box center [433, 257] width 69 height 16
click at [69, 208] on div "Period Status # of Contracts Received # of Contracts Released Contracts Under 5…" at bounding box center [69, 144] width 0 height 1263
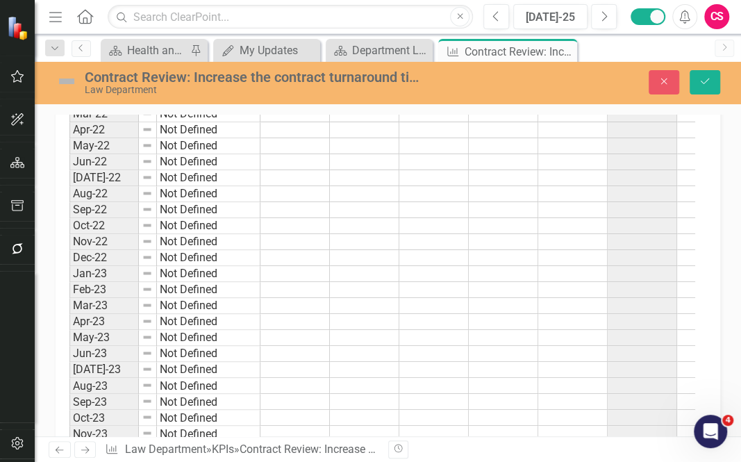
scroll to position [901, 0]
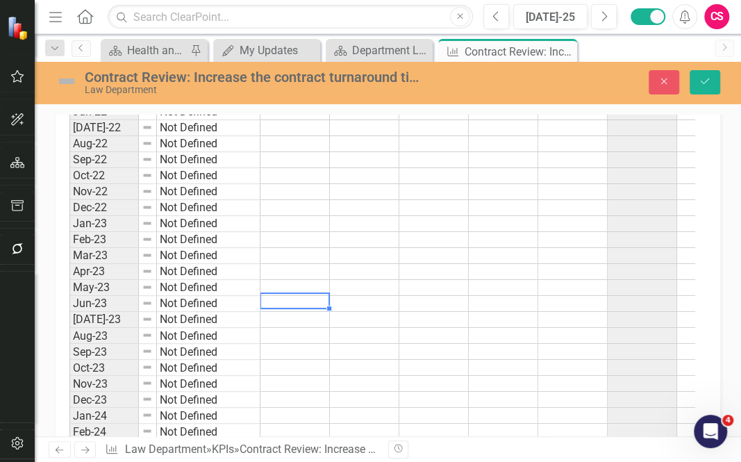
click at [289, 299] on td at bounding box center [294, 304] width 69 height 16
click at [285, 296] on td at bounding box center [294, 304] width 69 height 16
type textarea "8"
type textarea "6"
click at [378, 350] on td at bounding box center [364, 352] width 69 height 16
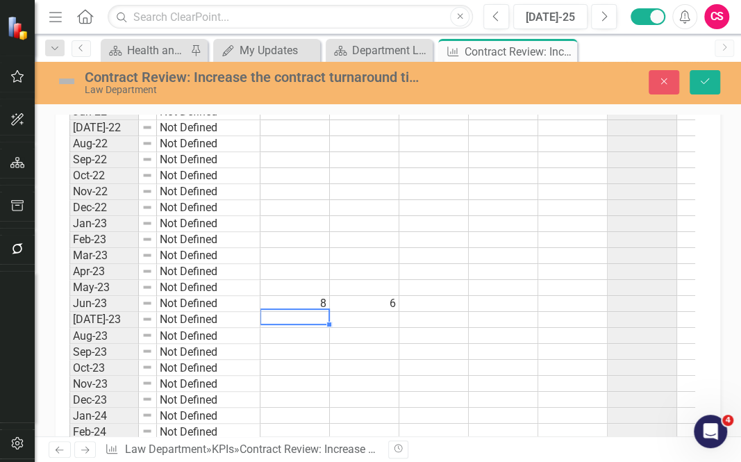
click at [302, 312] on td at bounding box center [294, 320] width 69 height 16
type textarea "7"
click at [363, 312] on td at bounding box center [364, 320] width 69 height 16
type textarea "8"
click at [552, 296] on td at bounding box center [572, 304] width 69 height 16
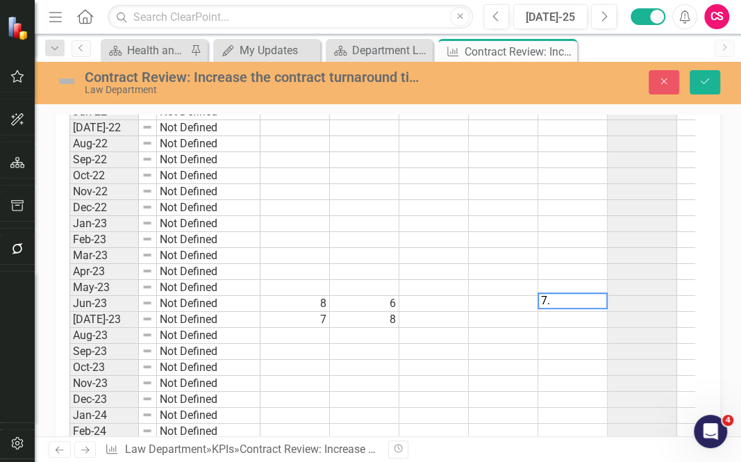
type textarea "7.5"
click at [433, 296] on td at bounding box center [433, 304] width 69 height 16
type textarea "4"
click at [435, 312] on td at bounding box center [433, 320] width 69 height 16
click at [582, 314] on td at bounding box center [572, 320] width 69 height 16
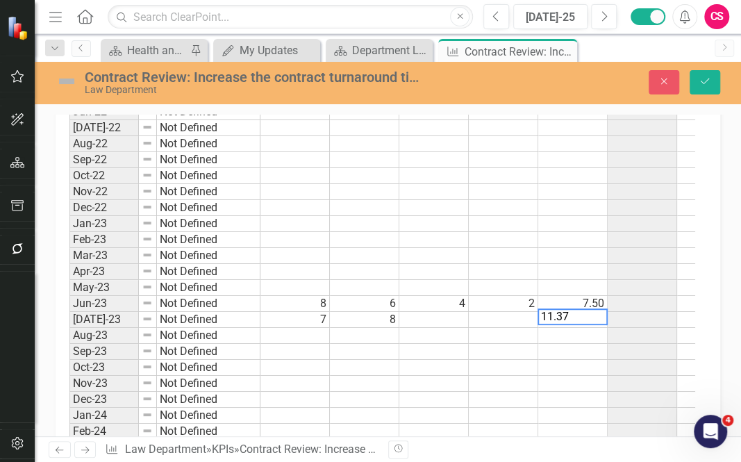
type textarea "11.375"
click at [441, 312] on td at bounding box center [433, 320] width 69 height 16
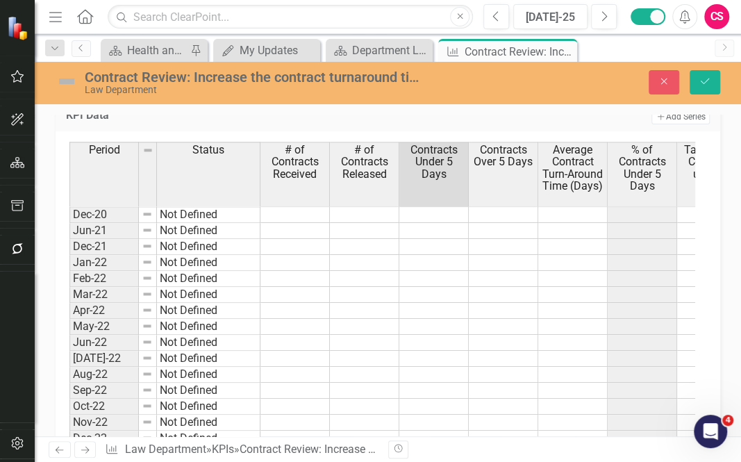
scroll to position [669, 0]
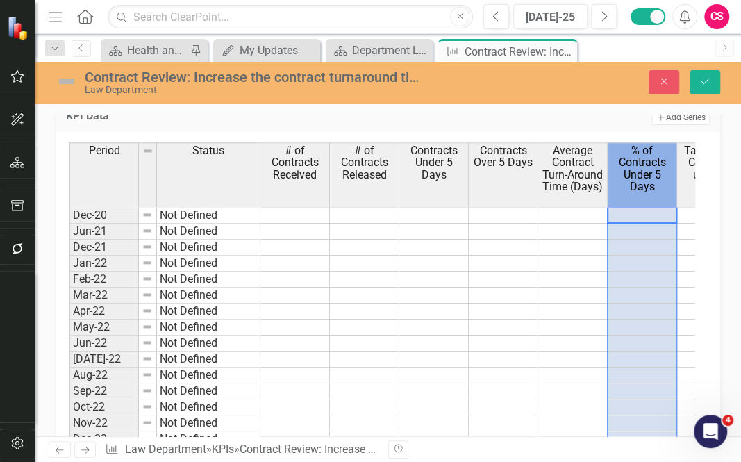
click at [659, 180] on span "% of Contracts Under 5 Days" at bounding box center [641, 168] width 63 height 49
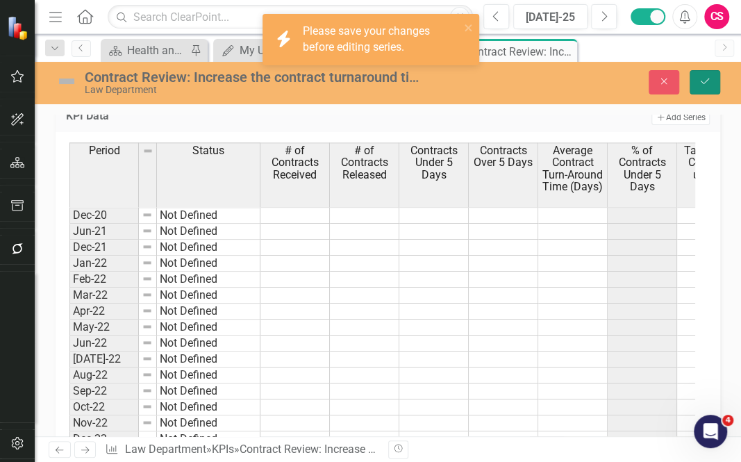
click at [698, 85] on icon "Save" at bounding box center [704, 81] width 12 height 10
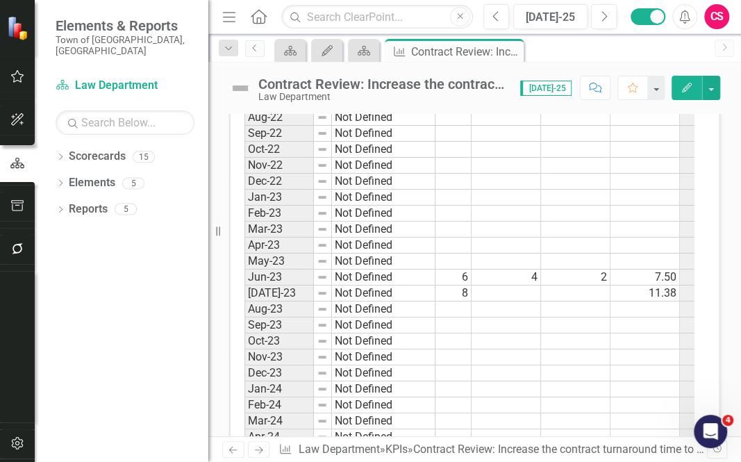
scroll to position [0, 103]
click at [510, 293] on td at bounding box center [505, 293] width 69 height 16
type textarea "4"
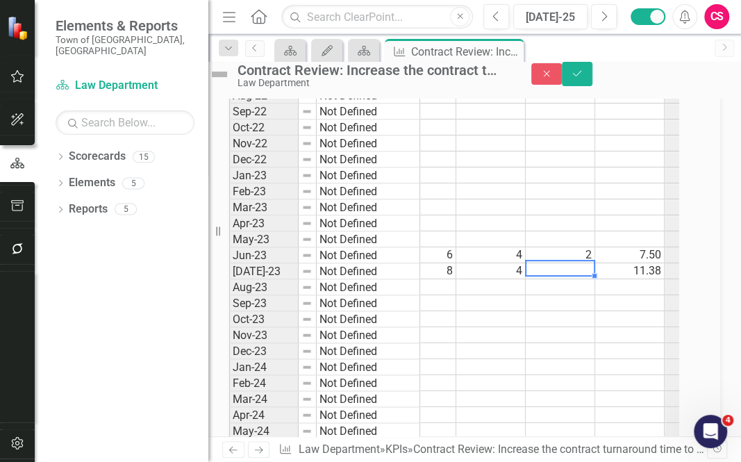
scroll to position [1207, 0]
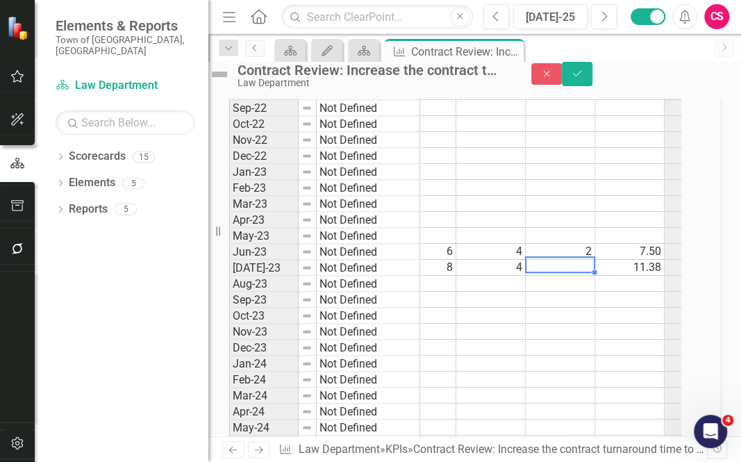
type textarea "3"
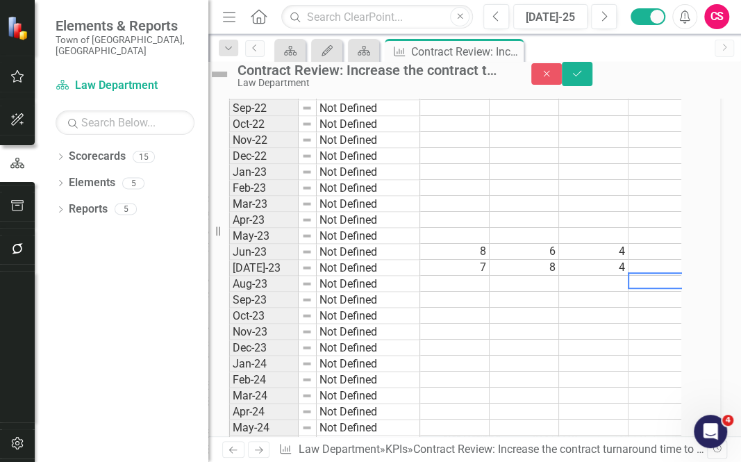
click at [472, 292] on td at bounding box center [454, 284] width 69 height 16
type textarea "4"
type textarea "3"
type textarea "0"
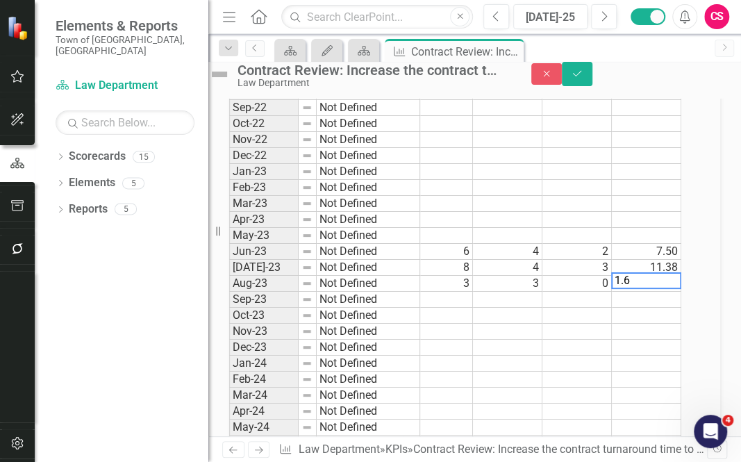
type textarea "1.67"
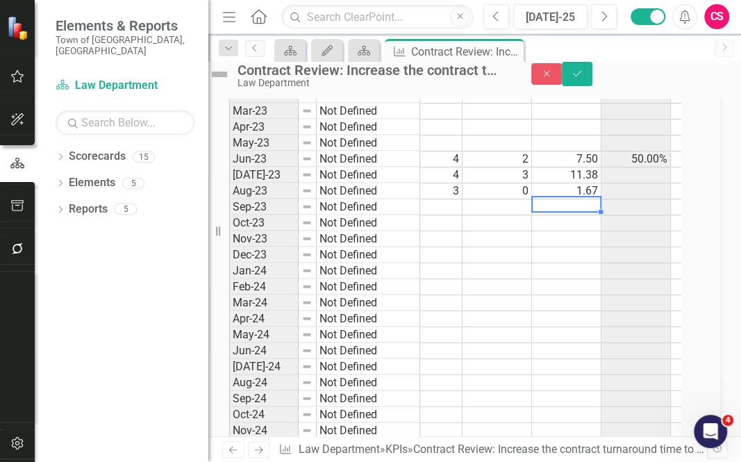
scroll to position [0, 175]
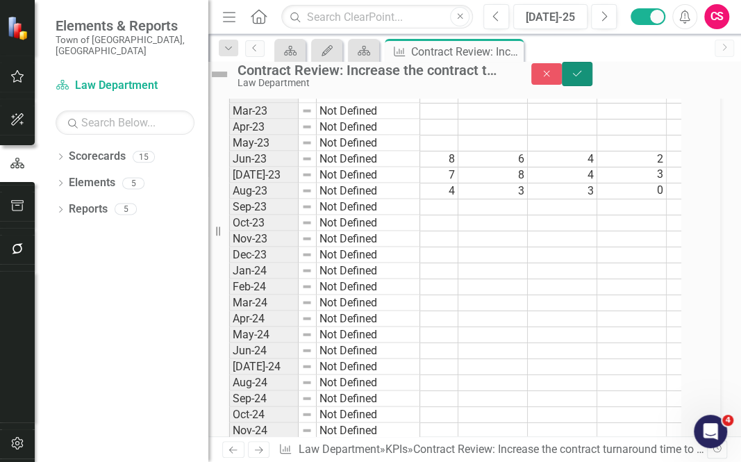
click at [583, 78] on icon "Save" at bounding box center [577, 74] width 12 height 10
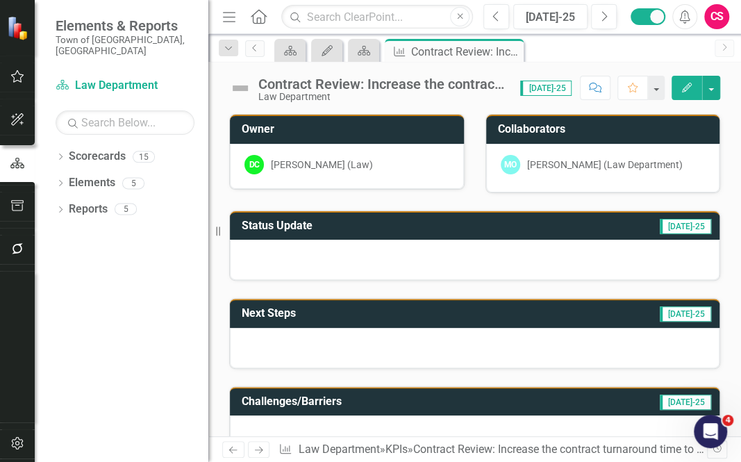
click at [233, 15] on icon "Menu" at bounding box center [229, 16] width 18 height 15
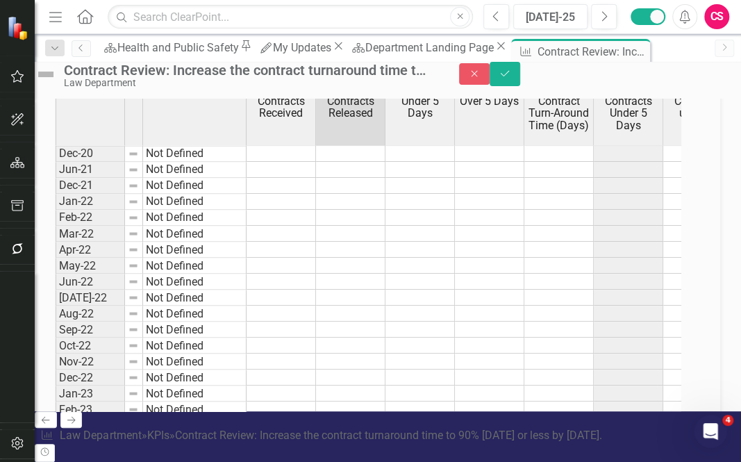
type textarea "2"
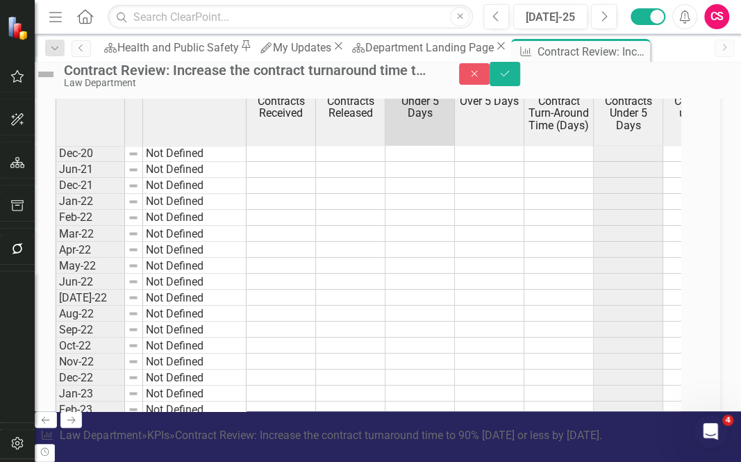
type textarea "2"
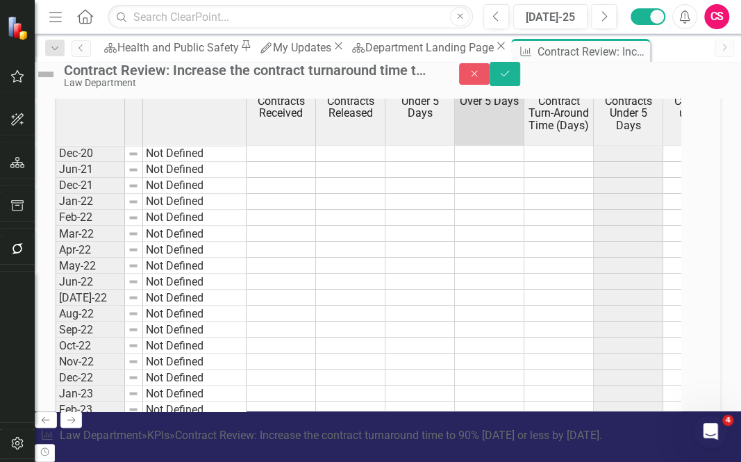
type textarea "0"
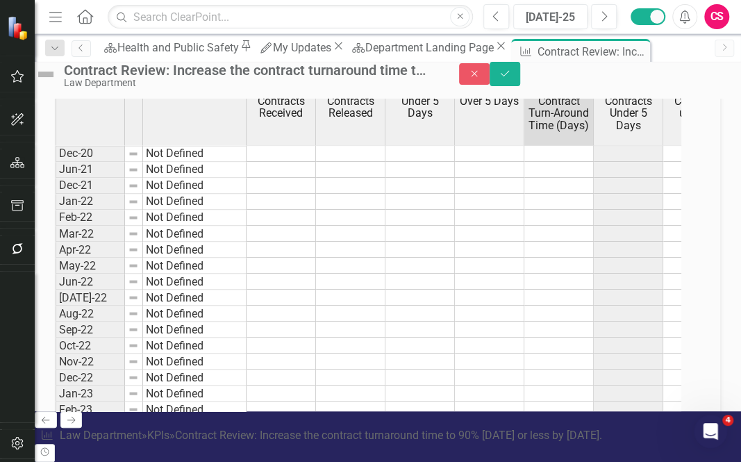
type textarea "0"
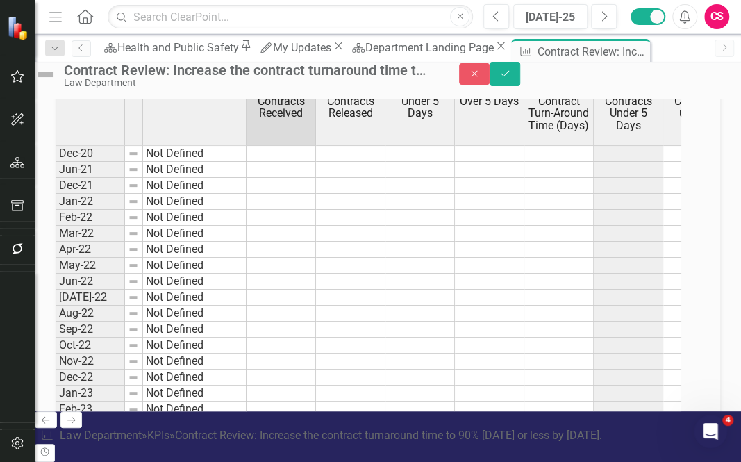
type textarea "13"
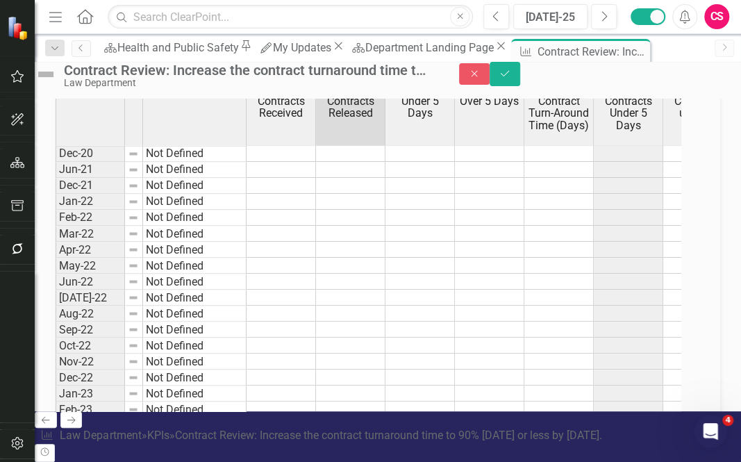
type textarea "13"
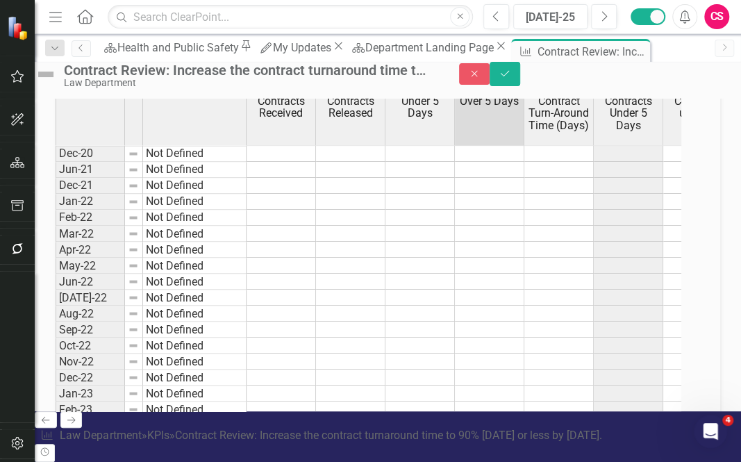
type textarea "9"
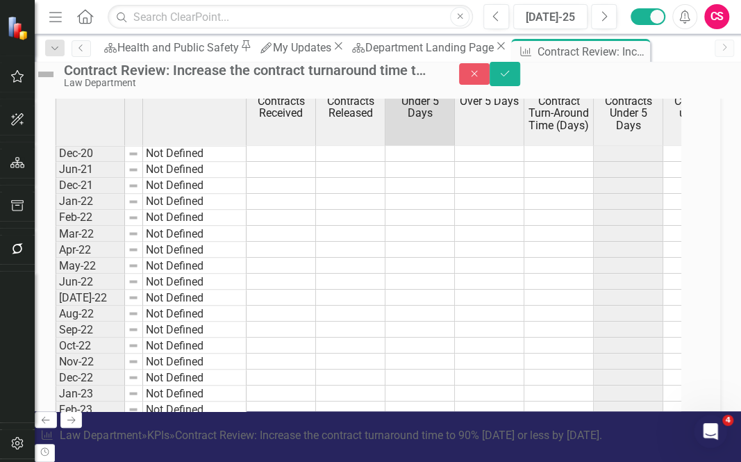
type textarea "6"
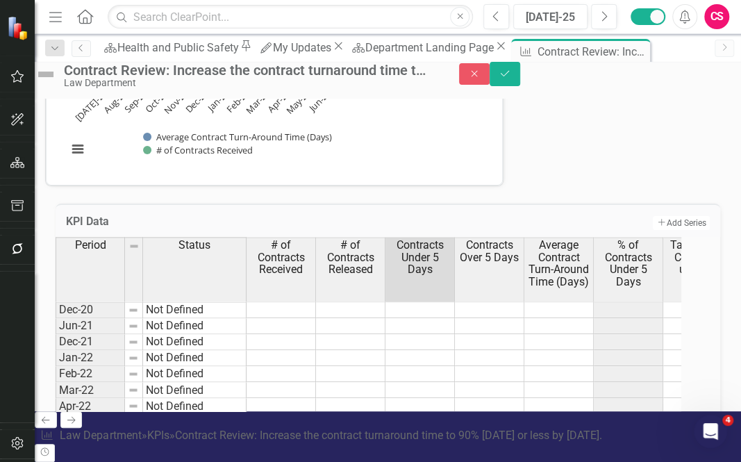
scroll to position [963, 0]
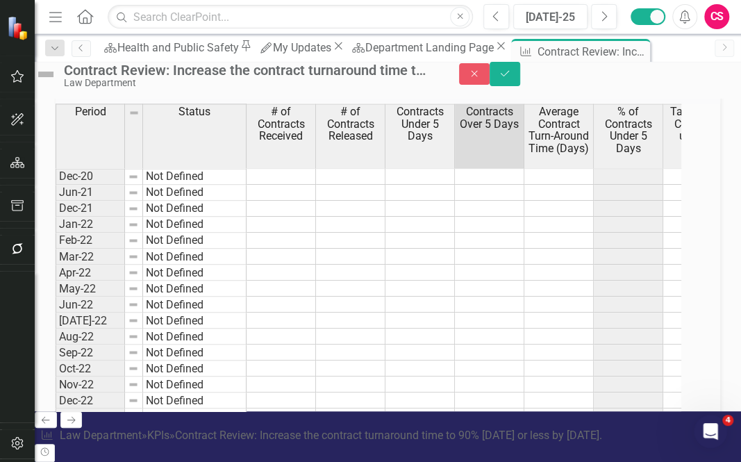
type textarea "7"
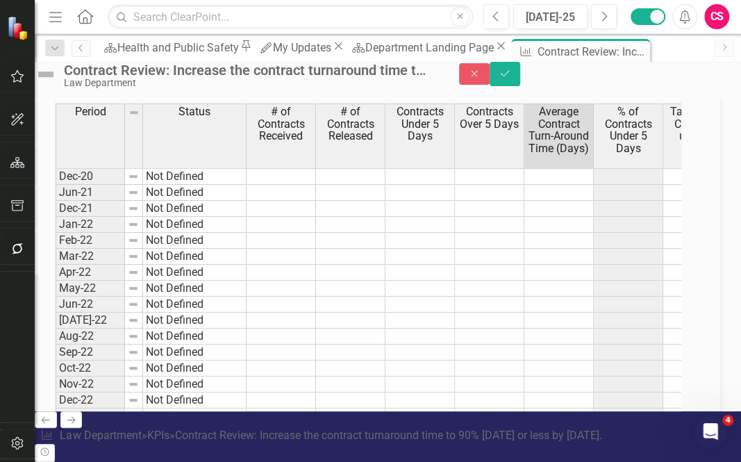
type textarea "3"
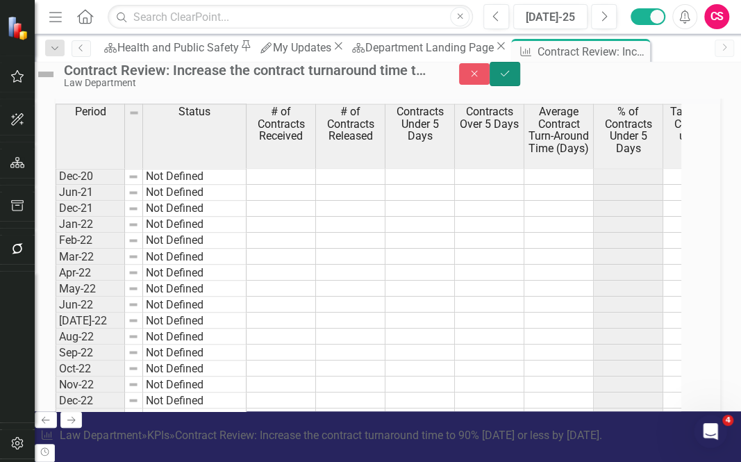
click at [520, 81] on button "Save" at bounding box center [505, 74] width 31 height 24
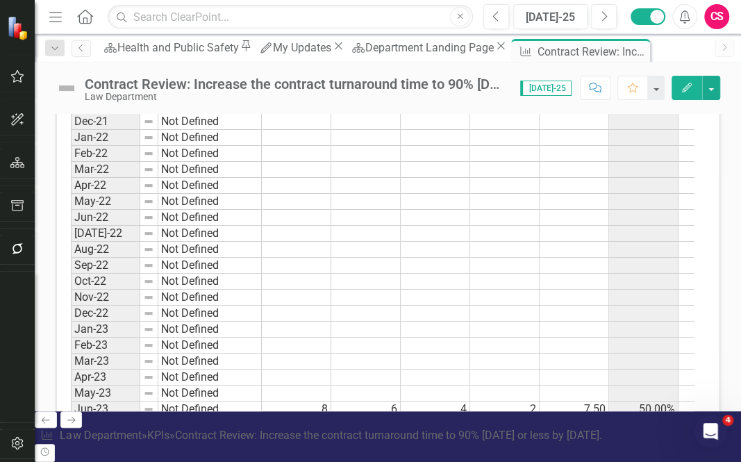
scroll to position [1072, 0]
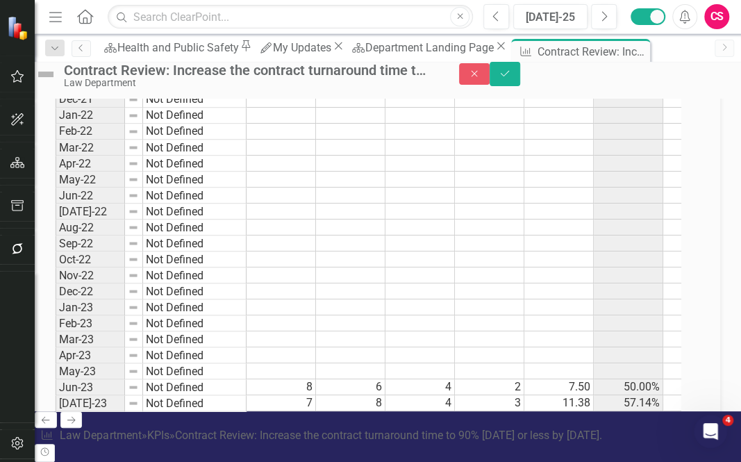
scroll to position [1076, 0]
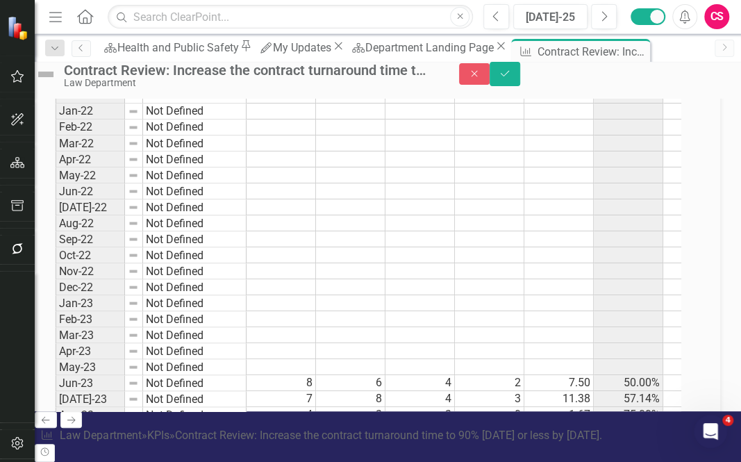
click at [361, 455] on td at bounding box center [350, 463] width 69 height 16
type textarea "4"
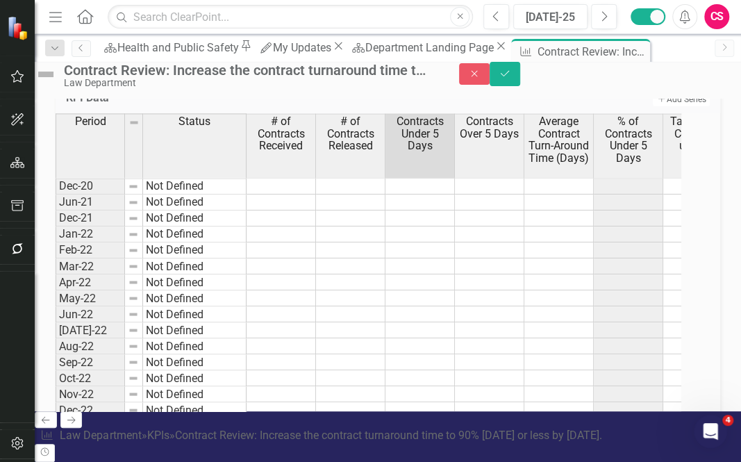
type textarea "2"
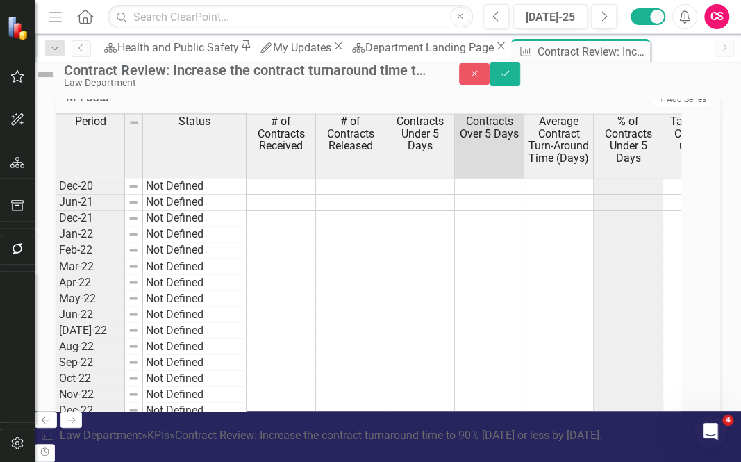
type textarea "2"
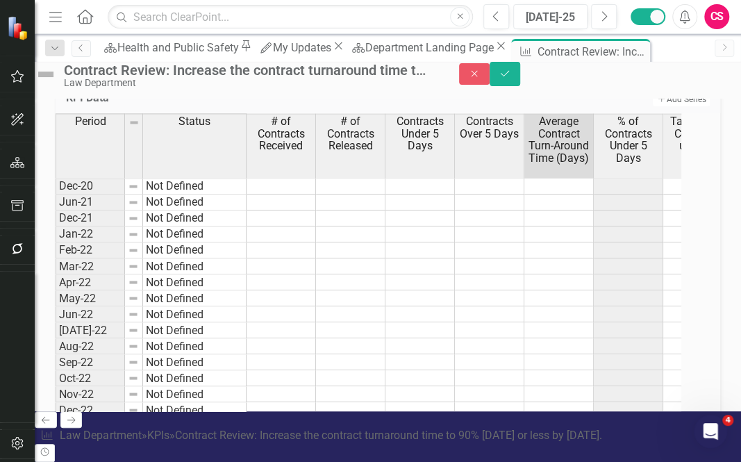
type textarea "6.25"
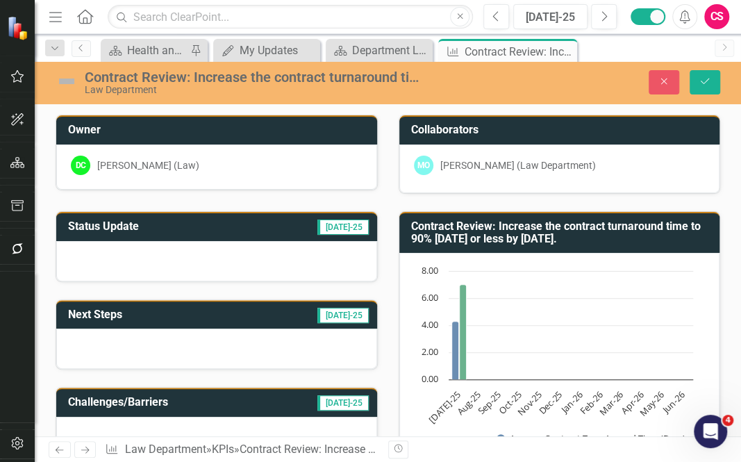
scroll to position [953, 0]
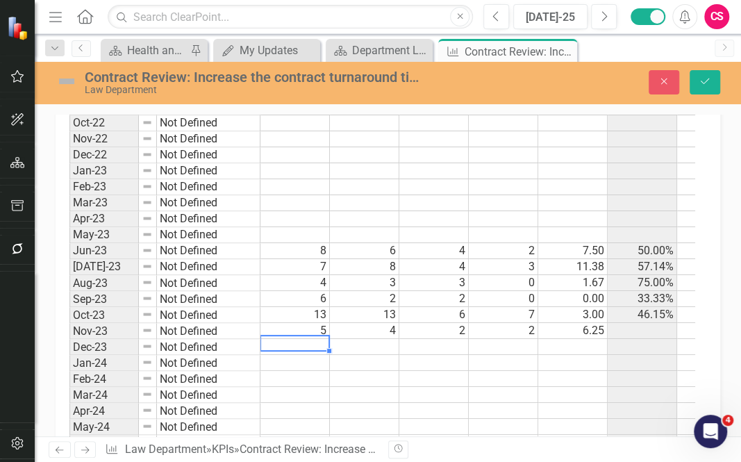
click at [298, 341] on td at bounding box center [294, 347] width 69 height 16
type textarea "8"
click at [369, 340] on td at bounding box center [364, 347] width 69 height 16
type textarea "8"
click at [428, 339] on td at bounding box center [433, 347] width 69 height 16
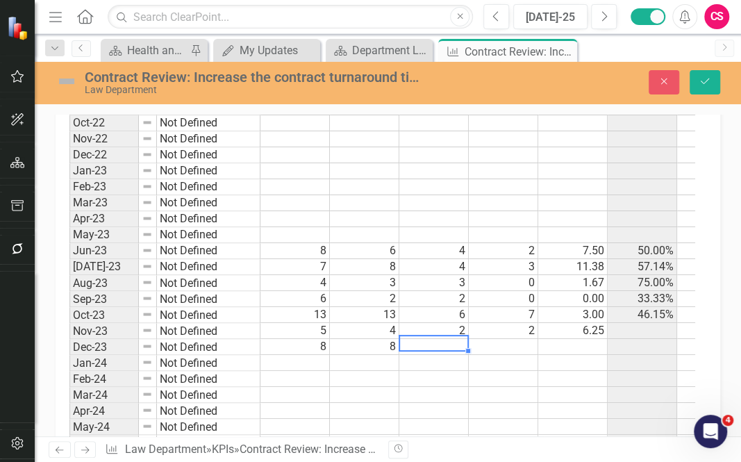
type textarea "4"
click at [495, 339] on td at bounding box center [503, 347] width 69 height 16
type textarea "4"
click at [566, 350] on div at bounding box center [571, 350] width 69 height 1
type textarea "14"
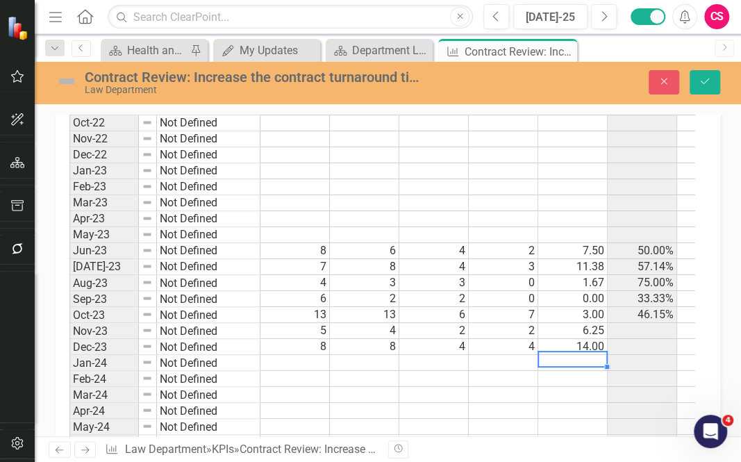
click at [567, 355] on td at bounding box center [572, 363] width 69 height 16
click at [275, 355] on td at bounding box center [294, 363] width 69 height 16
type textarea "9"
click at [383, 355] on td at bounding box center [364, 363] width 69 height 16
type textarea "5"
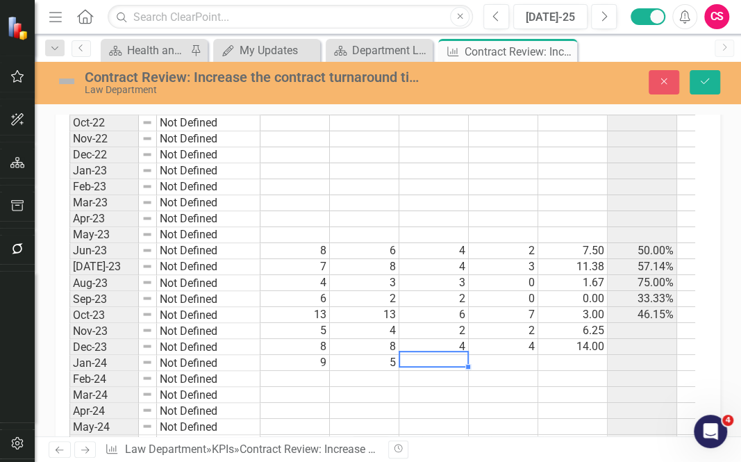
click at [430, 355] on td at bounding box center [433, 363] width 69 height 16
type textarea "3"
click at [497, 355] on td at bounding box center [503, 363] width 69 height 16
type textarea "2"
click at [580, 355] on td at bounding box center [572, 363] width 69 height 16
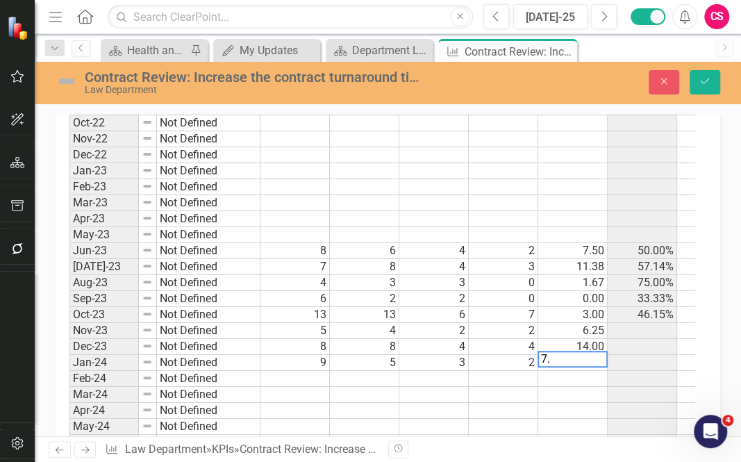
type textarea "7.2"
click at [302, 372] on td at bounding box center [294, 379] width 69 height 16
type textarea "10"
click at [360, 371] on td at bounding box center [364, 379] width 69 height 16
type textarea "12"
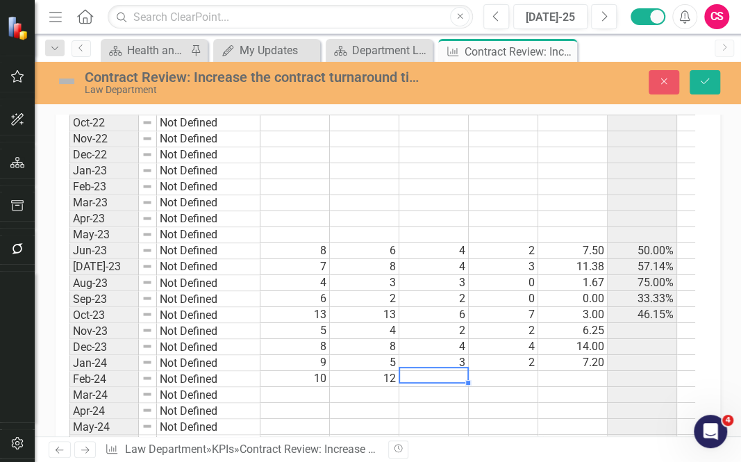
click at [421, 371] on td at bounding box center [433, 379] width 69 height 16
type textarea "2"
type textarea "10"
click at [569, 371] on td at bounding box center [572, 379] width 69 height 16
type textarea "13.75"
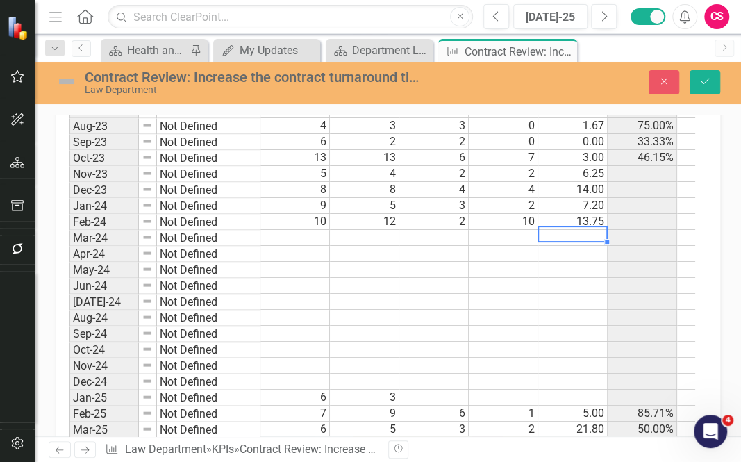
scroll to position [1130, 0]
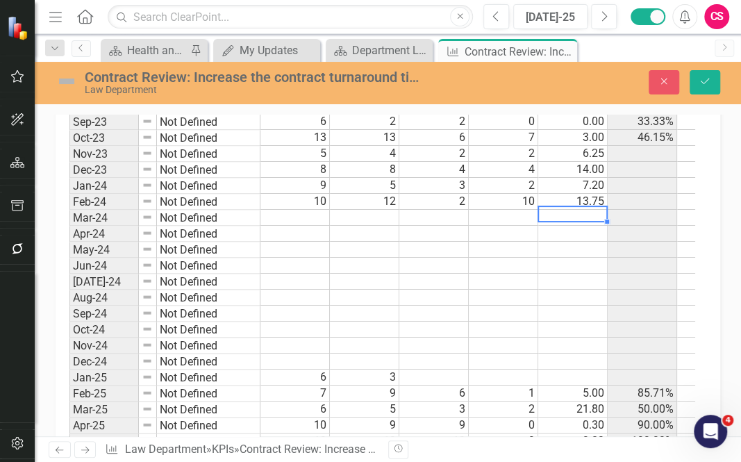
click at [313, 210] on td at bounding box center [294, 218] width 69 height 16
type textarea "8"
click at [344, 210] on td at bounding box center [364, 218] width 69 height 16
type textarea "6"
click at [419, 210] on td at bounding box center [433, 218] width 69 height 16
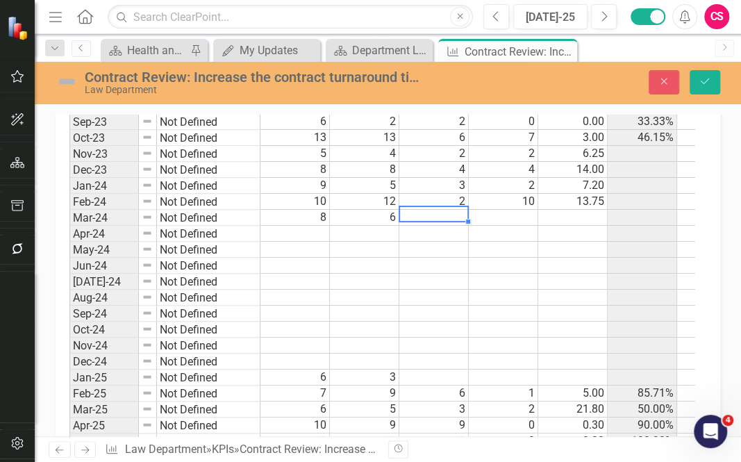
type textarea "2"
type textarea "4"
click at [594, 210] on td at bounding box center [572, 218] width 69 height 16
type textarea "6.83"
click at [299, 226] on td at bounding box center [294, 234] width 69 height 16
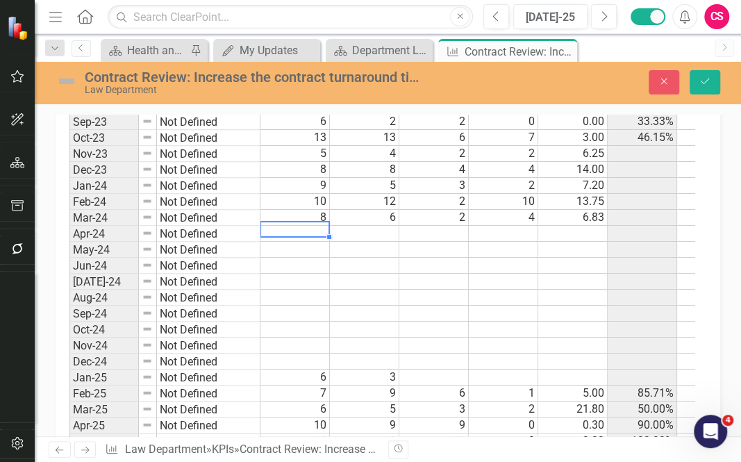
type textarea "4"
click at [371, 226] on td at bounding box center [364, 234] width 69 height 16
type textarea "7"
click at [432, 226] on td at bounding box center [433, 234] width 69 height 16
type textarea "2"
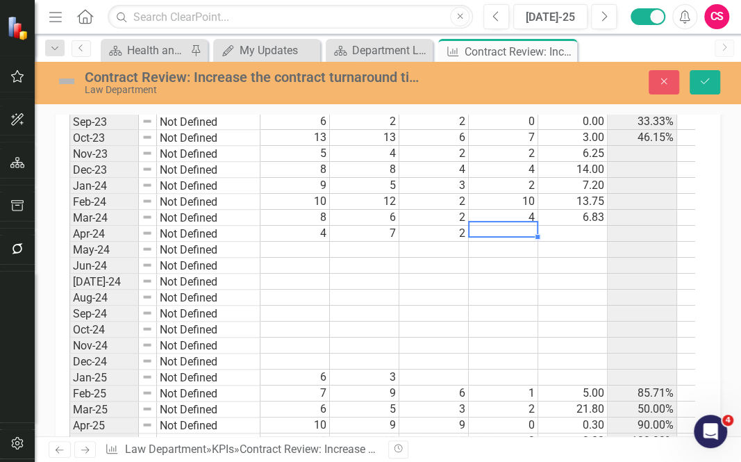
click at [505, 226] on td at bounding box center [503, 234] width 69 height 16
type textarea "5"
type textarea "5.4"
click at [299, 244] on td at bounding box center [294, 250] width 69 height 16
click at [283, 242] on td at bounding box center [294, 250] width 69 height 16
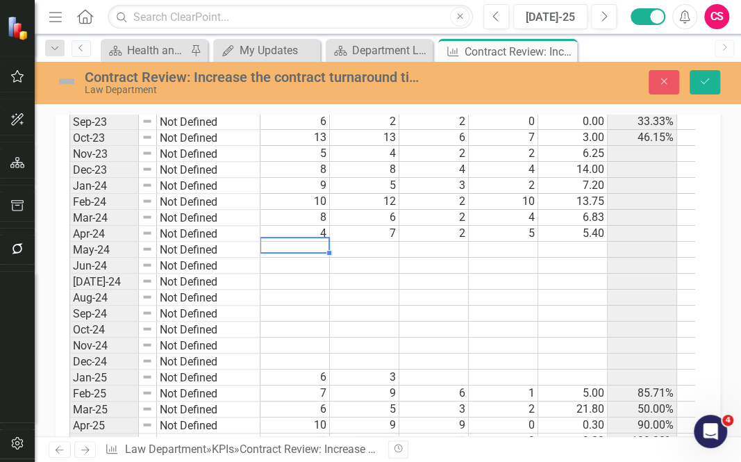
type textarea "6"
click at [365, 242] on td at bounding box center [364, 250] width 69 height 16
type textarea "3"
click at [568, 242] on td at bounding box center [572, 250] width 69 height 16
type textarea "5.6"
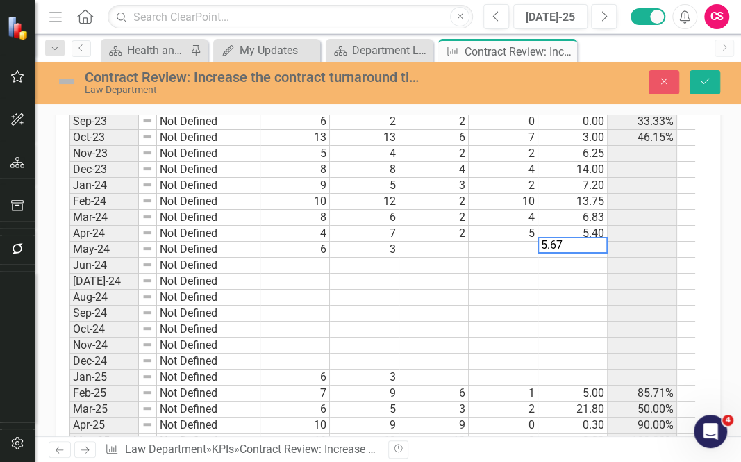
type textarea "5.67"
click at [421, 242] on td at bounding box center [433, 250] width 69 height 16
type textarea "2"
type textarea "1"
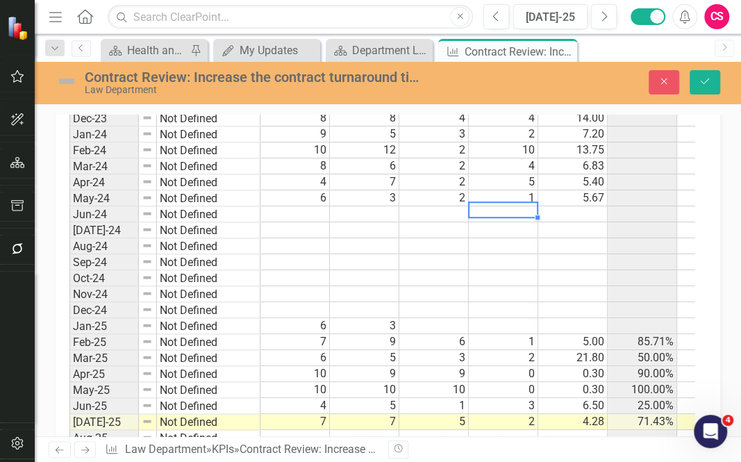
scroll to position [1182, 0]
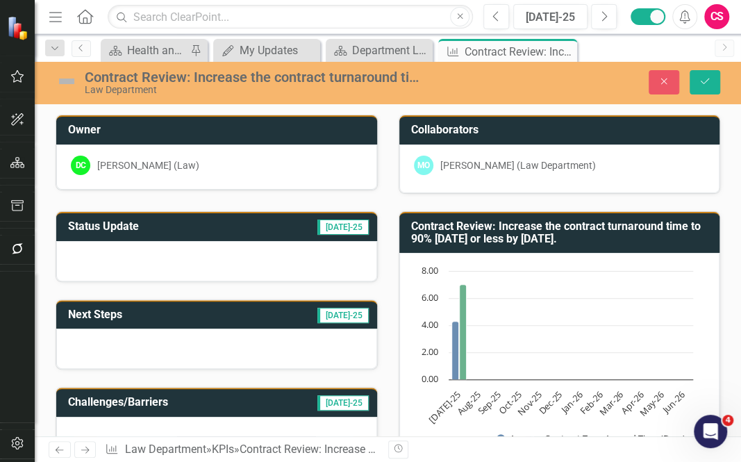
scroll to position [1182, 0]
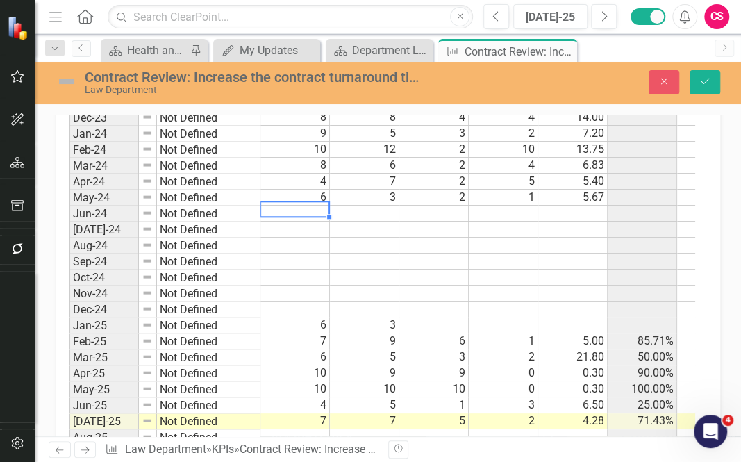
click at [293, 206] on td at bounding box center [294, 214] width 69 height 16
type textarea "2"
click at [442, 206] on td at bounding box center [433, 214] width 69 height 16
type textarea "1"
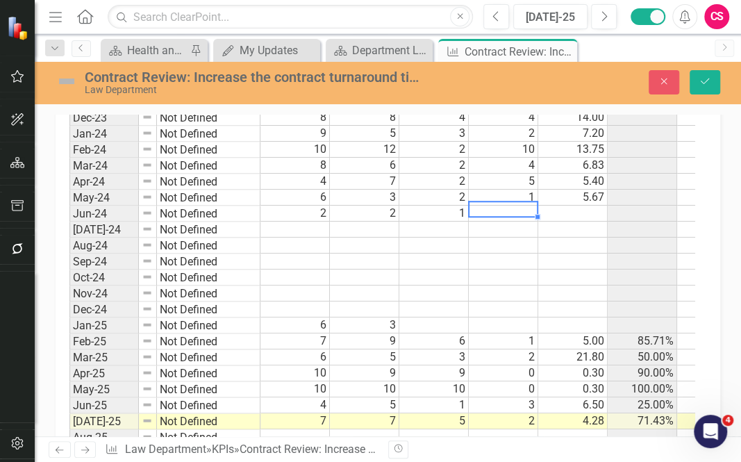
type textarea "1"
type textarea "22"
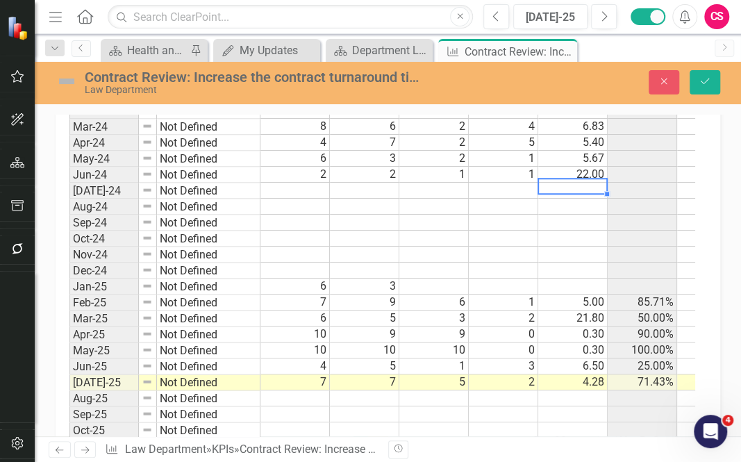
scroll to position [1222, 0]
click at [584, 168] on td "22.00" at bounding box center [572, 174] width 69 height 16
type textarea "11"
click at [69, 171] on div "Period Status # of Contracts Received # of Contracts Released Contracts Under 5…" at bounding box center [69, 221] width 0 height 1263
click at [306, 182] on td at bounding box center [294, 190] width 69 height 16
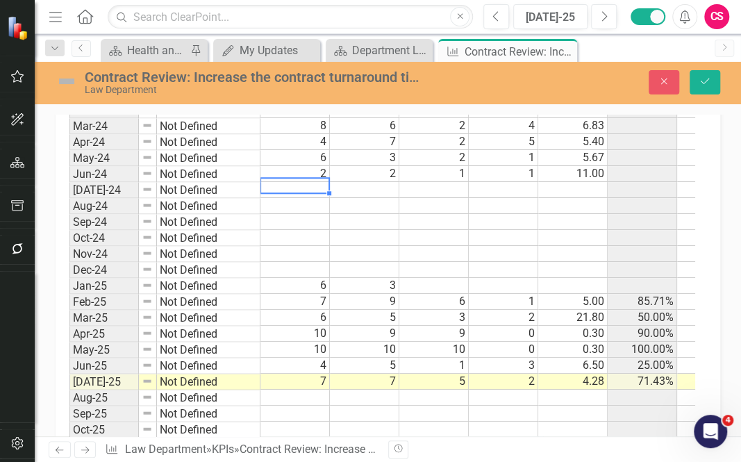
type textarea "6"
click at [362, 182] on td at bounding box center [364, 190] width 69 height 16
type textarea "2"
click at [426, 182] on td at bounding box center [433, 190] width 69 height 16
type textarea "2"
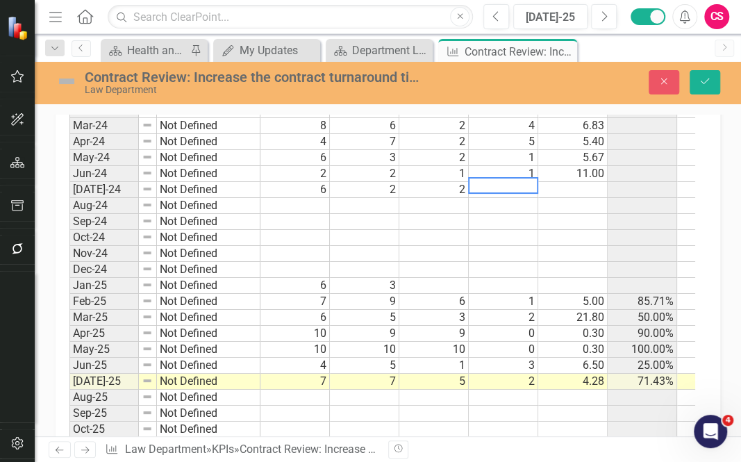
type textarea "0"
type textarea "2"
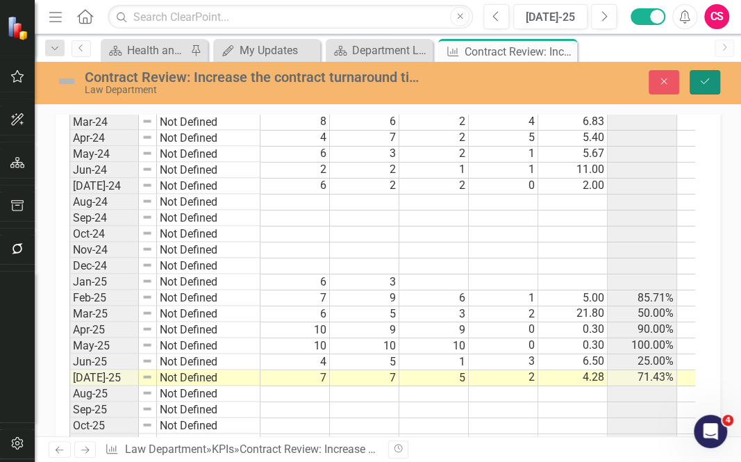
click at [717, 87] on button "Save" at bounding box center [704, 82] width 31 height 24
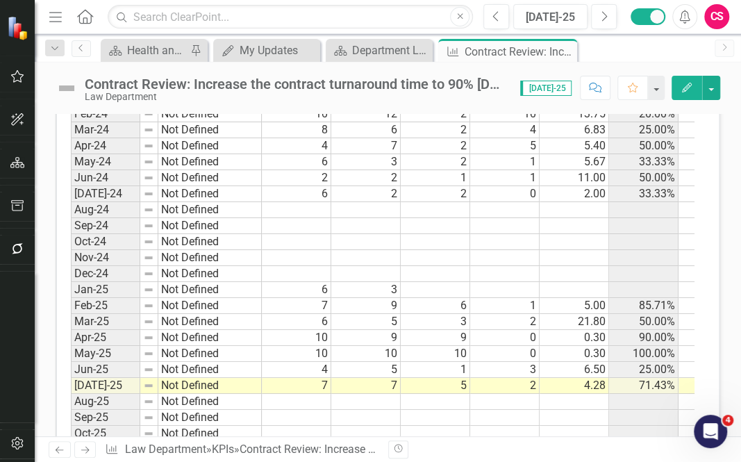
scroll to position [1214, 0]
click at [312, 201] on td at bounding box center [296, 209] width 69 height 16
type textarea "10"
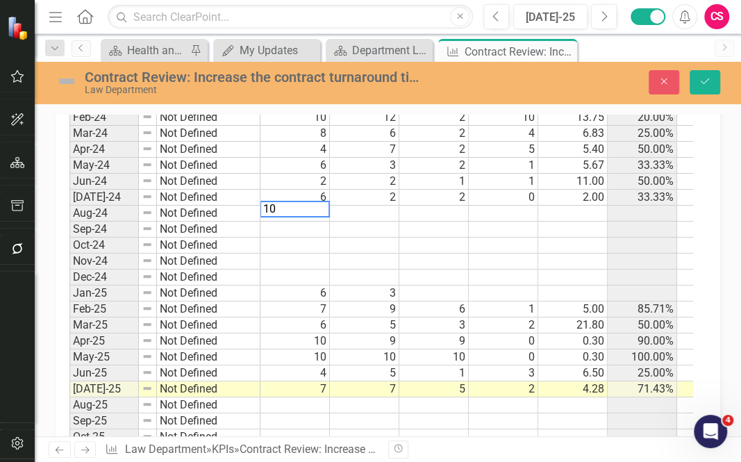
scroll to position [1218, 0]
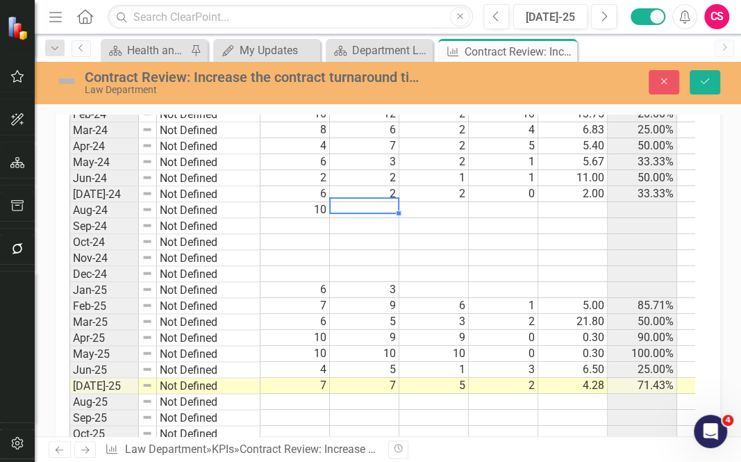
click at [378, 202] on td at bounding box center [364, 210] width 69 height 16
type textarea "10"
click at [424, 202] on td at bounding box center [433, 210] width 69 height 16
type textarea "6"
type textarea "4"
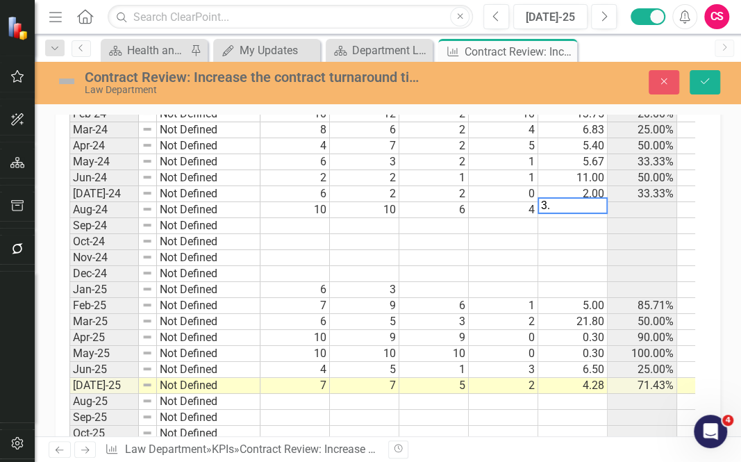
type textarea "3.8"
click at [278, 218] on td at bounding box center [294, 226] width 69 height 16
click at [315, 218] on td at bounding box center [294, 226] width 69 height 16
type textarea "8"
click at [347, 218] on td at bounding box center [364, 226] width 69 height 16
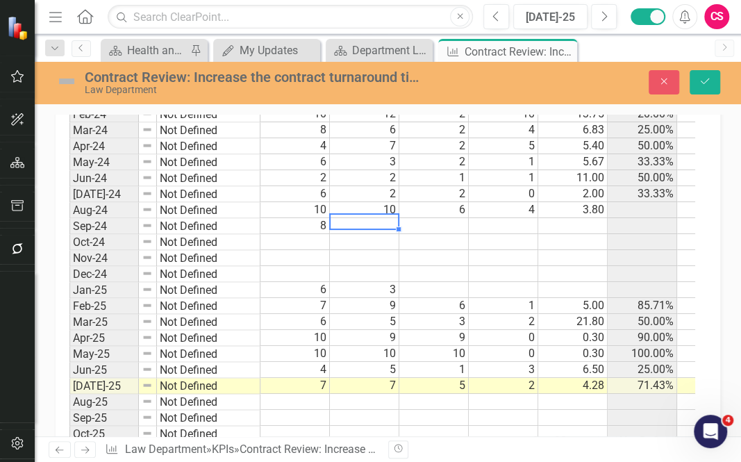
type textarea "7"
click at [69, 209] on div "Period Status # of Contracts Received # of Contracts Released Contracts Under 5…" at bounding box center [69, 225] width 0 height 1263
type textarea "2"
click at [456, 218] on td "5" at bounding box center [433, 226] width 69 height 16
type textarea "3"
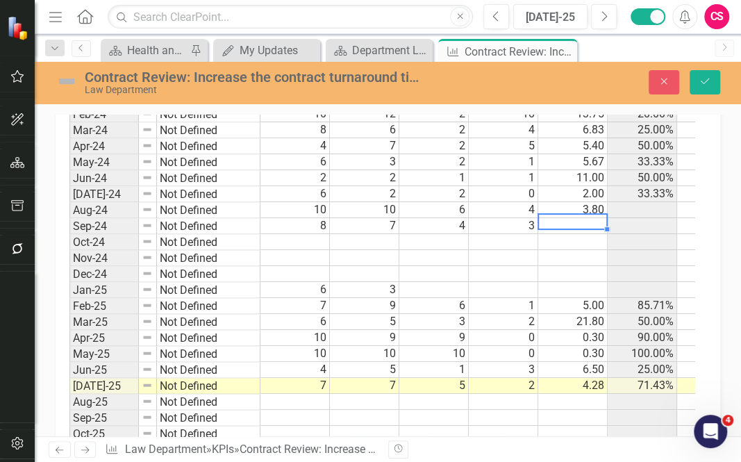
type textarea "8"
type textarea "7.86"
click at [308, 234] on td at bounding box center [294, 242] width 69 height 16
click at [295, 234] on td at bounding box center [294, 242] width 69 height 16
type textarea "4"
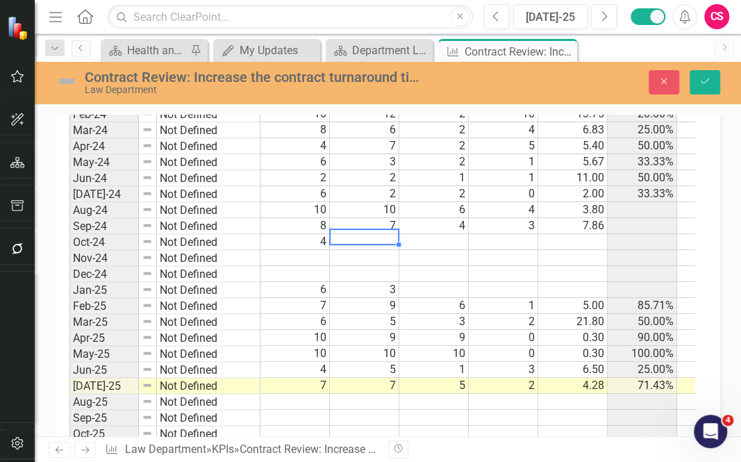
click at [384, 234] on td at bounding box center [364, 242] width 69 height 16
type textarea "4"
click at [455, 234] on td at bounding box center [433, 242] width 69 height 16
type textarea "2"
type textarea "3"
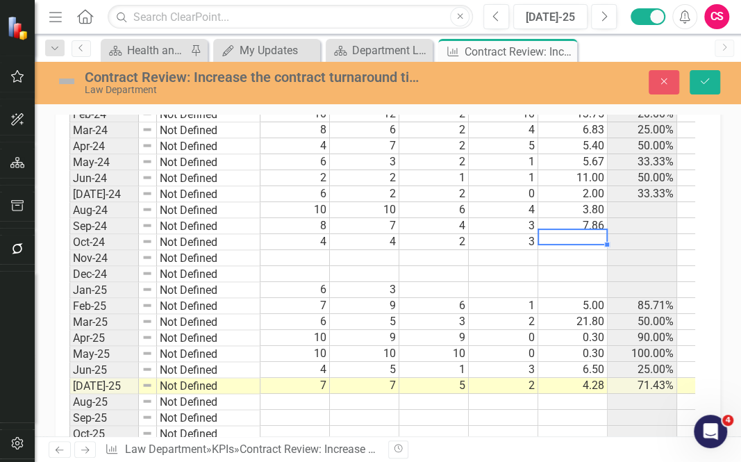
click at [563, 234] on td at bounding box center [572, 242] width 69 height 16
type textarea "9"
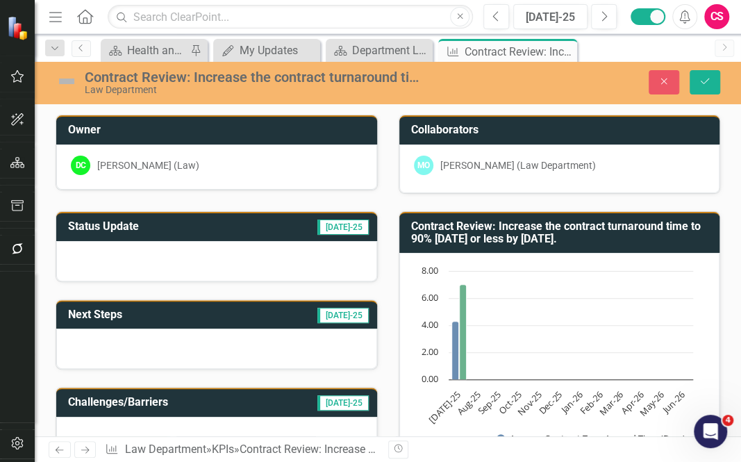
scroll to position [1218, 0]
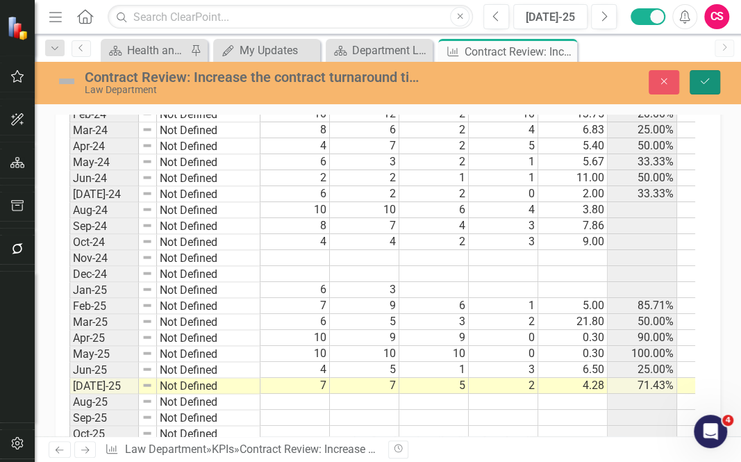
click at [710, 81] on icon "Save" at bounding box center [704, 81] width 12 height 10
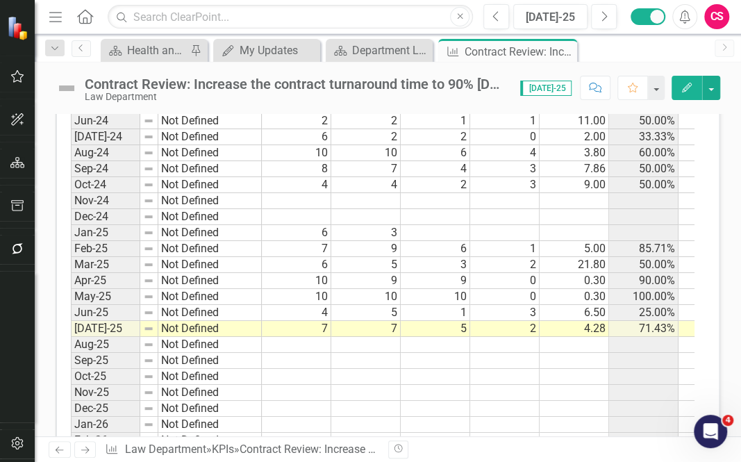
scroll to position [1273, 0]
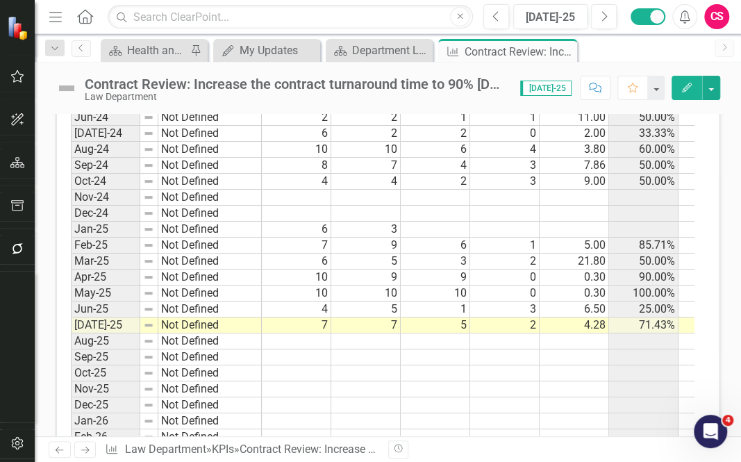
click at [300, 190] on td at bounding box center [296, 198] width 69 height 16
click at [323, 190] on td at bounding box center [296, 198] width 69 height 16
type textarea "4"
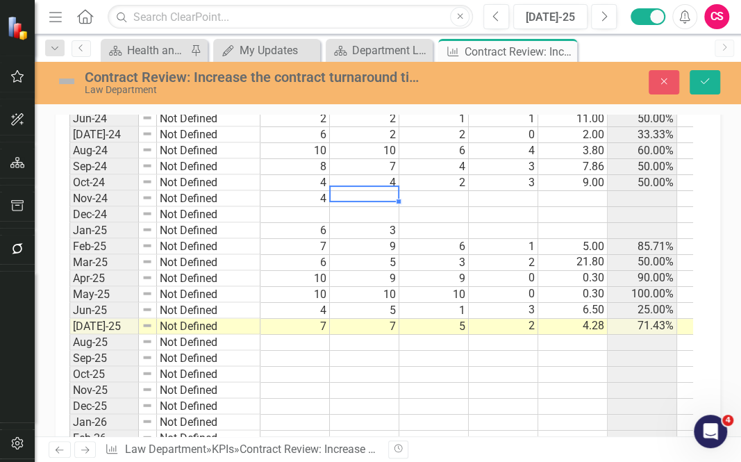
type textarea "4"
click at [389, 351] on td at bounding box center [364, 359] width 69 height 16
click at [448, 195] on td at bounding box center [433, 199] width 69 height 16
click at [436, 191] on td at bounding box center [433, 199] width 69 height 16
type textarea "2"
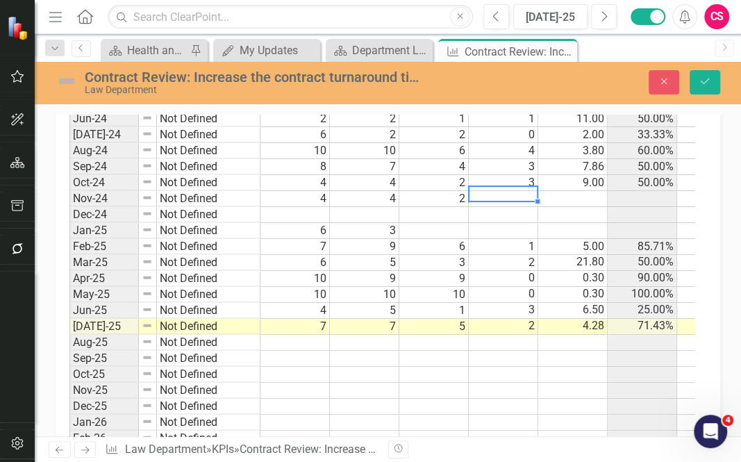
type textarea "2"
click at [481, 223] on td at bounding box center [503, 231] width 69 height 16
click at [551, 191] on td at bounding box center [572, 199] width 69 height 16
type textarea "3.25"
click at [293, 207] on td at bounding box center [294, 215] width 69 height 16
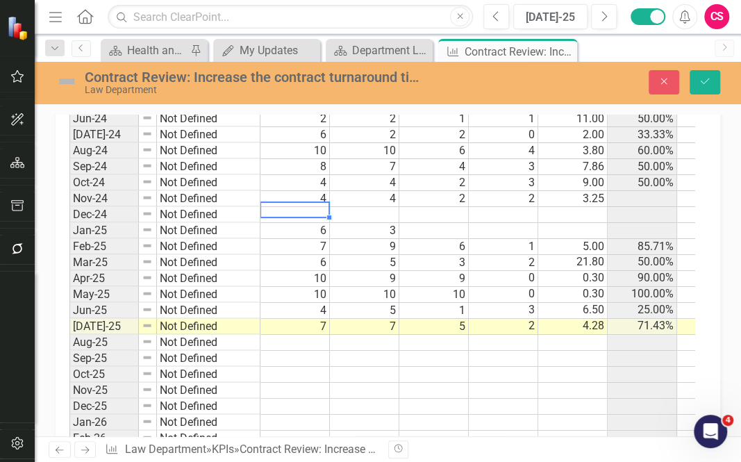
click at [308, 207] on td at bounding box center [294, 215] width 69 height 16
type textarea "9"
click at [351, 201] on div at bounding box center [363, 201] width 69 height 1
type textarea "5"
click at [432, 207] on td at bounding box center [433, 215] width 69 height 16
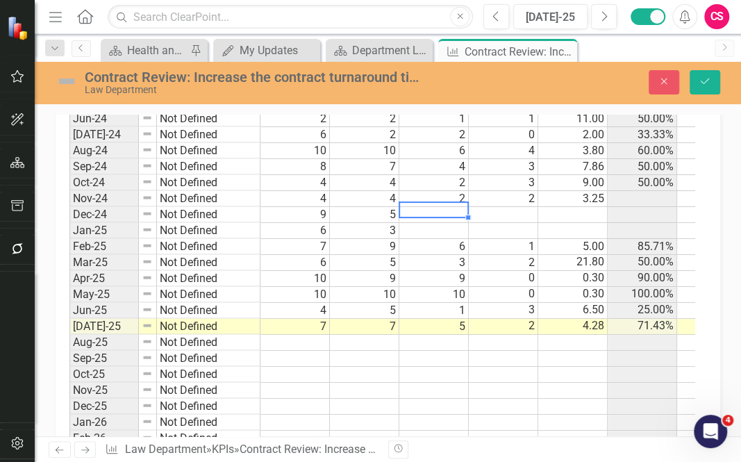
type textarea "2"
type textarea "3"
click at [69, 196] on div "Period Status # of Contracts Received # of Contracts Released Contracts Under 5…" at bounding box center [69, 166] width 0 height 1263
type textarea "8.8"
click at [583, 175] on td "9.00" at bounding box center [572, 183] width 69 height 16
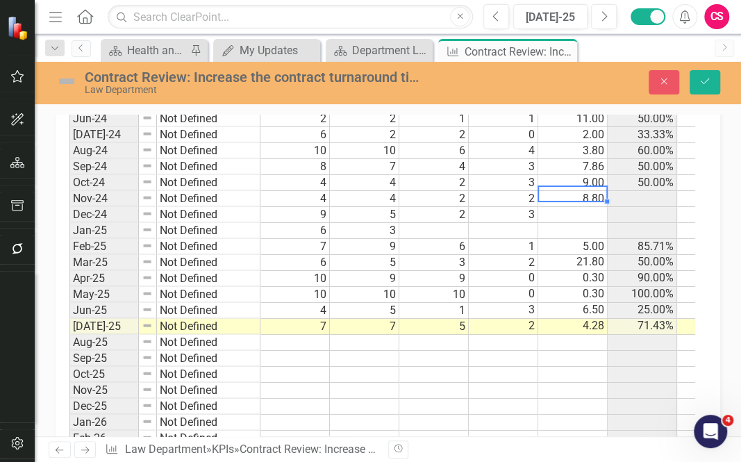
click at [583, 191] on td "8.80" at bounding box center [572, 199] width 69 height 16
type textarea "8.8"
click at [587, 191] on td at bounding box center [572, 199] width 69 height 16
type textarea "8.8"
click at [717, 80] on button "Save" at bounding box center [704, 82] width 31 height 24
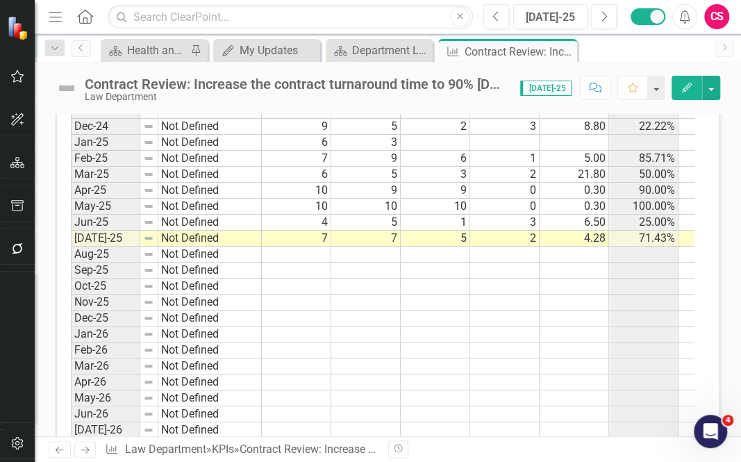
scroll to position [1291, 0]
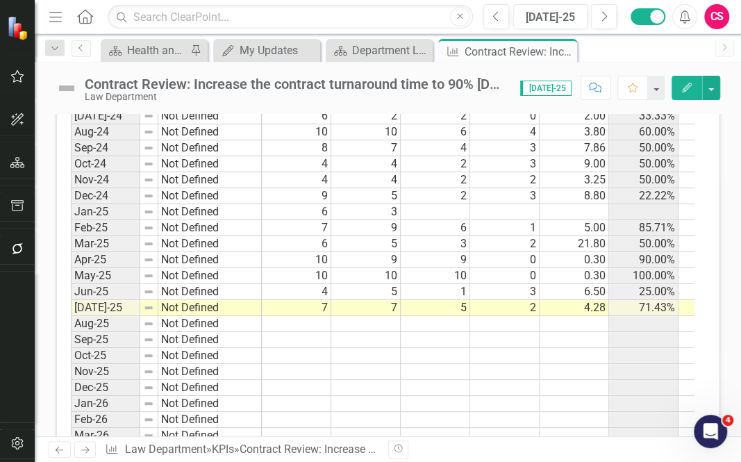
click at [315, 204] on td "6" at bounding box center [296, 212] width 69 height 16
click at [71, 210] on div "Period Status # of Contracts Received # of Contracts Released Contracts Under 5…" at bounding box center [71, 147] width 0 height 1263
type textarea "2"
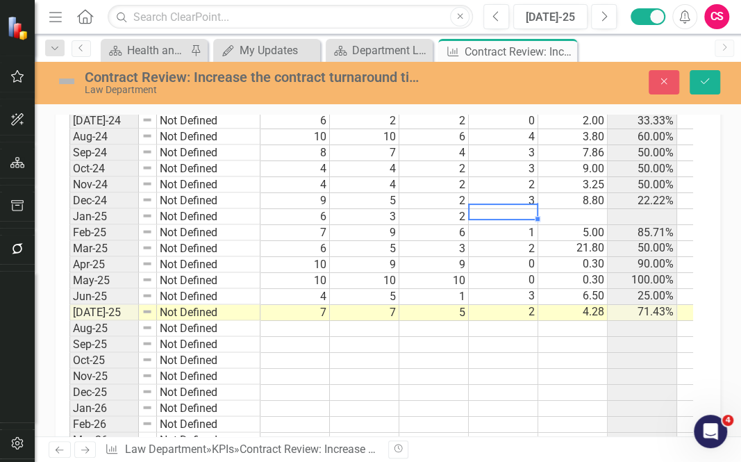
type textarea "1"
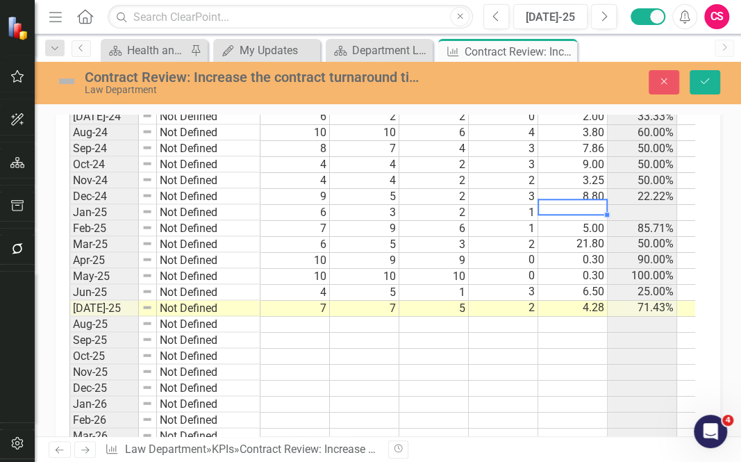
click at [576, 205] on td at bounding box center [572, 213] width 69 height 16
click at [371, 205] on td "3" at bounding box center [364, 213] width 69 height 16
click at [491, 206] on td "2" at bounding box center [503, 213] width 69 height 16
click at [382, 205] on td "4" at bounding box center [364, 213] width 69 height 16
type textarea "2"
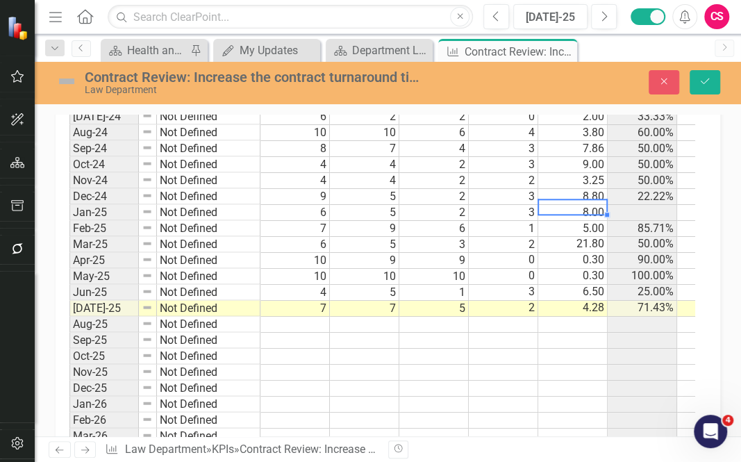
click at [480, 157] on td "3" at bounding box center [503, 165] width 69 height 16
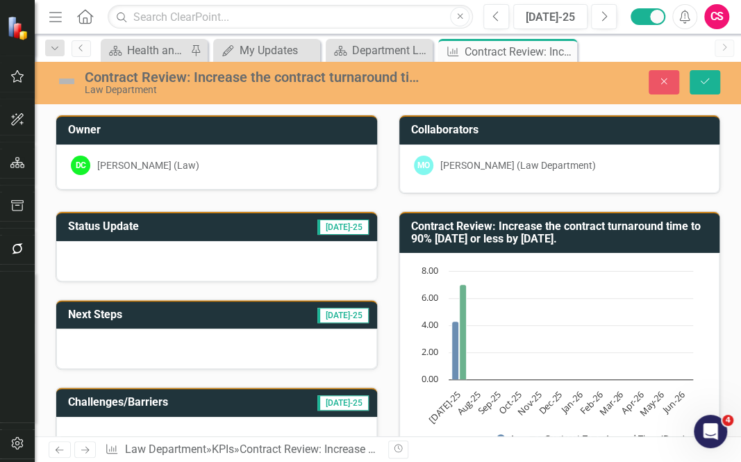
scroll to position [1295, 0]
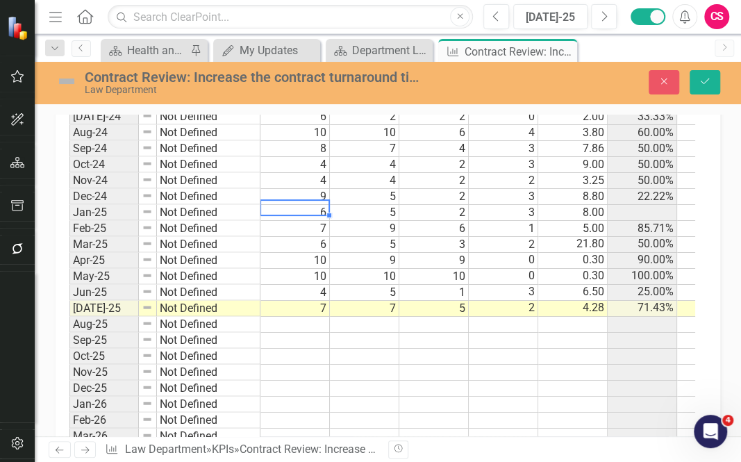
click at [321, 205] on td "6" at bounding box center [294, 213] width 69 height 16
click at [569, 205] on td "8.00" at bounding box center [572, 213] width 69 height 16
click at [586, 205] on td at bounding box center [572, 213] width 69 height 16
click at [585, 333] on td at bounding box center [572, 341] width 69 height 16
click at [309, 221] on td "7" at bounding box center [294, 229] width 69 height 16
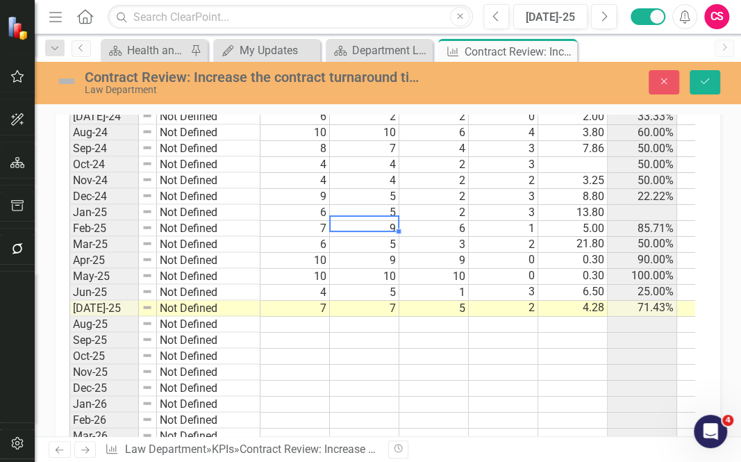
click at [374, 224] on td "9" at bounding box center [364, 229] width 69 height 16
click at [437, 221] on td "6" at bounding box center [433, 229] width 69 height 16
click at [516, 221] on td "1" at bounding box center [503, 229] width 69 height 16
type textarea "5"
click at [310, 237] on td "6" at bounding box center [294, 245] width 69 height 16
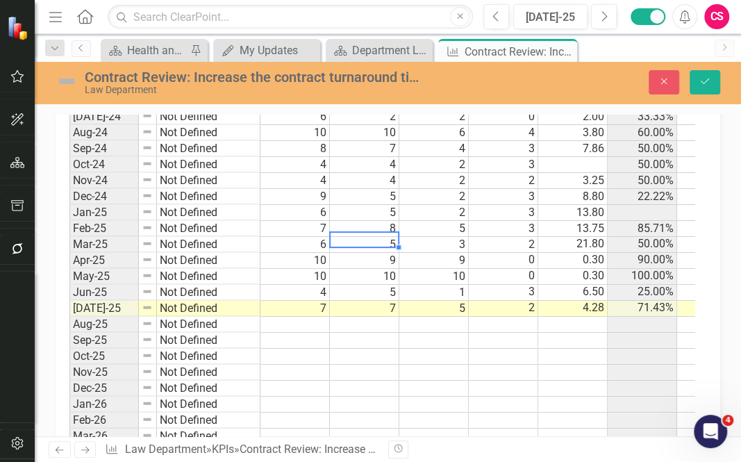
click at [365, 237] on td "5" at bounding box center [364, 245] width 69 height 16
click at [444, 237] on td "3" at bounding box center [433, 245] width 69 height 16
click at [476, 237] on td "3" at bounding box center [503, 245] width 69 height 16
click at [560, 237] on td "21.80" at bounding box center [572, 245] width 69 height 16
type textarea "0.3"
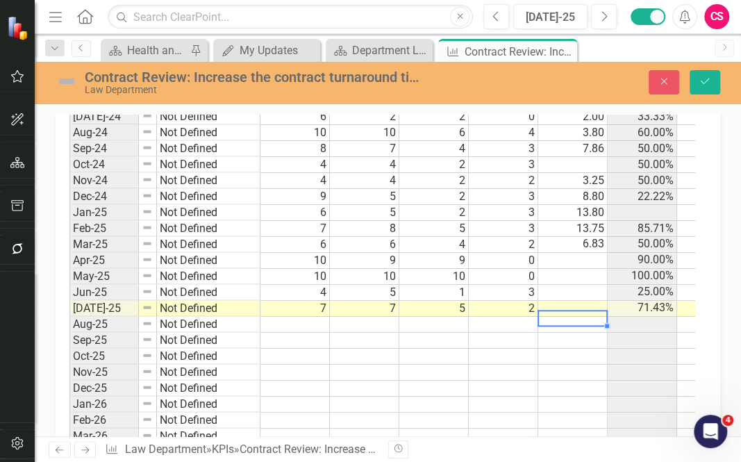
click at [302, 253] on td "10" at bounding box center [294, 261] width 69 height 16
click at [295, 253] on td "10" at bounding box center [294, 261] width 69 height 16
type textarea "9"
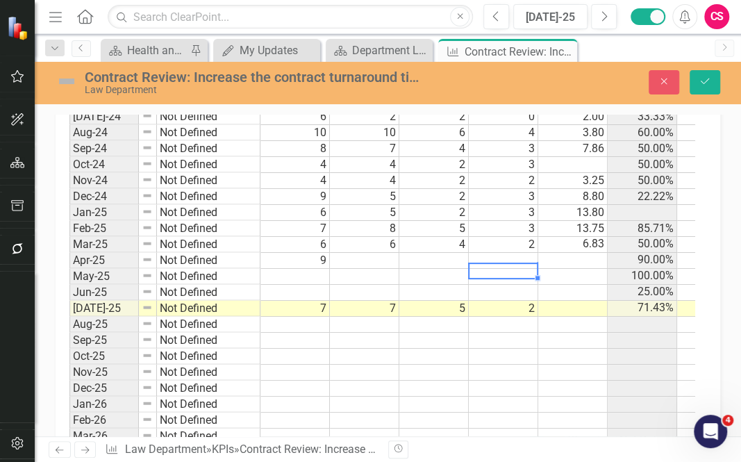
click at [345, 253] on td at bounding box center [364, 261] width 69 height 16
click at [382, 253] on td at bounding box center [364, 261] width 69 height 16
type textarea "9"
click at [298, 253] on td "9" at bounding box center [294, 261] width 69 height 16
type textarea "10"
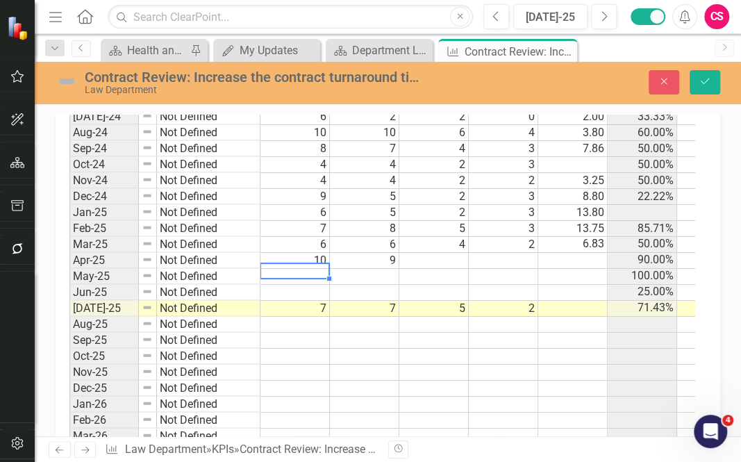
click at [440, 255] on td at bounding box center [433, 261] width 69 height 16
type textarea "9"
type textarea "0"
click at [576, 253] on td at bounding box center [572, 261] width 69 height 16
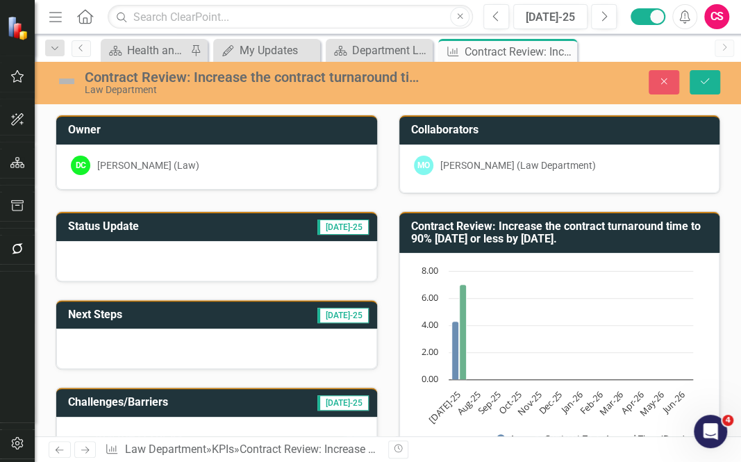
scroll to position [1295, 0]
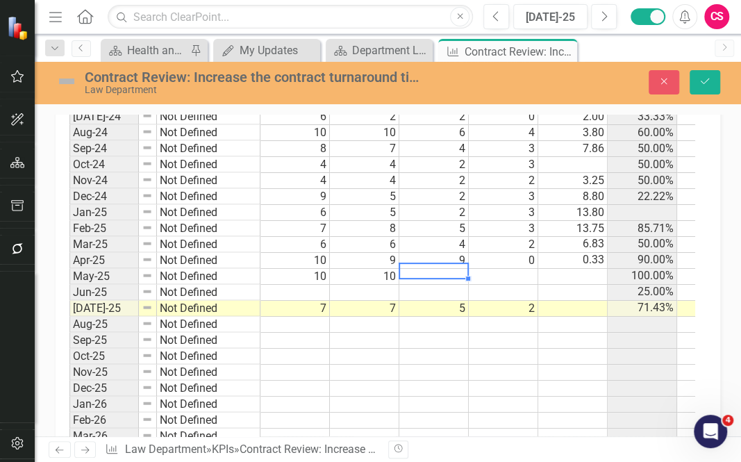
click at [435, 269] on td at bounding box center [433, 277] width 69 height 16
type textarea "10"
type textarea "0"
click at [575, 269] on td at bounding box center [572, 277] width 69 height 16
type textarea ".33"
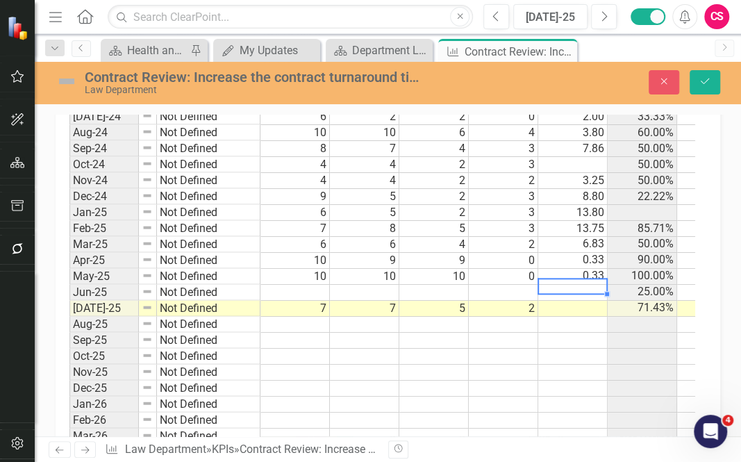
click at [296, 285] on td at bounding box center [294, 293] width 69 height 16
click at [587, 253] on td "0.33" at bounding box center [572, 261] width 69 height 16
type textarea ".3"
click at [310, 285] on td at bounding box center [294, 293] width 69 height 16
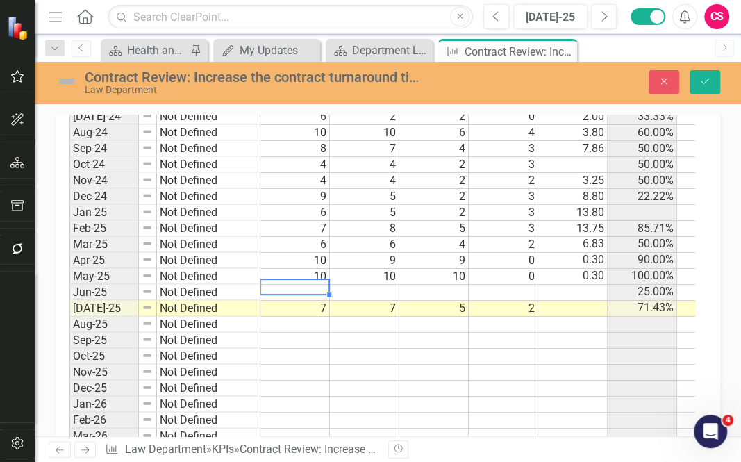
type textarea "4"
type textarea "5"
click at [421, 285] on td at bounding box center [433, 293] width 69 height 16
type textarea "1"
click at [510, 285] on td at bounding box center [503, 293] width 69 height 16
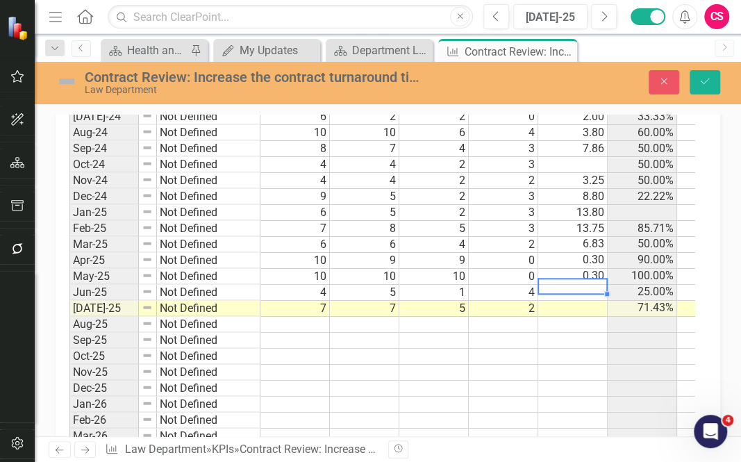
click at [577, 285] on td at bounding box center [572, 293] width 69 height 16
click at [555, 301] on td at bounding box center [572, 309] width 69 height 16
click at [587, 301] on td at bounding box center [572, 309] width 69 height 16
type textarea "4.28"
click at [701, 87] on button "Save" at bounding box center [704, 82] width 31 height 24
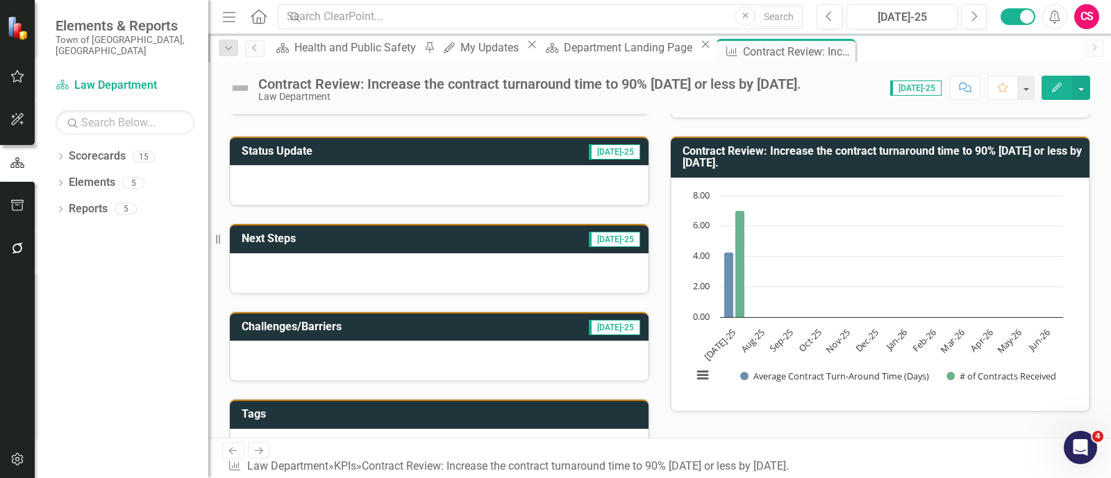
scroll to position [59, 0]
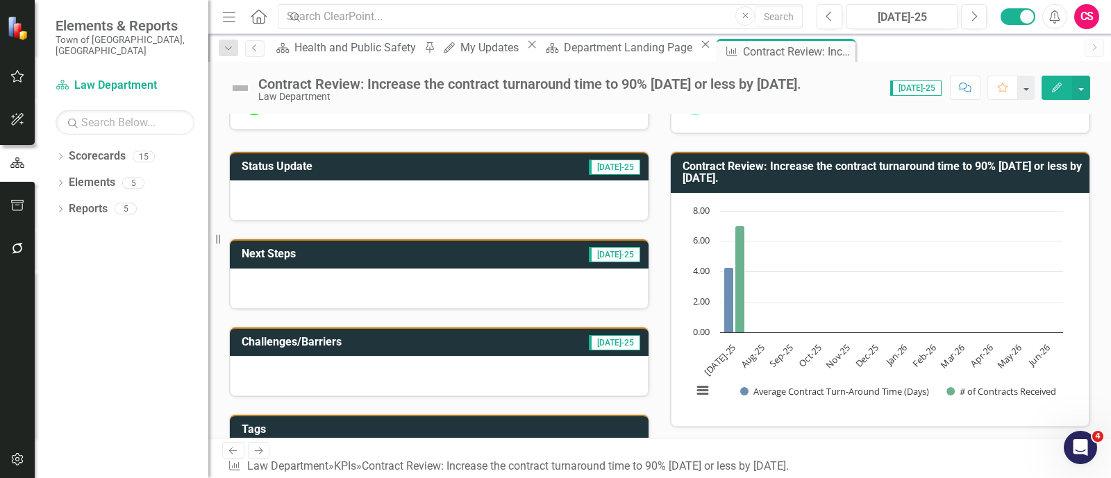
click at [740, 266] on rect "Interactive chart" at bounding box center [877, 308] width 385 height 208
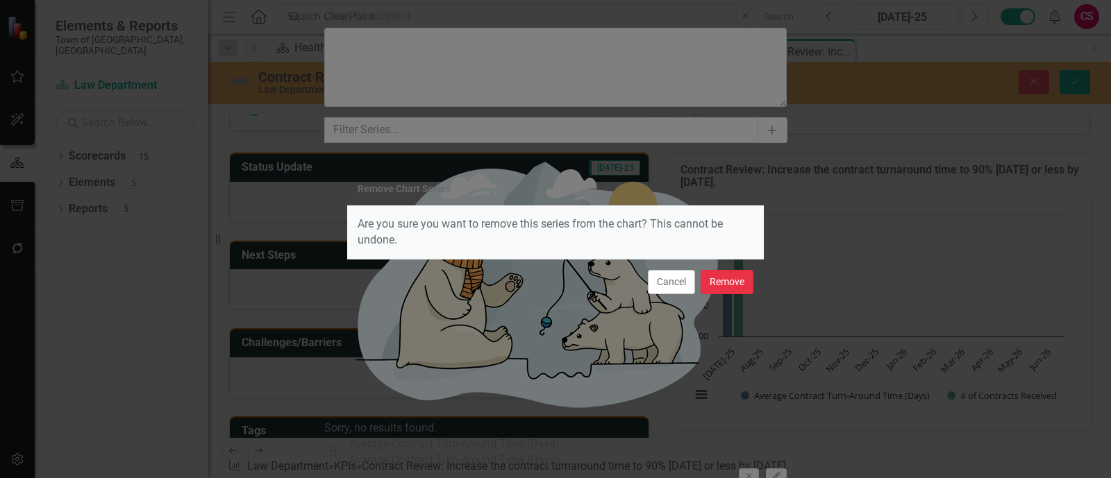
click at [733, 279] on button "Remove" at bounding box center [727, 282] width 53 height 24
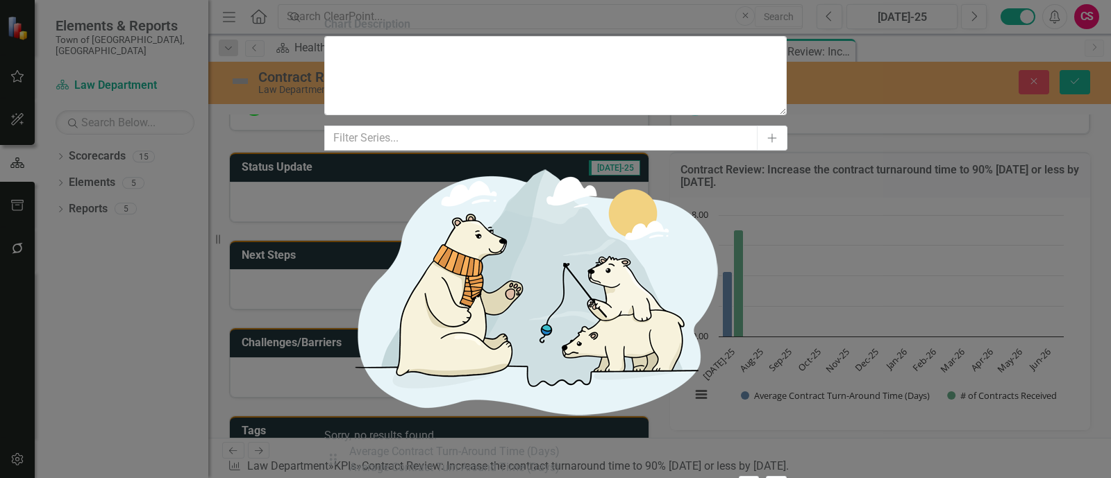
click at [740, 461] on icon "Remove" at bounding box center [749, 484] width 10 height 8
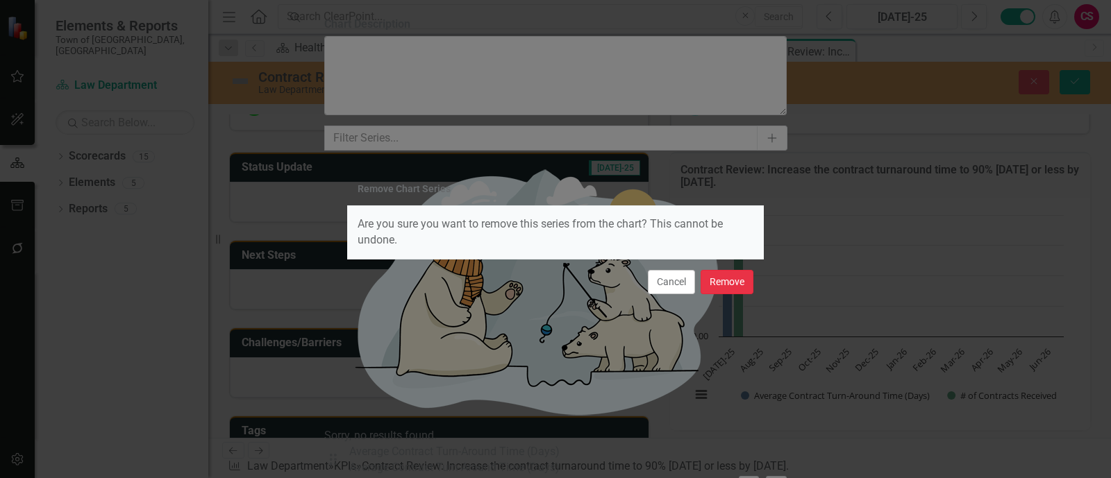
click at [728, 274] on button "Remove" at bounding box center [727, 282] width 53 height 24
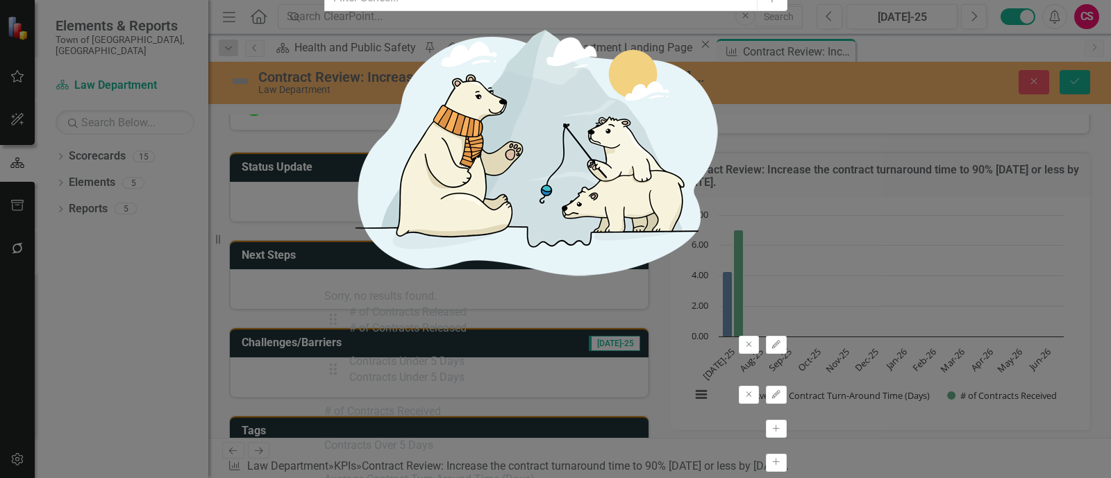
type input "6"
click at [740, 341] on icon "Edit" at bounding box center [776, 345] width 10 height 8
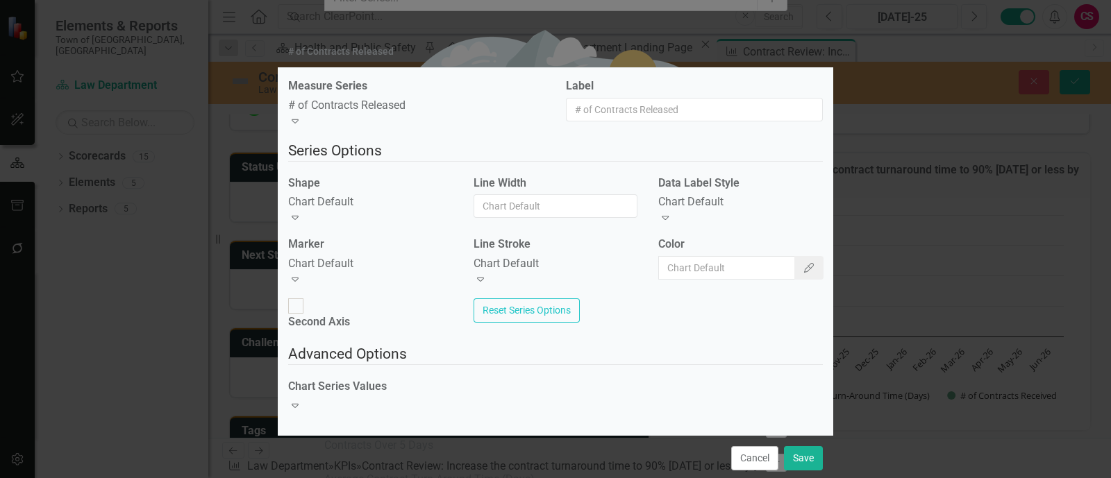
click at [394, 198] on div "Chart Default" at bounding box center [370, 202] width 165 height 16
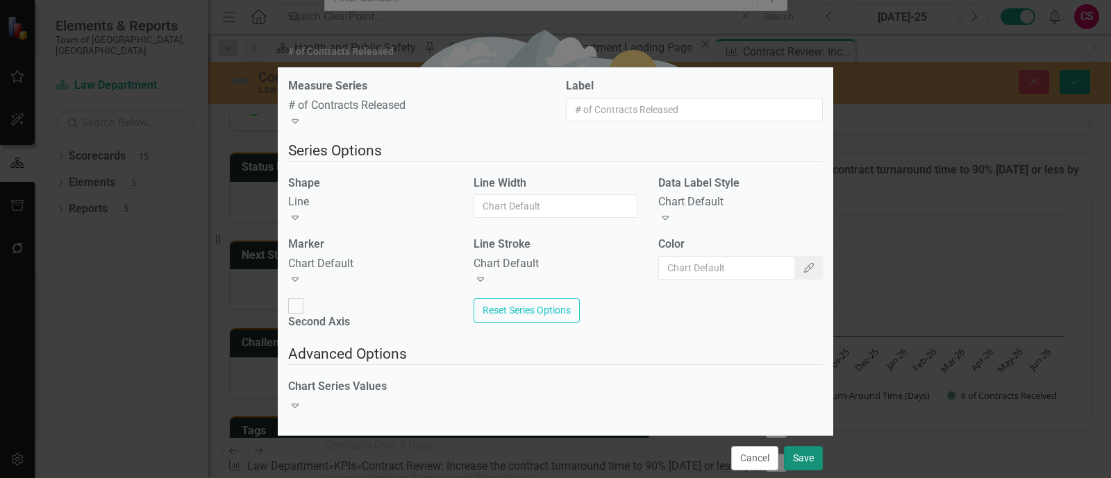
click at [740, 446] on button "Save" at bounding box center [803, 458] width 39 height 24
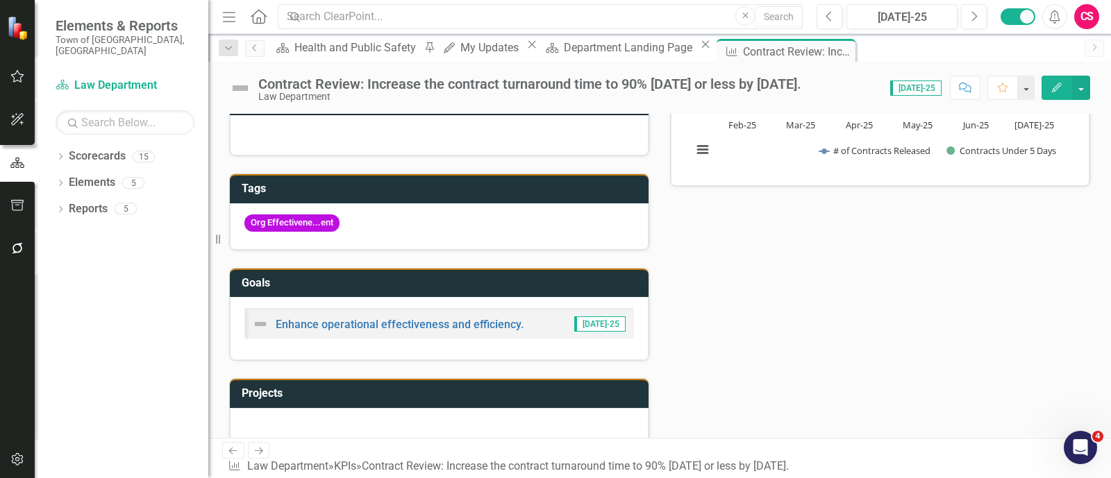
scroll to position [237, 0]
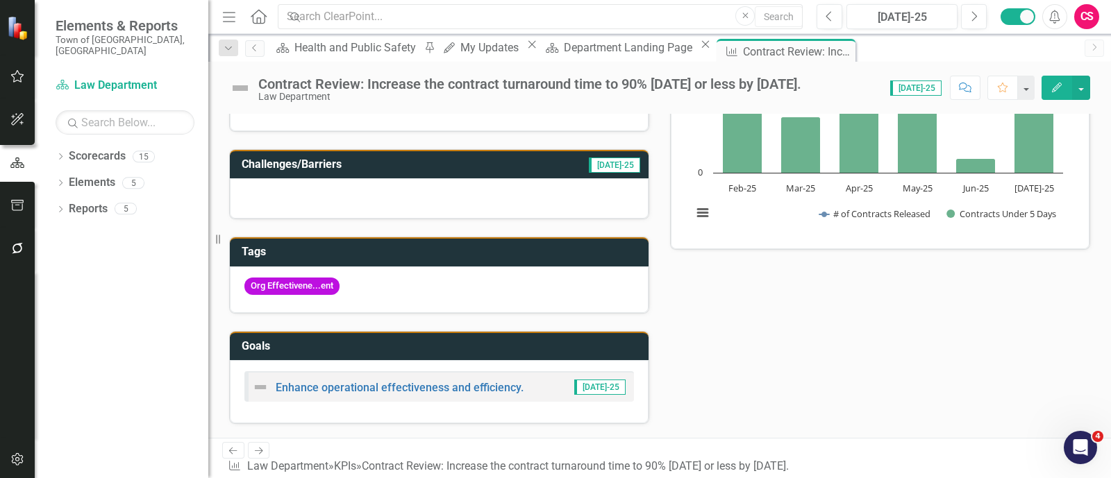
click at [740, 88] on icon "Edit" at bounding box center [1057, 88] width 12 height 10
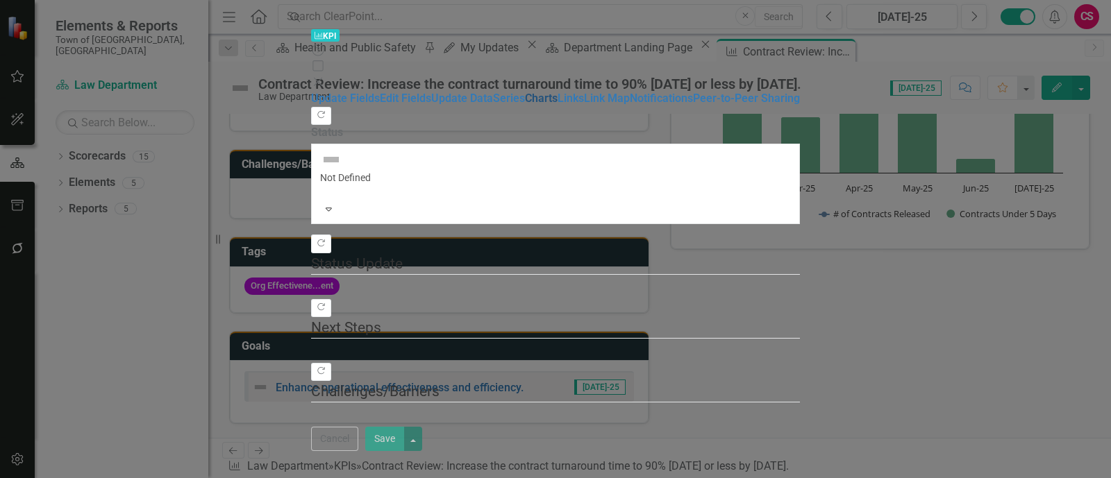
click at [525, 105] on link "Charts" at bounding box center [541, 98] width 33 height 13
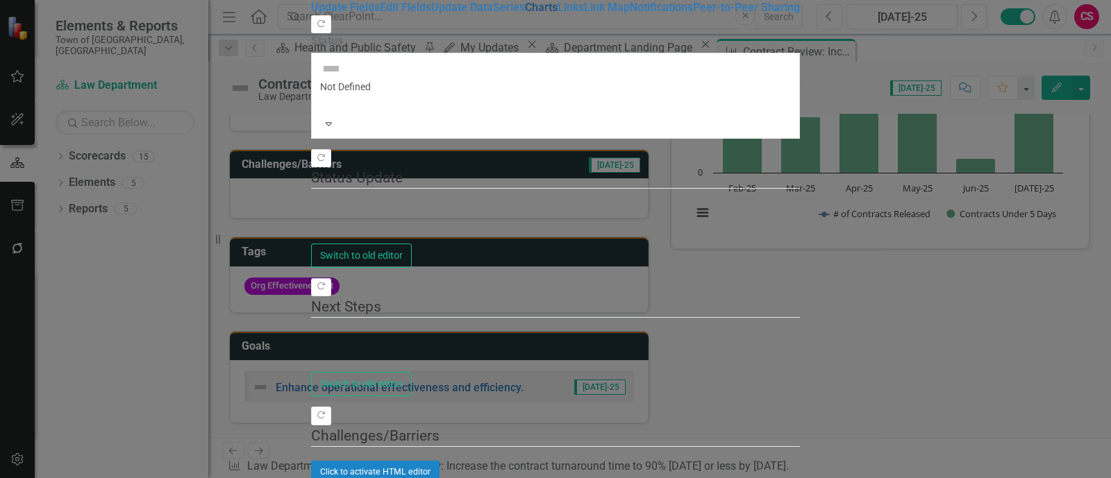
click at [525, 14] on link "Charts" at bounding box center [541, 7] width 33 height 13
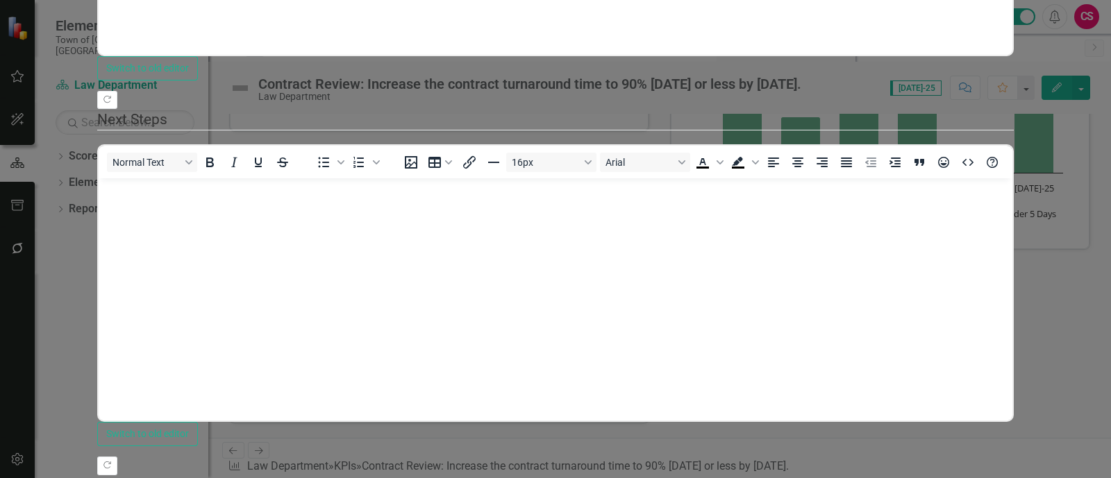
scroll to position [0, 0]
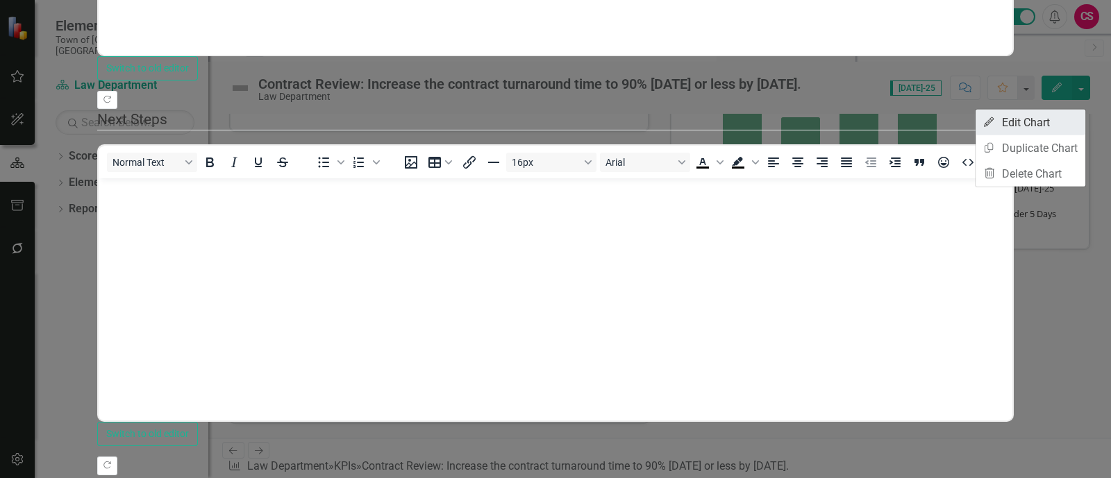
click at [740, 133] on link "Edit Edit Chart" at bounding box center [1031, 123] width 110 height 26
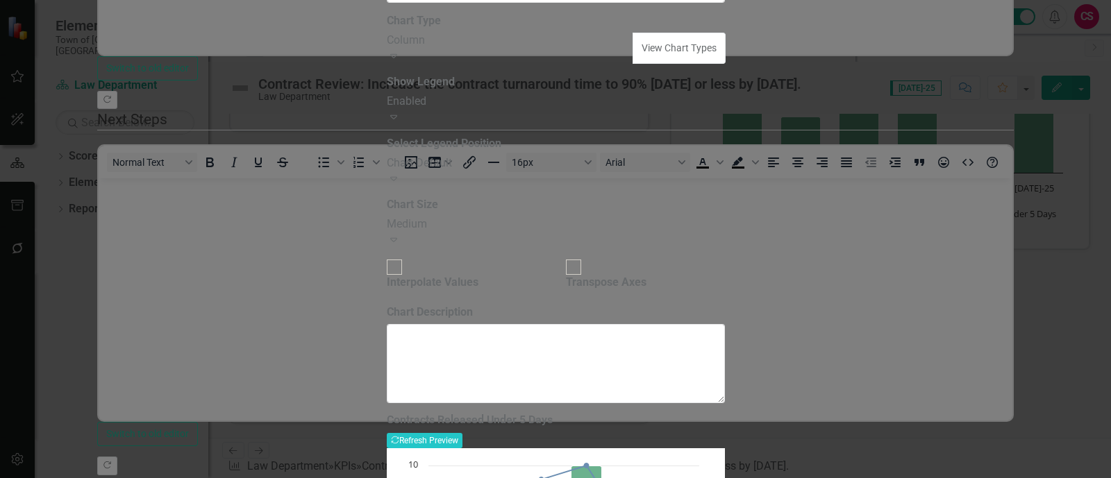
type input "Contracts Released vs Released Under 5 Days"
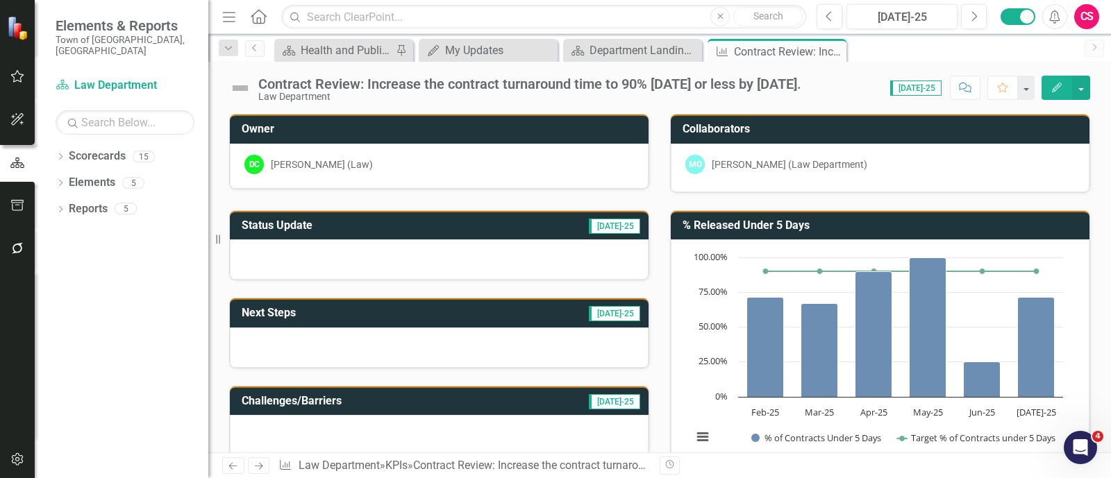
click at [1053, 90] on icon "Edit" at bounding box center [1057, 88] width 12 height 10
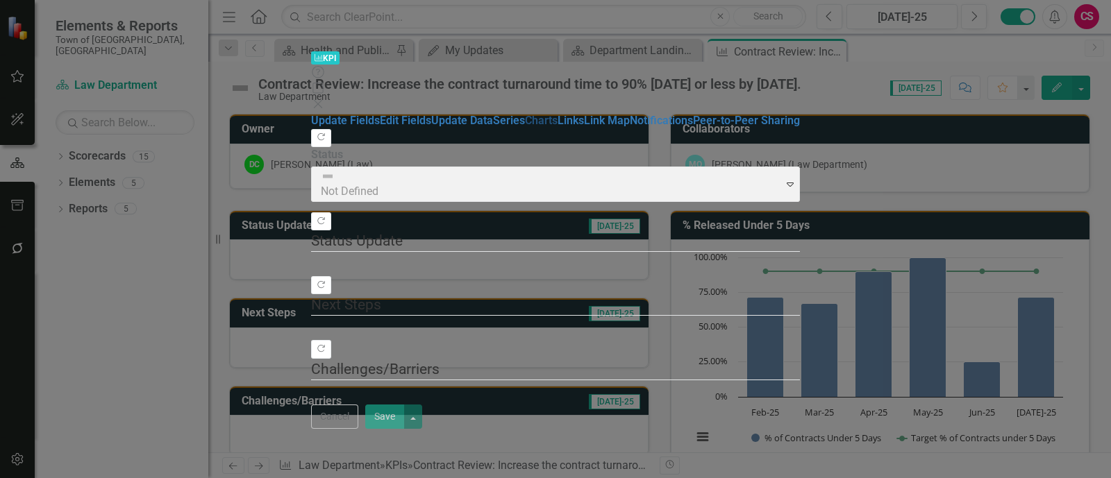
click at [525, 127] on link "Charts" at bounding box center [541, 120] width 33 height 13
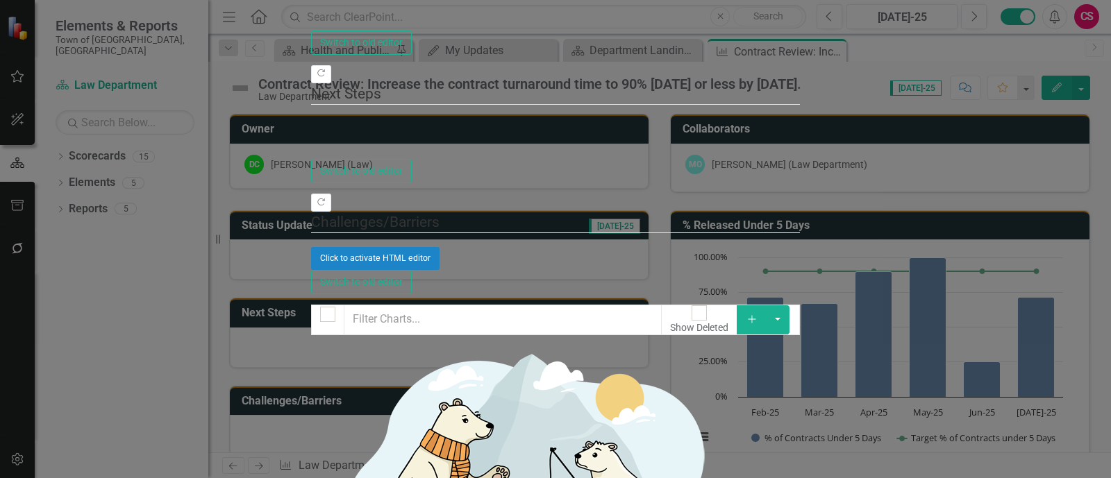
checkbox input "false"
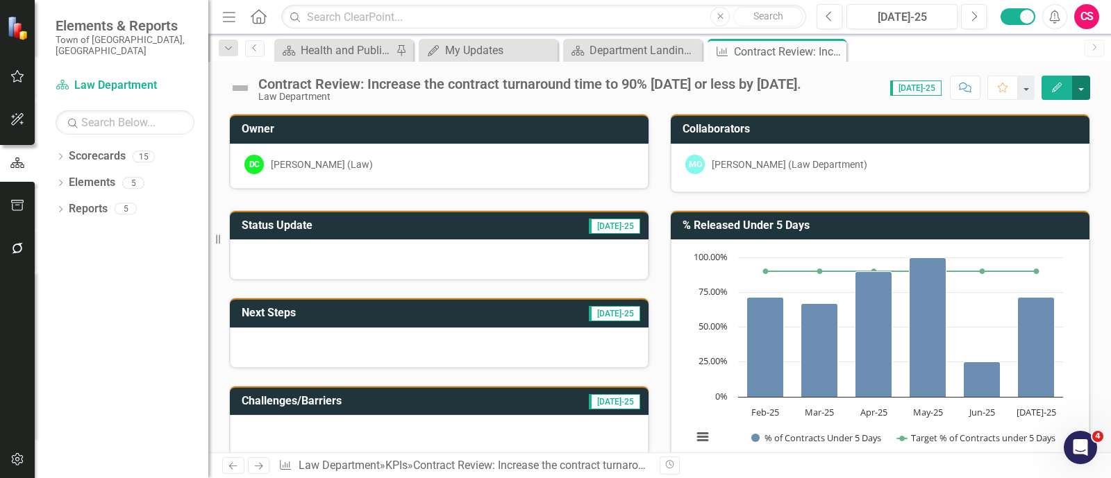
click at [1080, 87] on button "button" at bounding box center [1081, 88] width 18 height 24
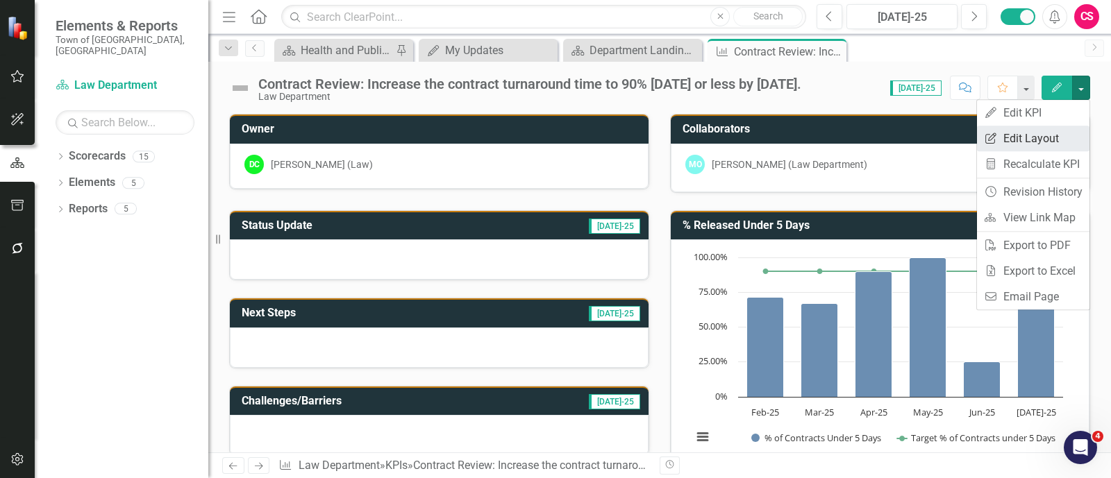
click at [1024, 137] on link "Edit Report Edit Layout" at bounding box center [1033, 139] width 112 height 26
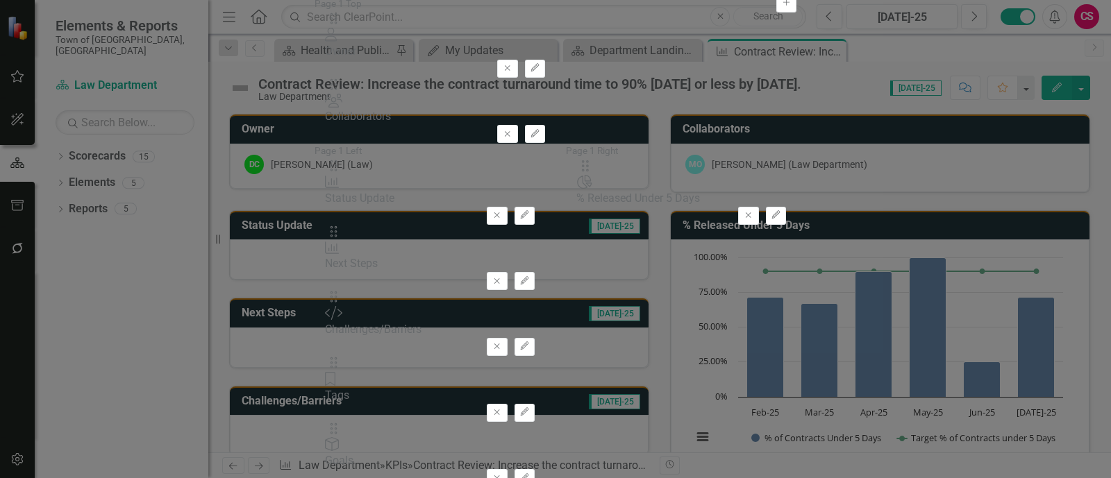
drag, startPoint x: 332, startPoint y: 169, endPoint x: 358, endPoint y: 127, distance: 49.5
click at [776, 12] on button "Add" at bounding box center [786, 3] width 20 height 18
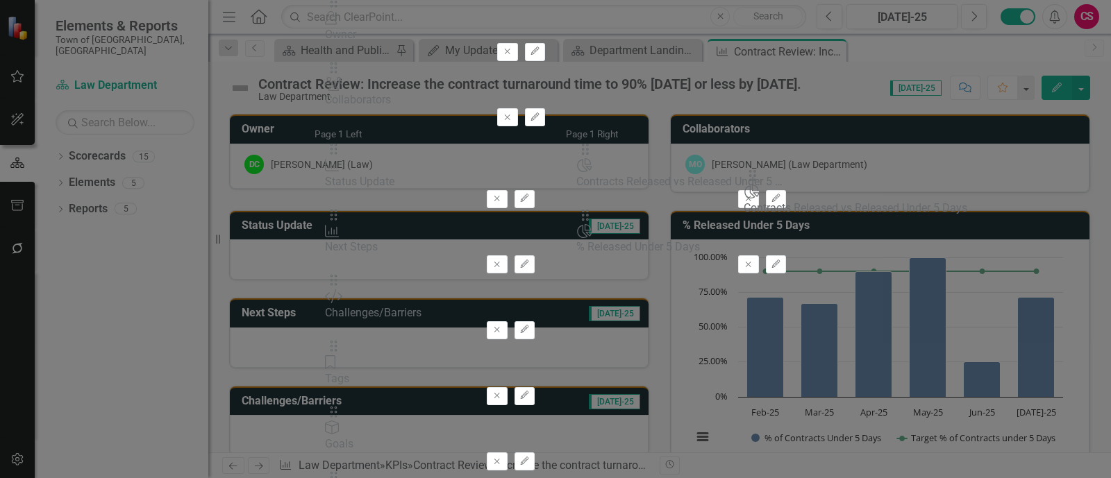
drag, startPoint x: 412, startPoint y: 93, endPoint x: 778, endPoint y: 187, distance: 377.7
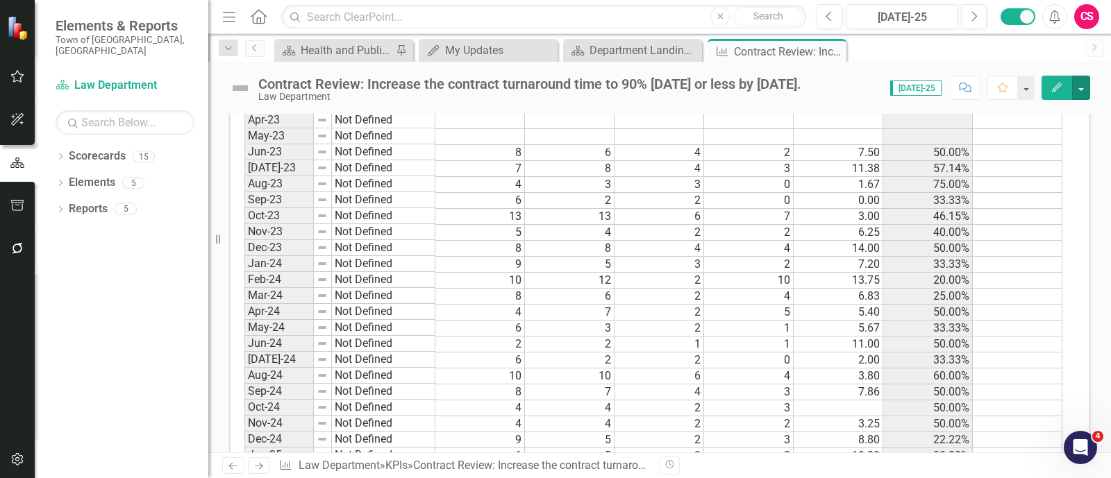
scroll to position [1050, 0]
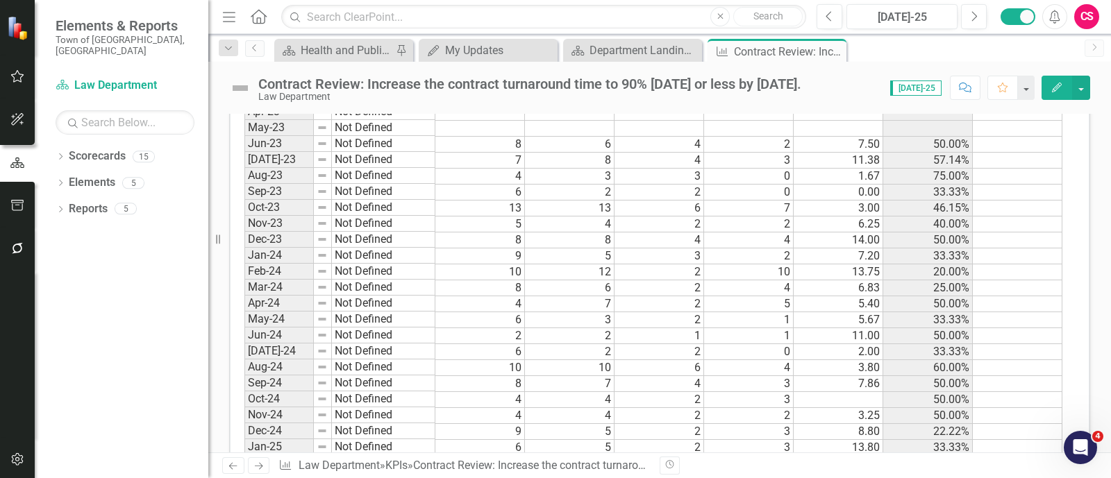
click at [800, 345] on td "2.00" at bounding box center [839, 352] width 90 height 16
click at [510, 392] on td "4" at bounding box center [480, 400] width 90 height 16
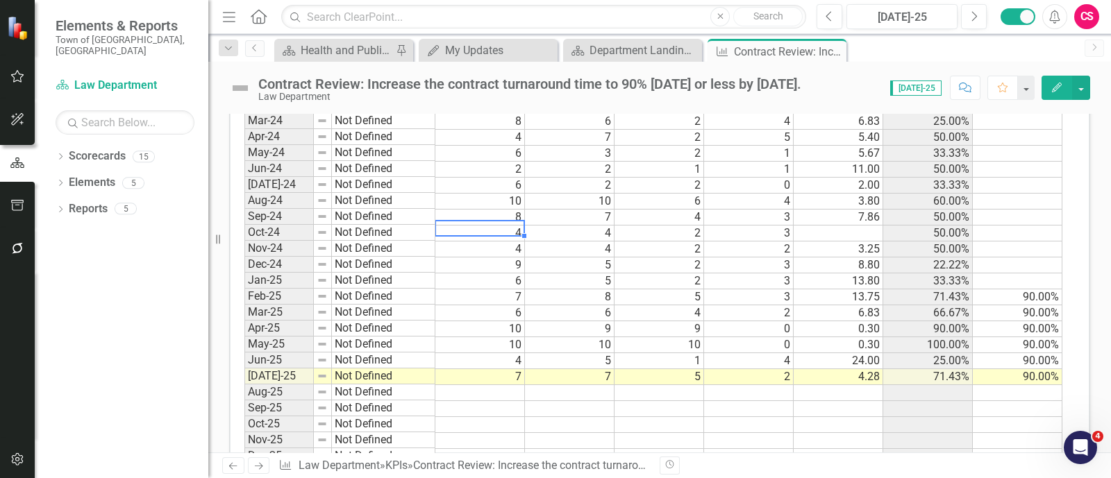
scroll to position [1223, 0]
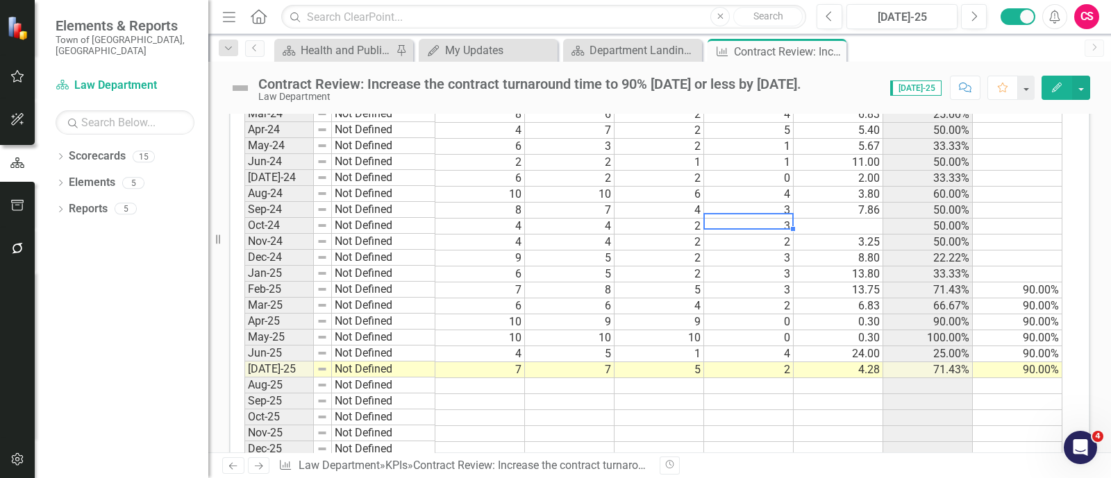
click at [722, 219] on td "3" at bounding box center [749, 227] width 90 height 16
click at [743, 219] on td "3" at bounding box center [749, 227] width 90 height 16
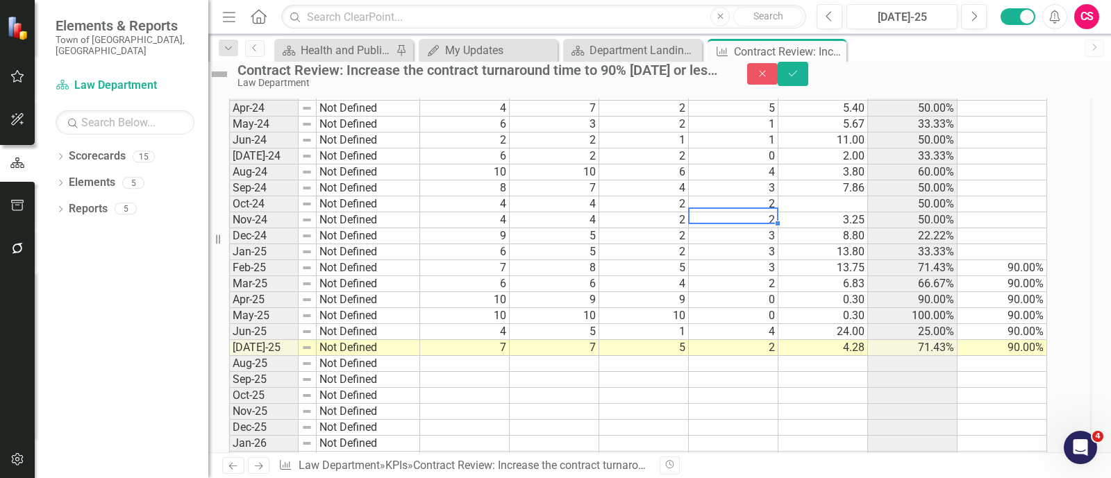
scroll to position [1227, 0]
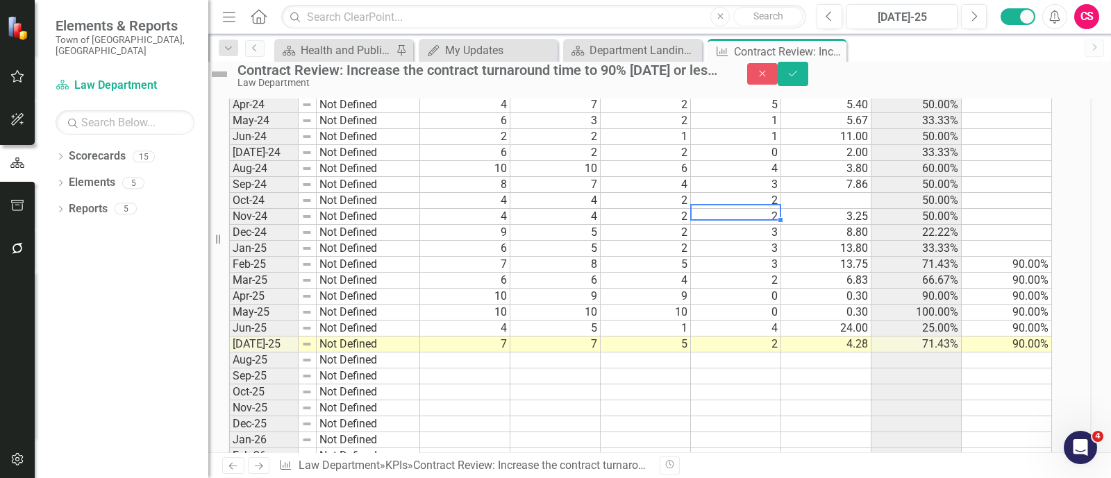
click at [229, 212] on div "Period Status # of Contracts Received # of Contracts Released Contracts Under 5…" at bounding box center [229, 190] width 0 height 1250
click at [857, 209] on td at bounding box center [826, 201] width 90 height 16
type textarea "3.25"
click at [808, 85] on button "Save" at bounding box center [793, 74] width 31 height 24
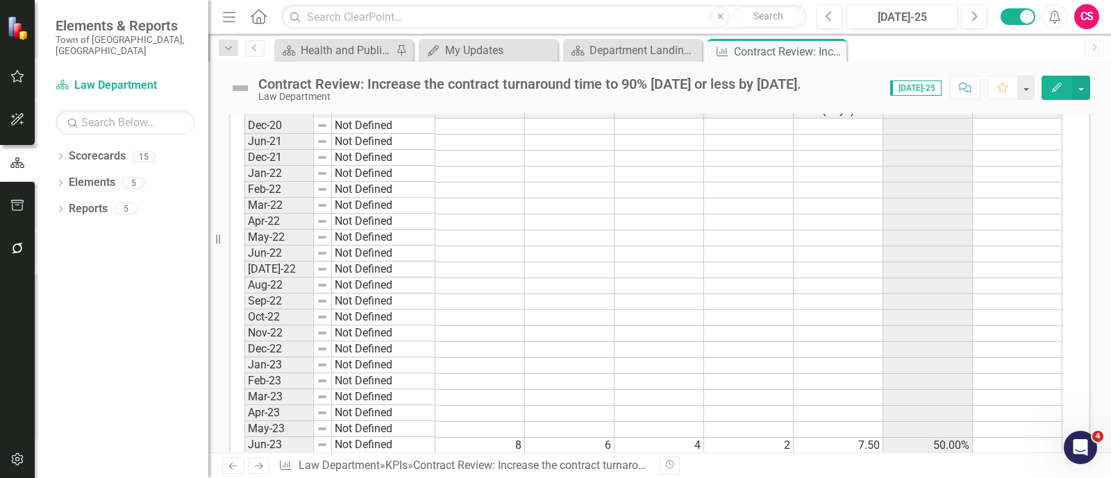
scroll to position [607, 0]
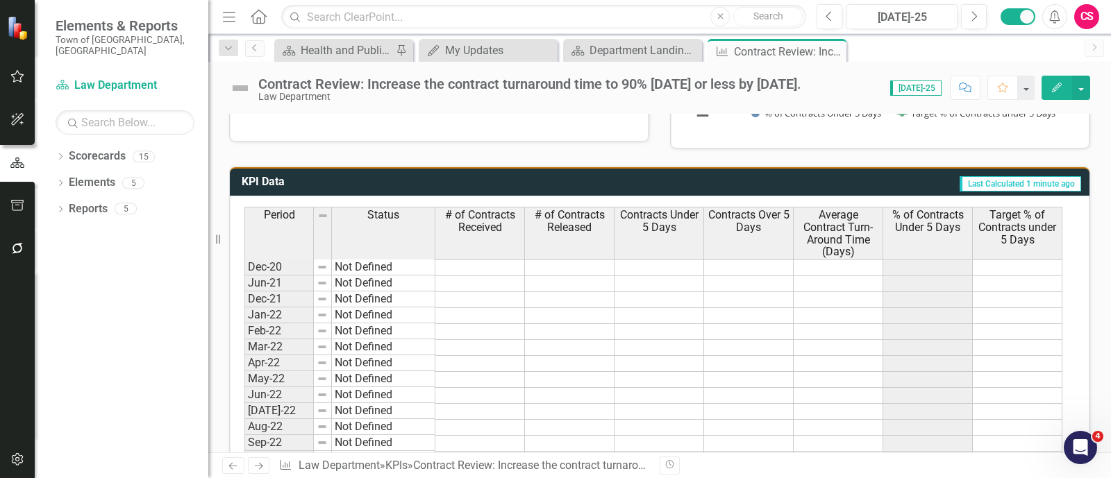
click at [585, 228] on span "# of Contracts Released" at bounding box center [569, 221] width 83 height 24
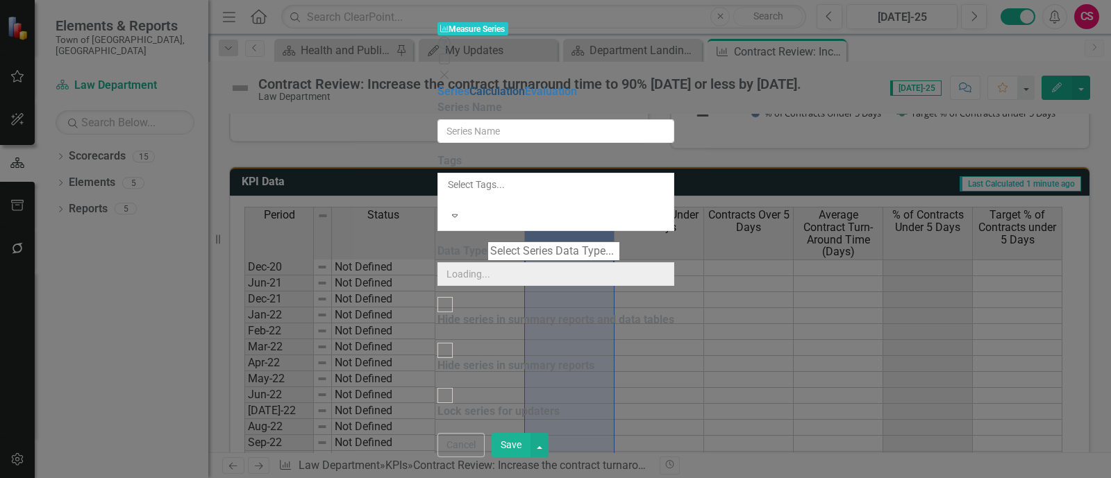
click at [469, 85] on link "Calculation" at bounding box center [497, 91] width 56 height 13
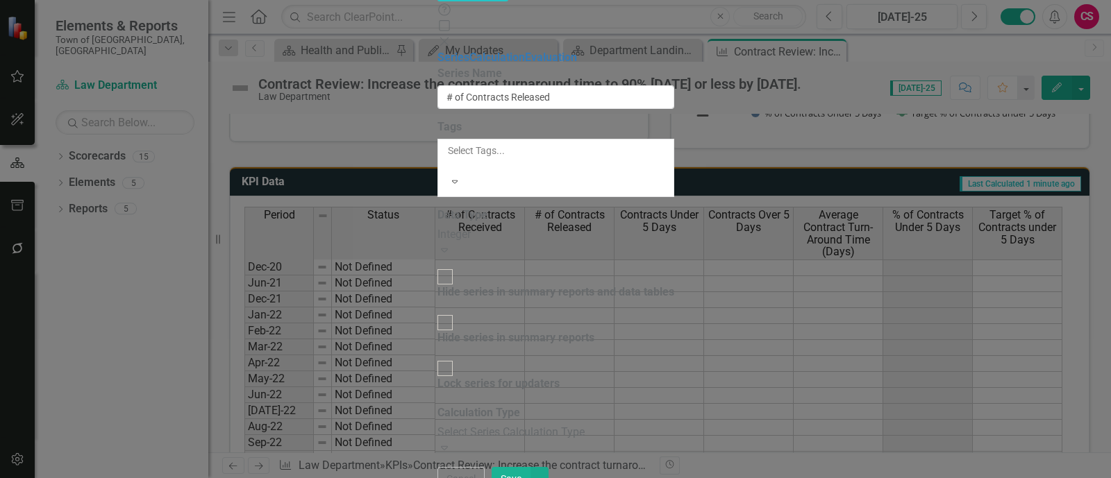
click at [573, 425] on div "Select Series Calculation Type" at bounding box center [555, 433] width 237 height 16
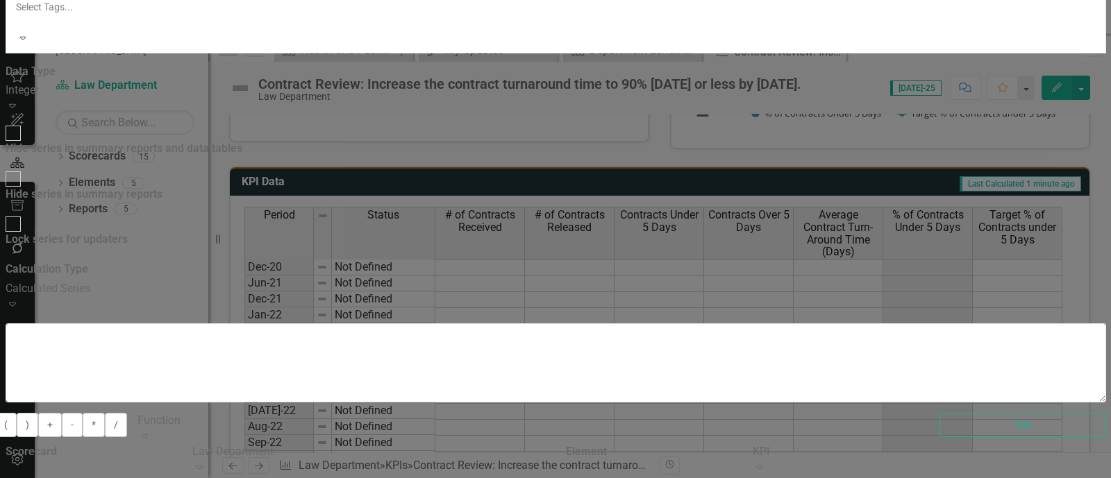
click at [62, 413] on button "+" at bounding box center [50, 425] width 24 height 24
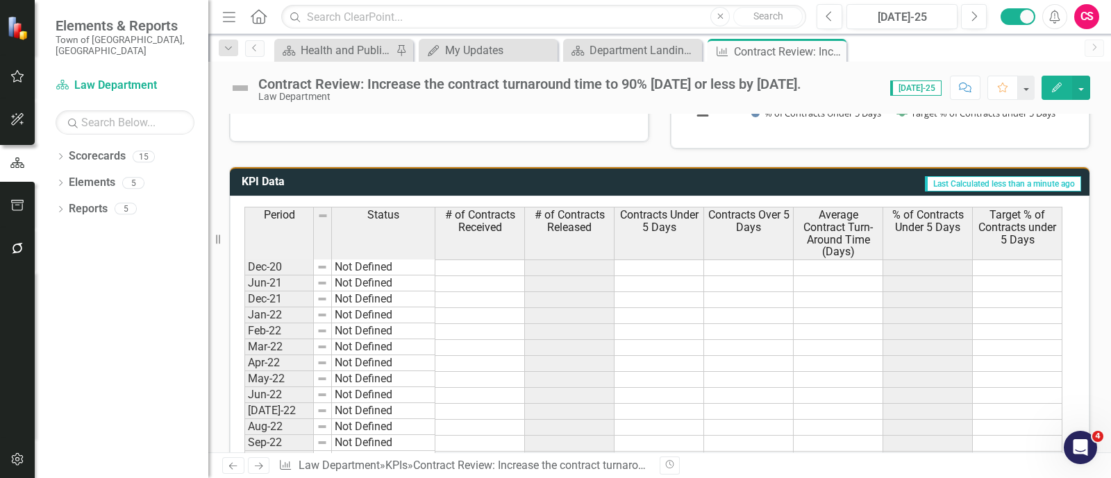
click at [1058, 90] on icon "Edit" at bounding box center [1057, 88] width 12 height 10
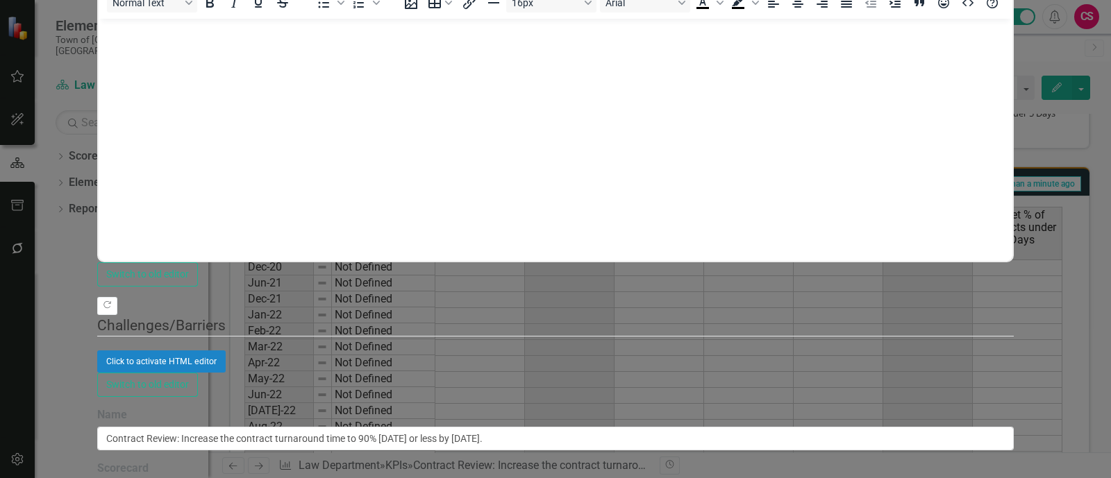
scroll to position [0, 0]
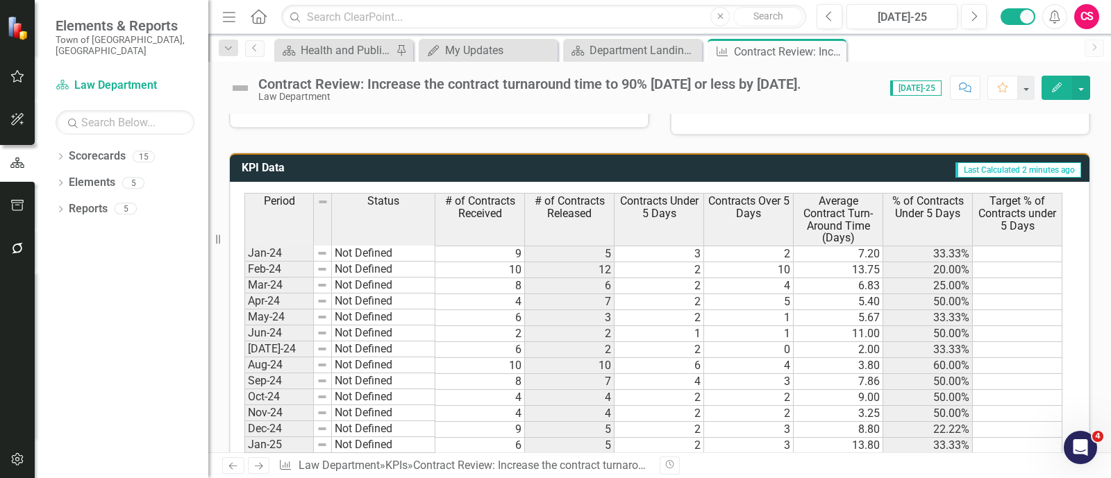
scroll to position [750, 0]
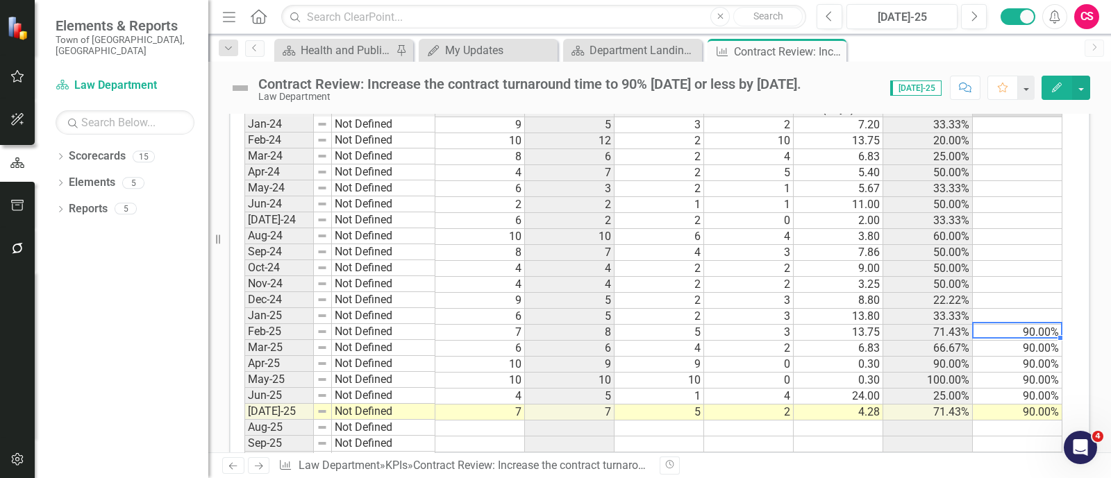
click at [1030, 325] on td "90.00%" at bounding box center [1018, 333] width 90 height 16
drag, startPoint x: 1059, startPoint y: 333, endPoint x: 1048, endPoint y: 260, distance: 73.6
click at [244, 260] on div "Period Status # of Contracts Received # of Contracts Released Contracts Under 5…" at bounding box center [244, 282] width 0 height 436
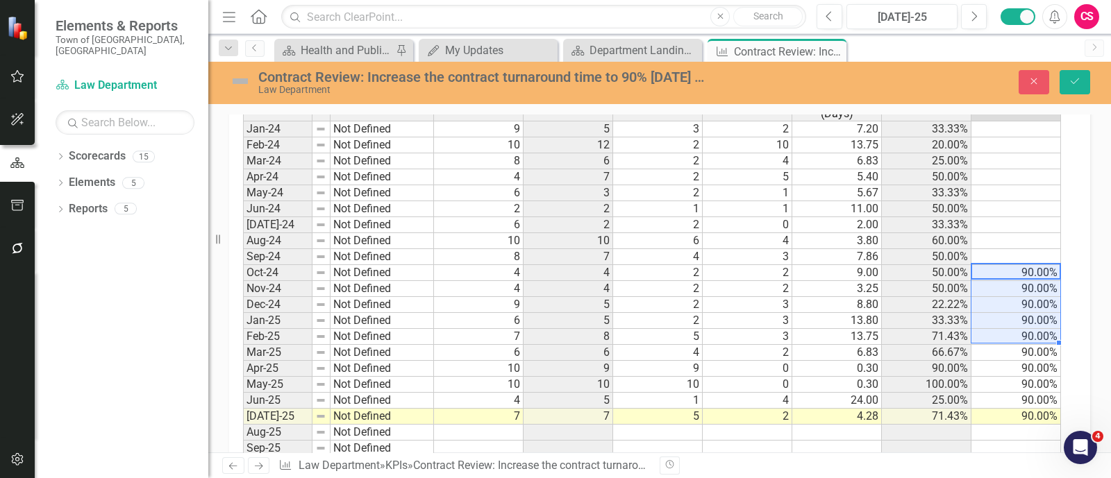
type textarea "90"
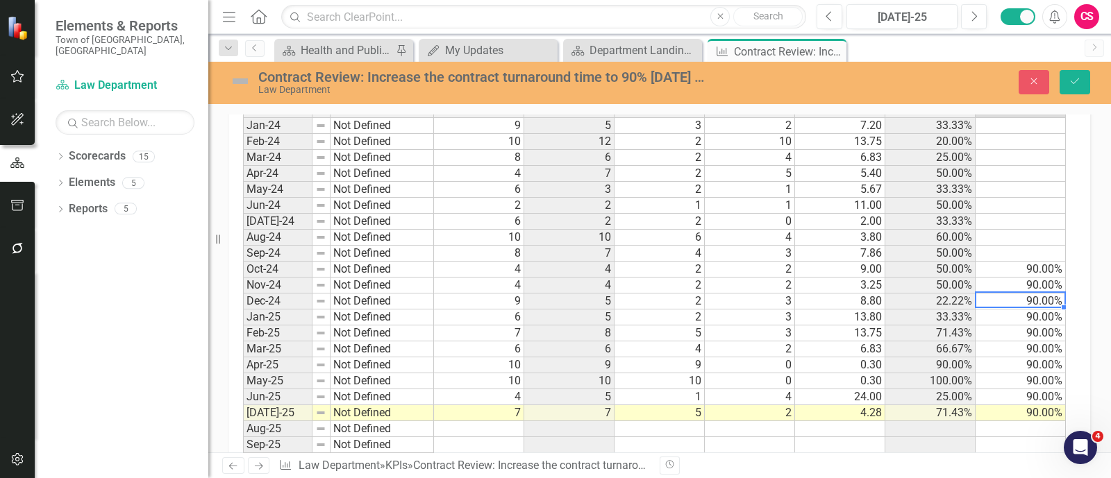
click at [1052, 294] on td "90.00%" at bounding box center [1021, 302] width 90 height 16
click at [1035, 262] on td "90.00%" at bounding box center [1021, 270] width 90 height 16
drag, startPoint x: 1063, startPoint y: 319, endPoint x: 1059, endPoint y: 296, distance: 22.6
click at [243, 296] on div "Period Status # of Contracts Received # of Contracts Released Contracts Under 5…" at bounding box center [243, 283] width 0 height 436
type textarea "90"
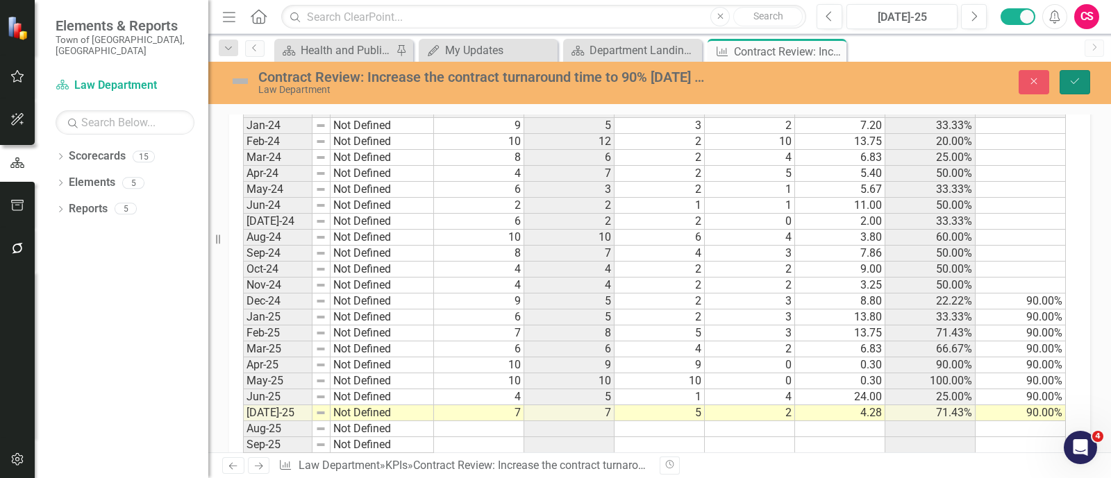
click at [1073, 88] on button "Save" at bounding box center [1075, 82] width 31 height 24
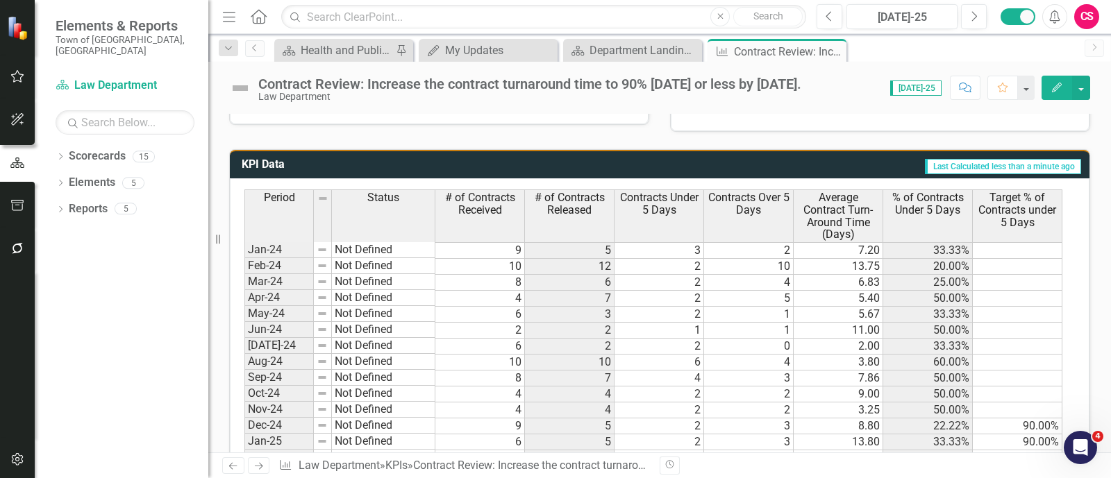
scroll to position [829, 0]
